Goal: Task Accomplishment & Management: Use online tool/utility

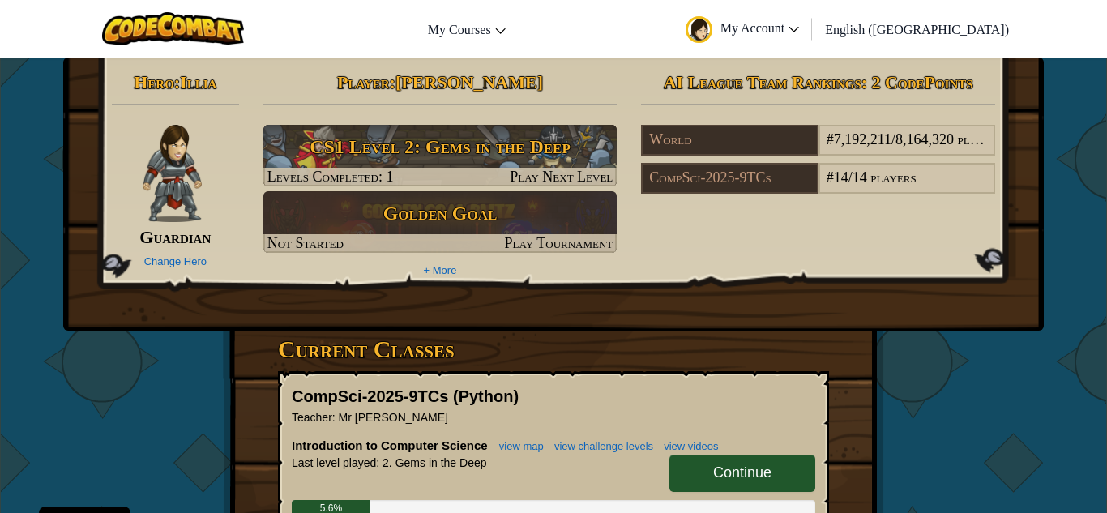
click at [786, 491] on link "Continue" at bounding box center [742, 473] width 146 height 37
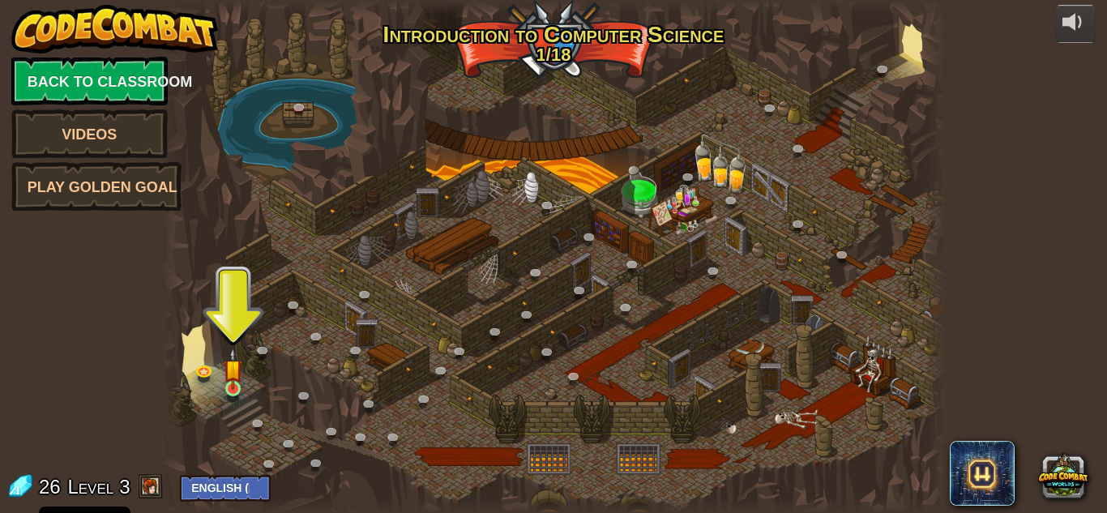
click at [238, 390] on img at bounding box center [233, 369] width 19 height 42
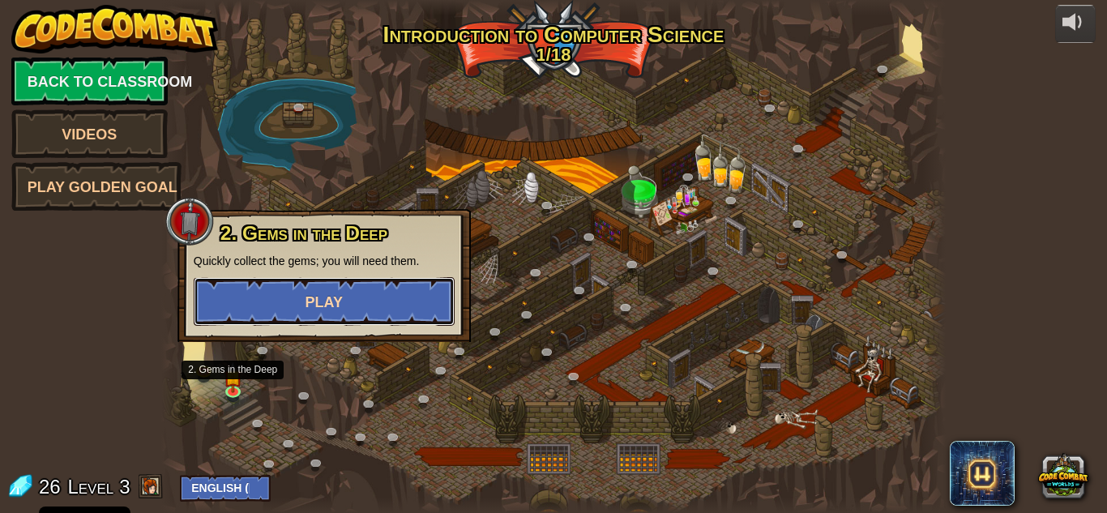
click at [245, 305] on button "Play" at bounding box center [324, 301] width 261 height 49
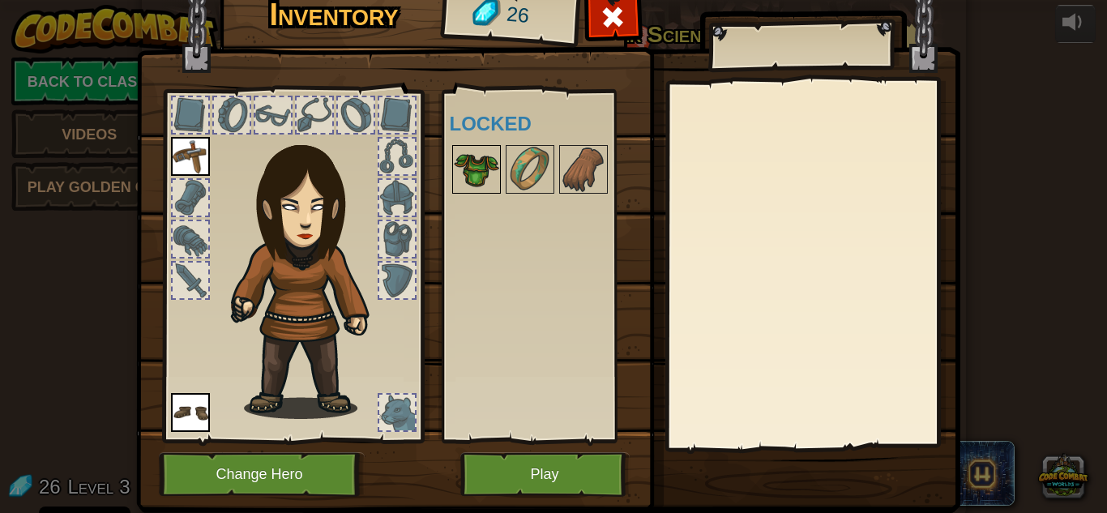
click at [478, 187] on img at bounding box center [476, 169] width 45 height 45
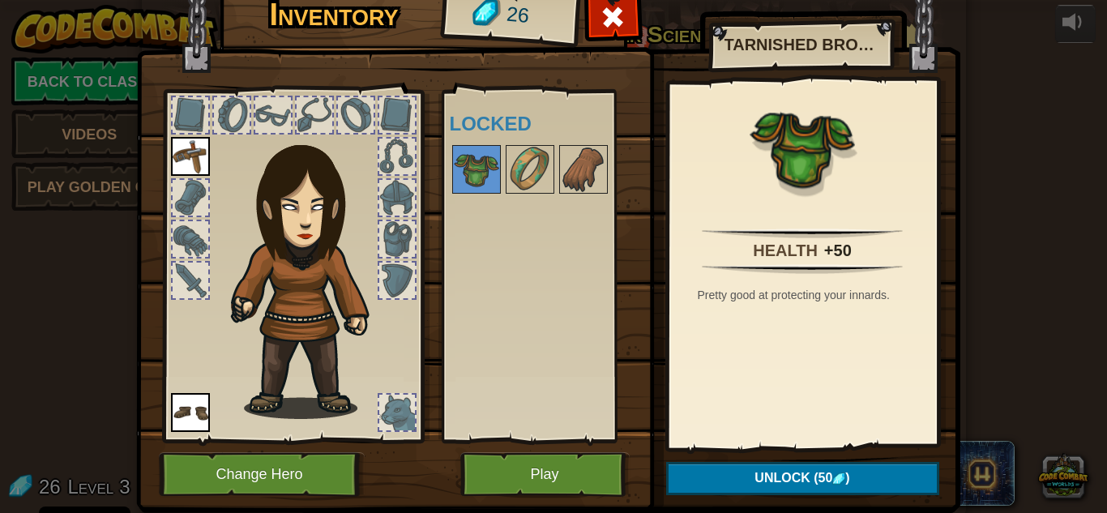
click at [501, 177] on div at bounding box center [545, 169] width 191 height 53
click at [552, 167] on img at bounding box center [529, 169] width 45 height 45
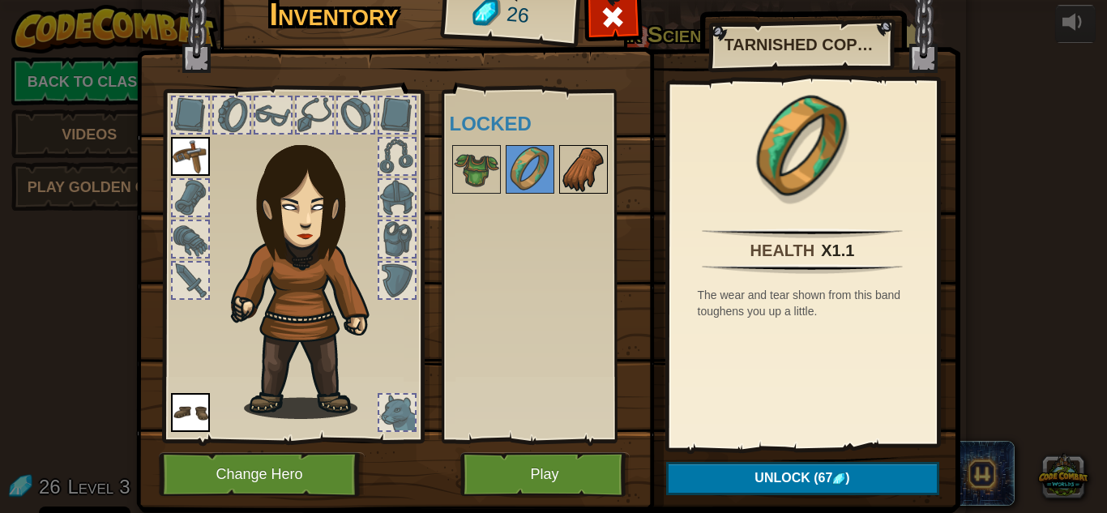
click at [600, 177] on img at bounding box center [583, 169] width 45 height 45
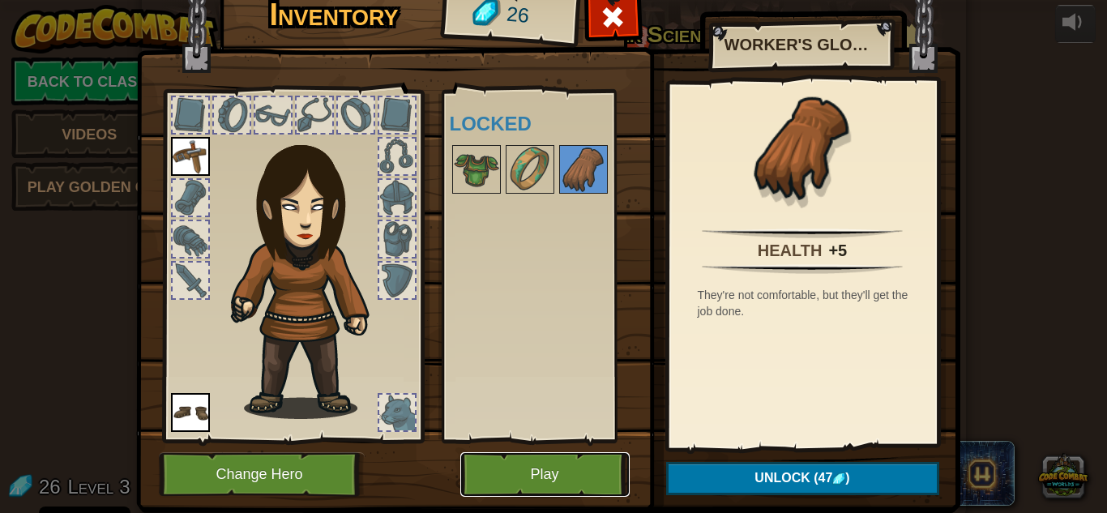
click at [596, 468] on button "Play" at bounding box center [544, 474] width 169 height 45
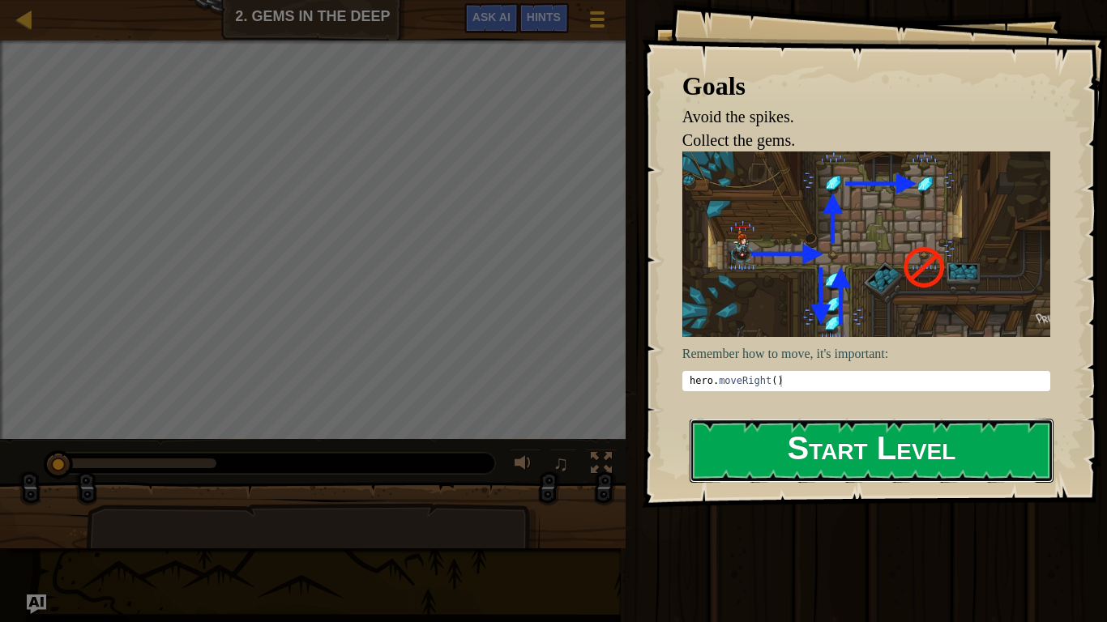
click at [813, 458] on button "Start Level" at bounding box center [872, 451] width 364 height 64
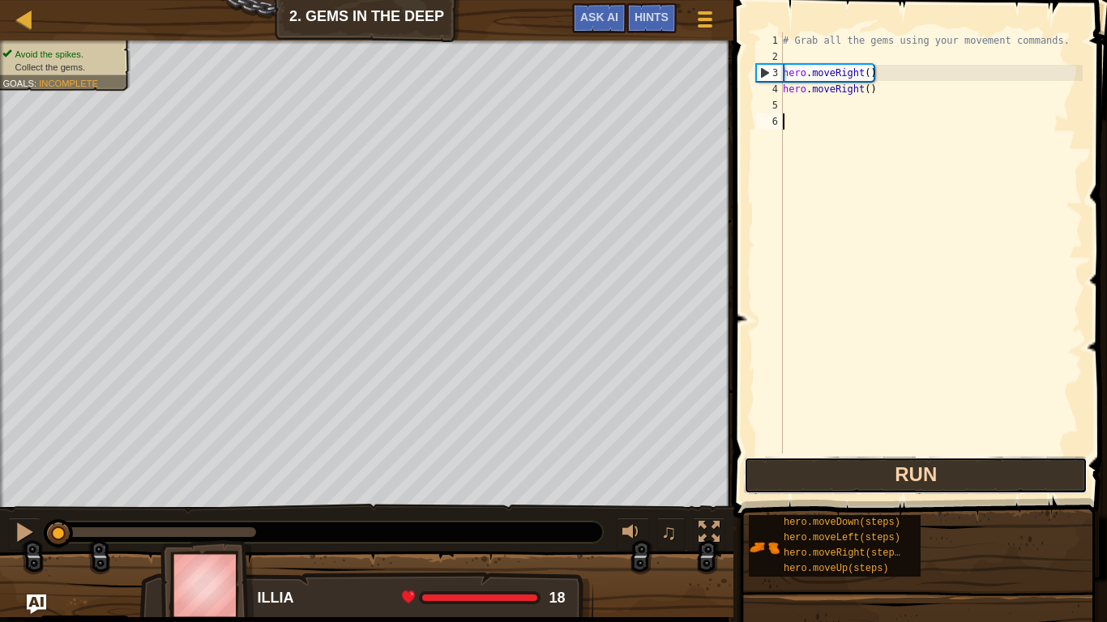
click at [779, 457] on button "Run" at bounding box center [916, 475] width 344 height 37
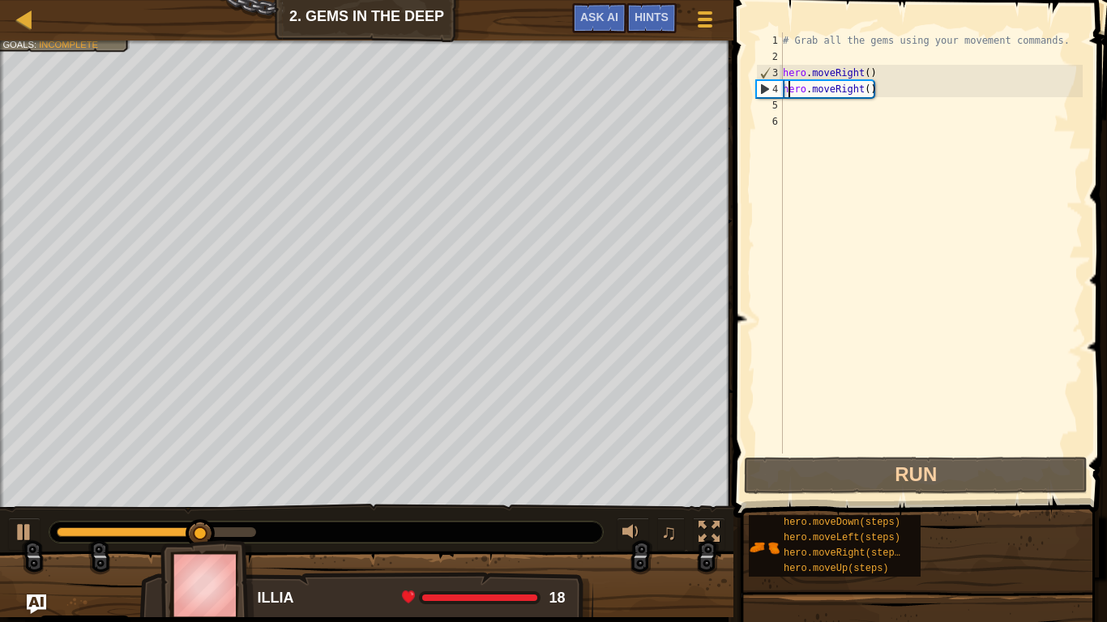
click at [791, 90] on div "# Grab all the gems using your movement commands. hero . moveRight ( ) hero . m…" at bounding box center [930, 259] width 303 height 454
type textarea "hero.moveRight()"
click at [791, 92] on div "# Grab all the gems using your movement commands. hero . moveRight ( ) hero . m…" at bounding box center [930, 259] width 303 height 454
click at [808, 104] on div "# Grab all the gems using your movement commands. hero . moveRight ( ) hero . m…" at bounding box center [930, 259] width 303 height 454
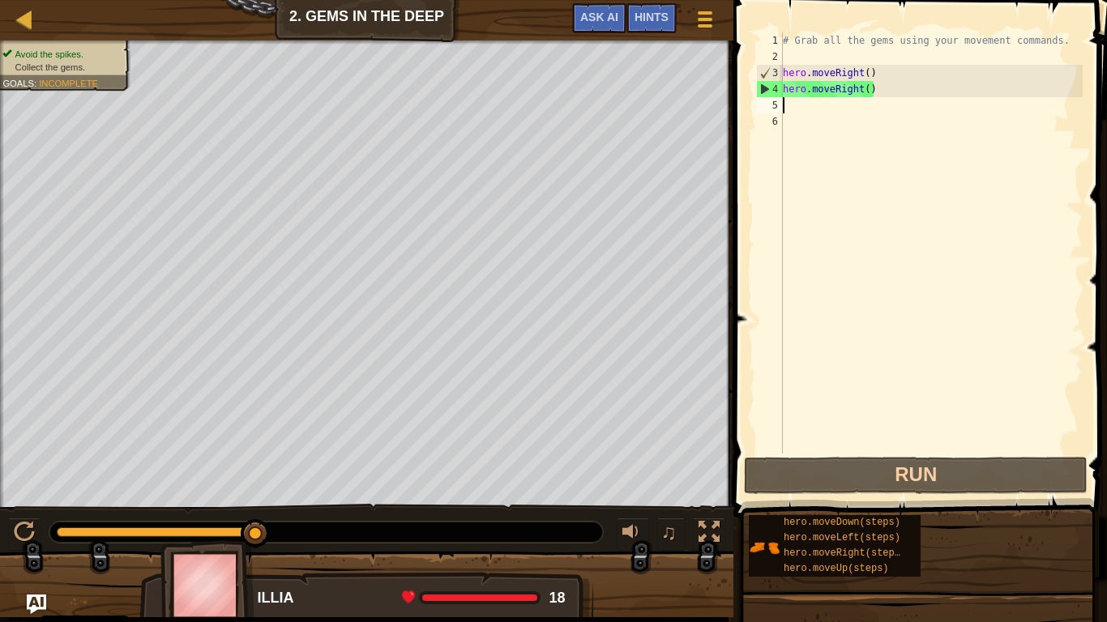
scroll to position [7, 0]
type textarea "he"
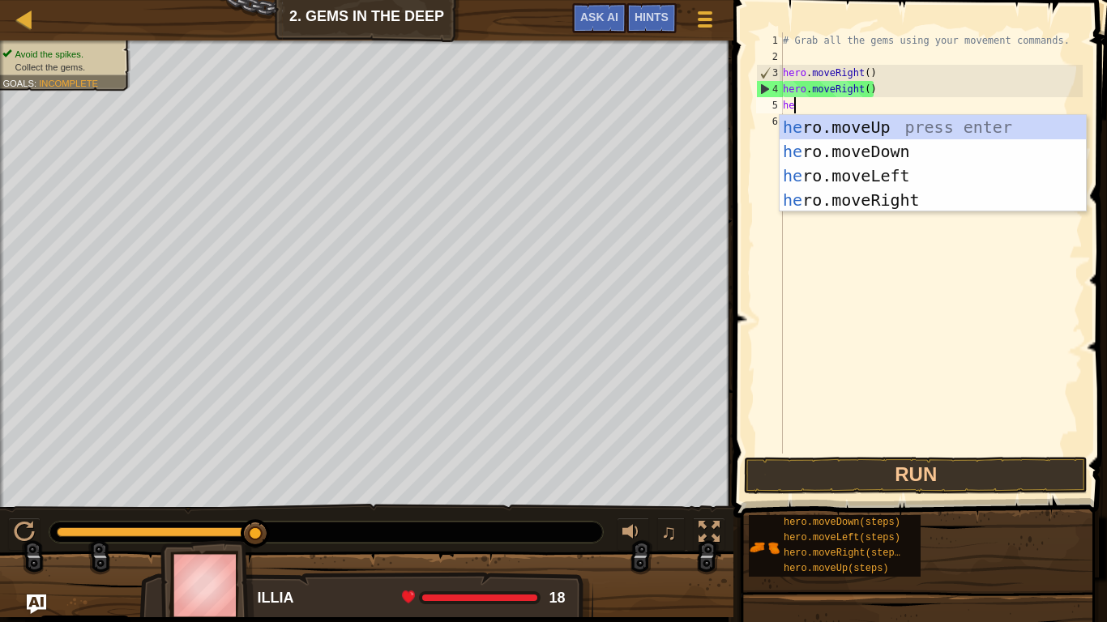
scroll to position [7, 1]
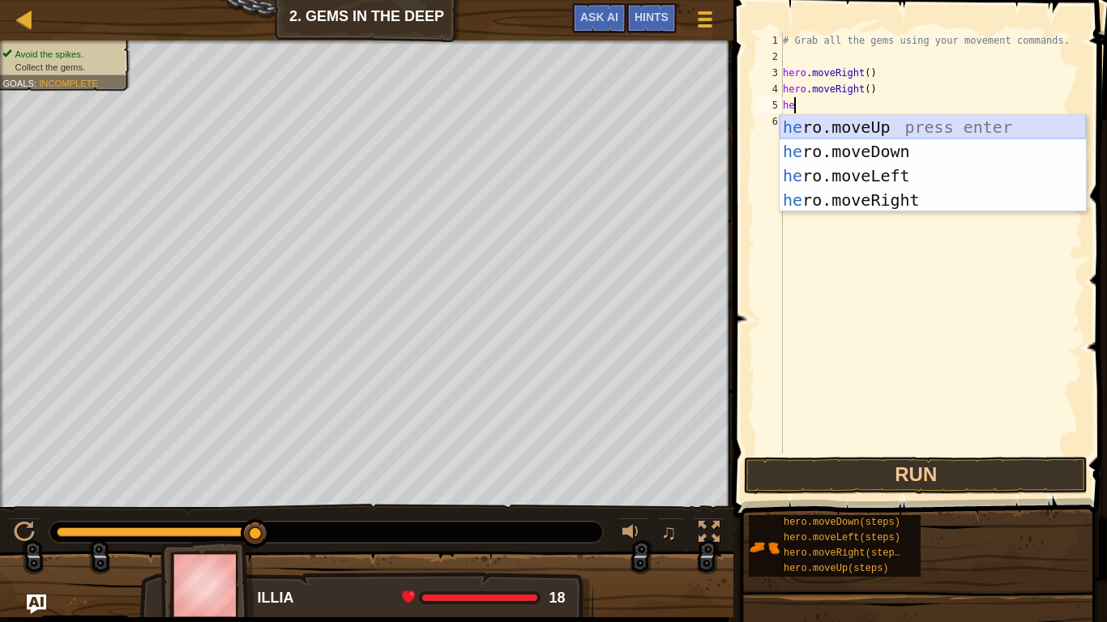
click at [833, 123] on div "he ro.moveUp press enter he ro.moveDown press enter he ro.moveLeft press enter …" at bounding box center [932, 188] width 306 height 146
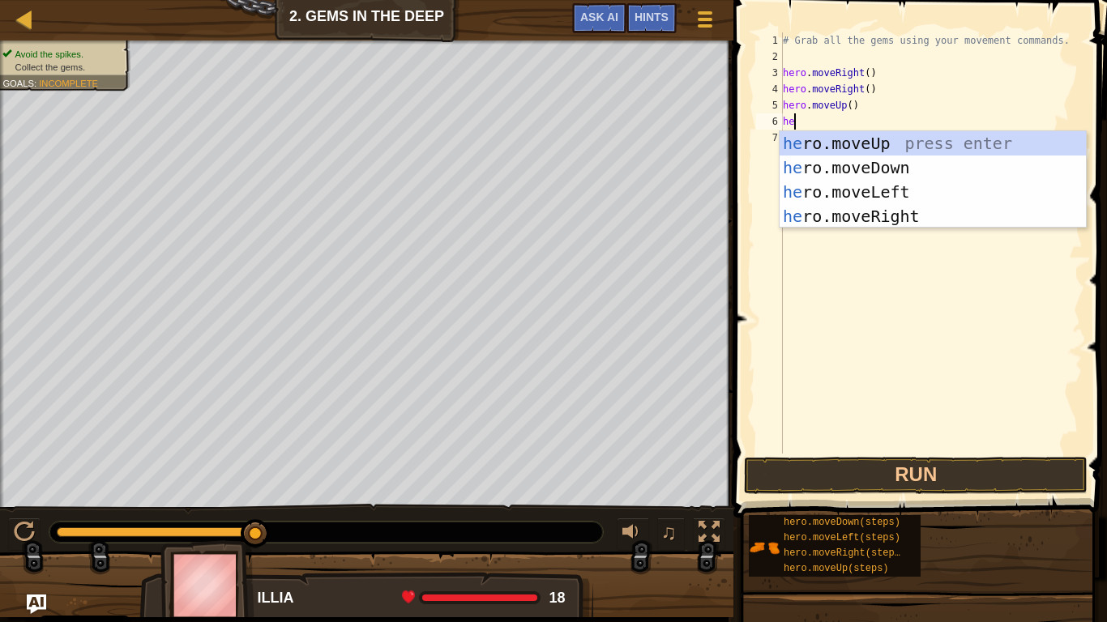
type textarea "her"
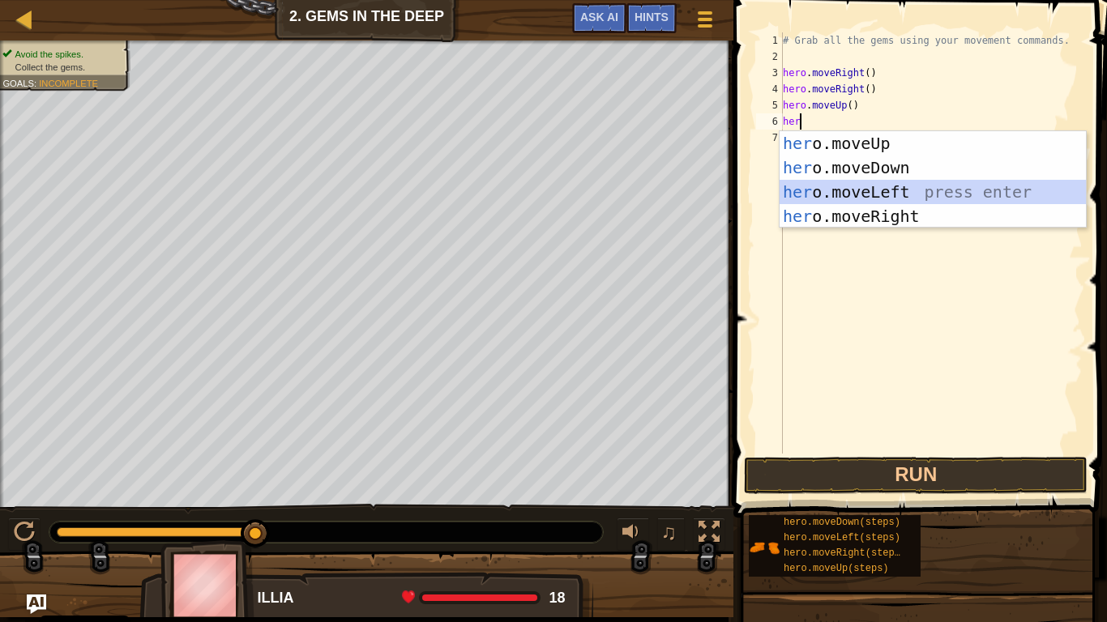
click at [838, 185] on div "her o.moveUp press enter her o.moveDown press enter her o.moveLeft press enter …" at bounding box center [932, 204] width 306 height 146
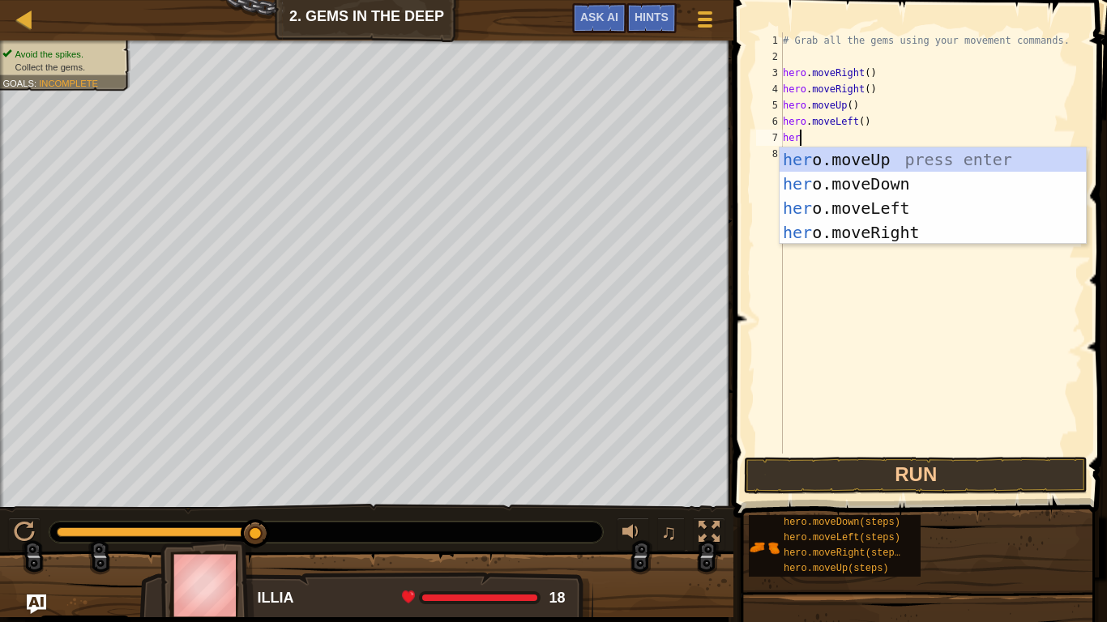
type textarea "hero"
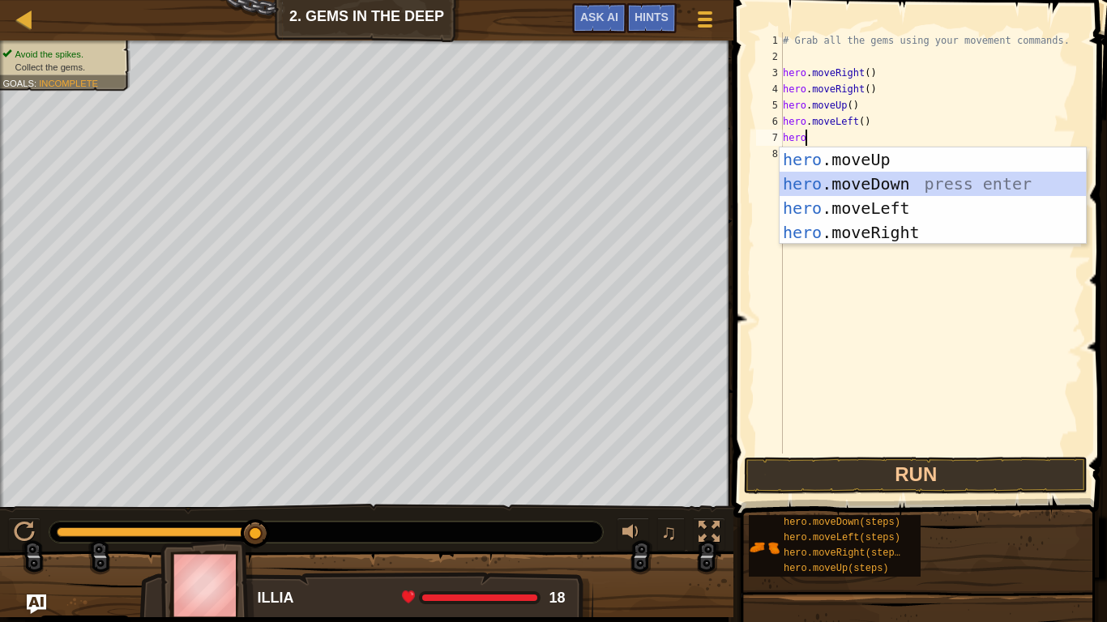
click at [852, 181] on div "hero .moveUp press enter hero .moveDown press enter hero .moveLeft press enter …" at bounding box center [932, 220] width 306 height 146
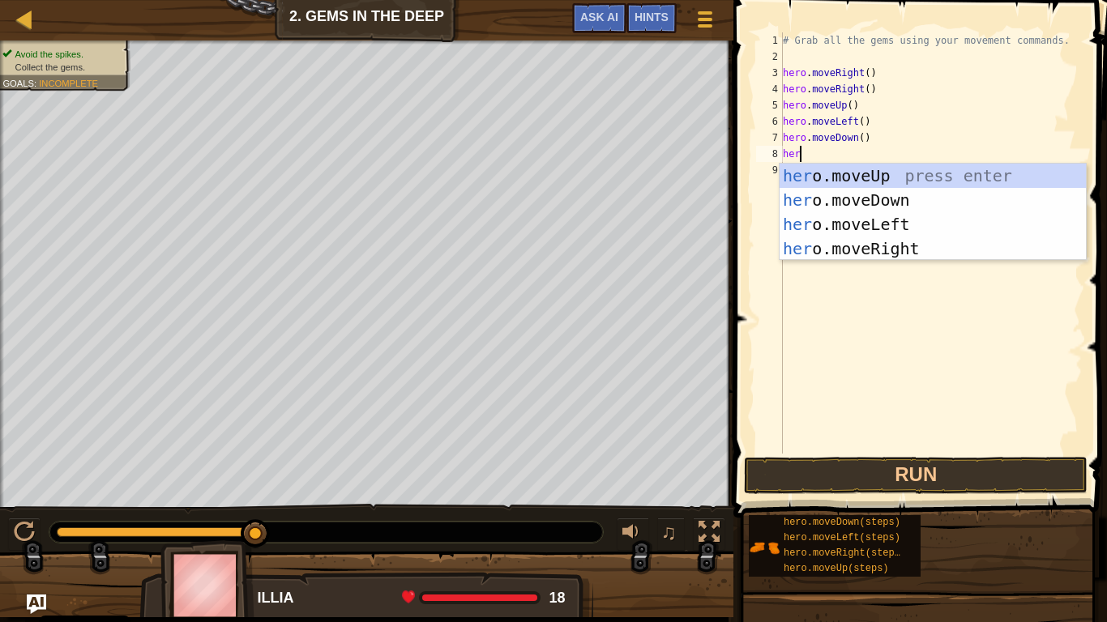
type textarea "hero"
click at [865, 203] on div "hero .moveUp press enter hero .moveDown press enter hero .moveLeft press enter …" at bounding box center [932, 237] width 306 height 146
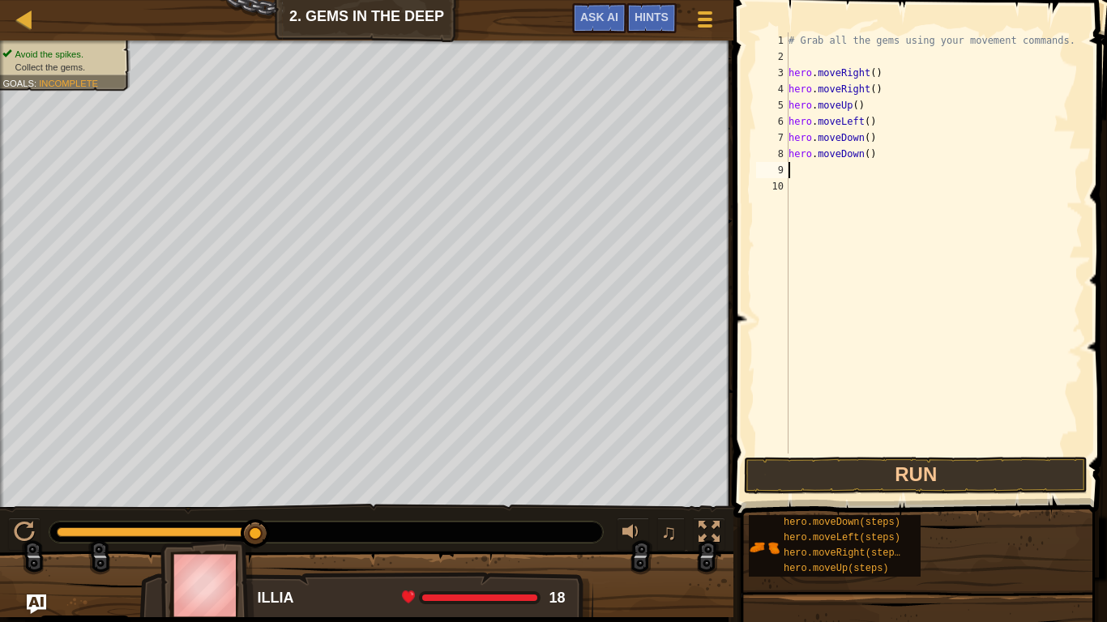
scroll to position [7, 0]
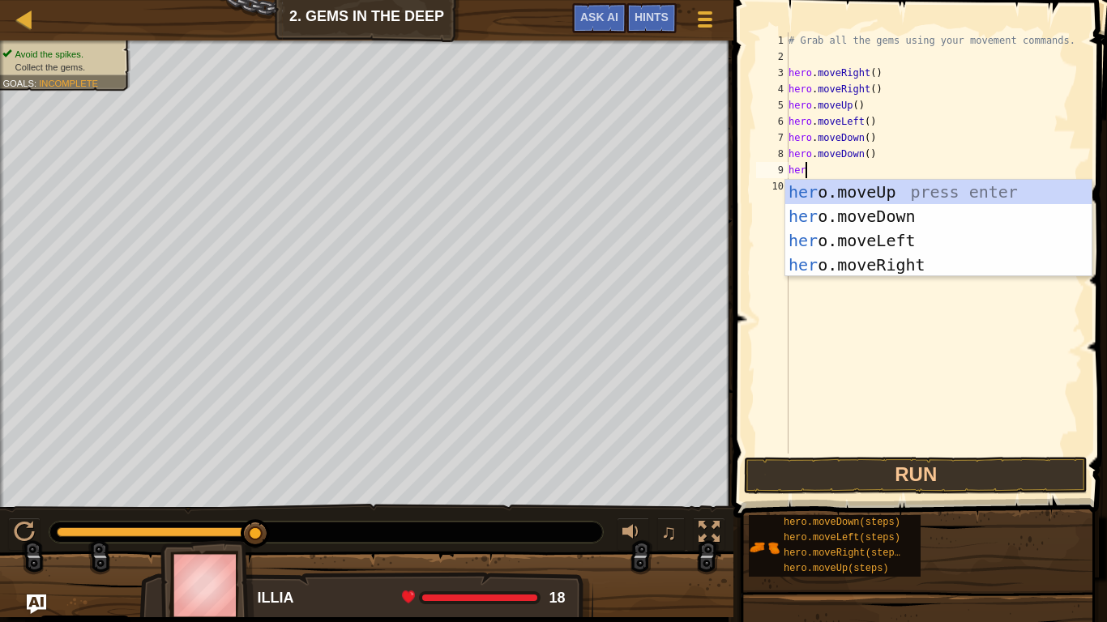
type textarea "hero"
click at [875, 186] on div "hero .moveUp press enter hero .moveDown press enter hero .moveLeft press enter …" at bounding box center [938, 253] width 306 height 146
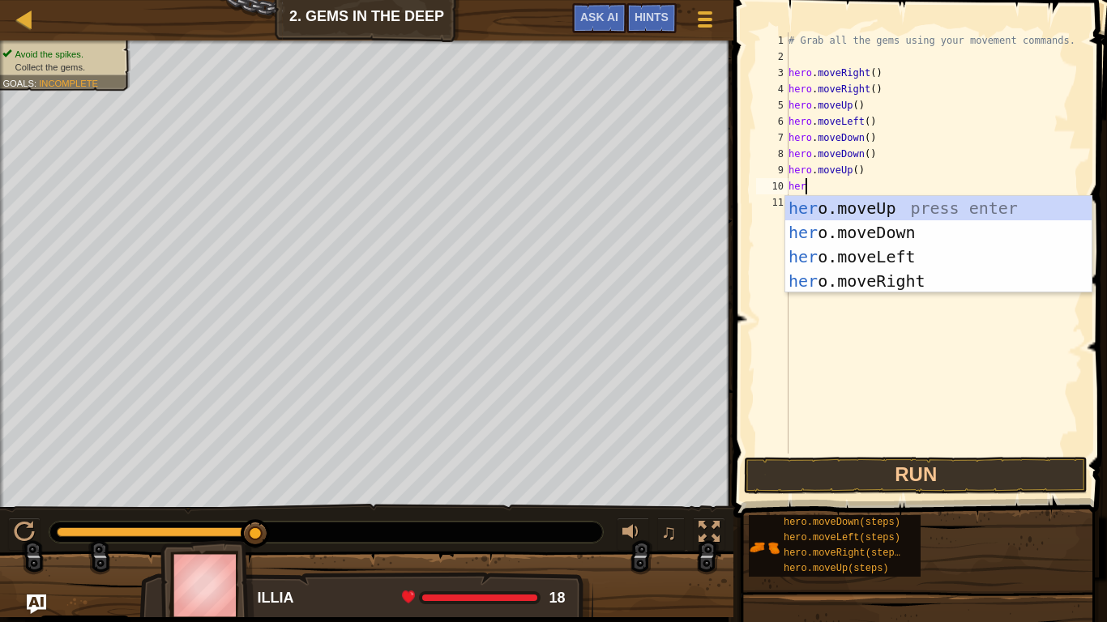
type textarea "hero"
click at [896, 274] on div "hero .moveUp press enter hero .moveDown press enter hero .moveLeft press enter …" at bounding box center [938, 269] width 306 height 146
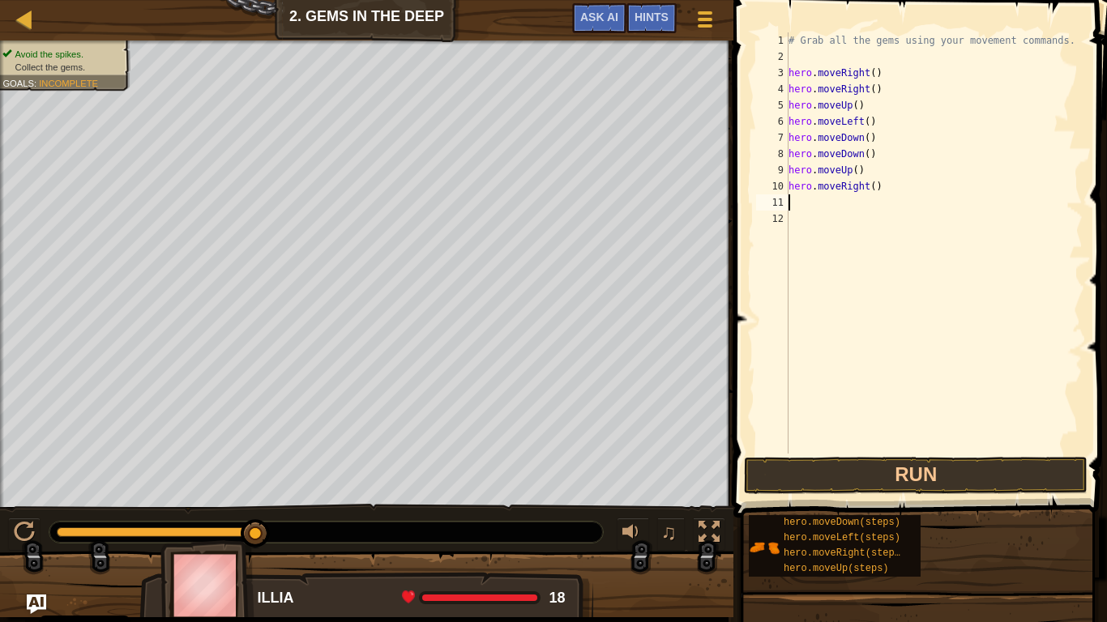
scroll to position [7, 0]
click at [880, 468] on button "Run" at bounding box center [916, 475] width 344 height 37
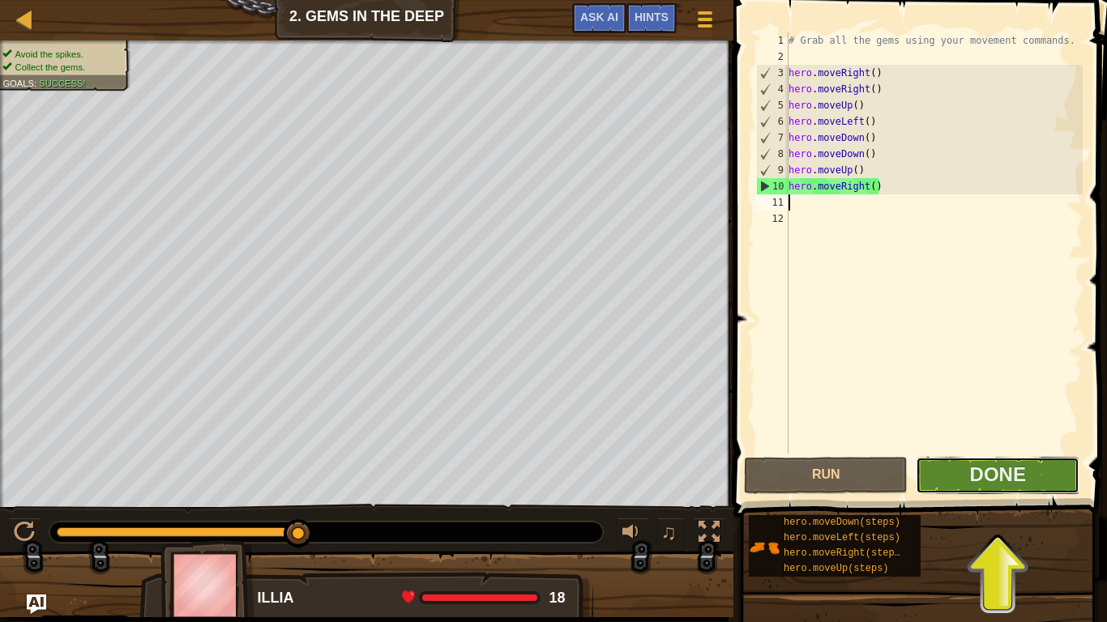
click at [961, 457] on button "Done" at bounding box center [998, 475] width 164 height 37
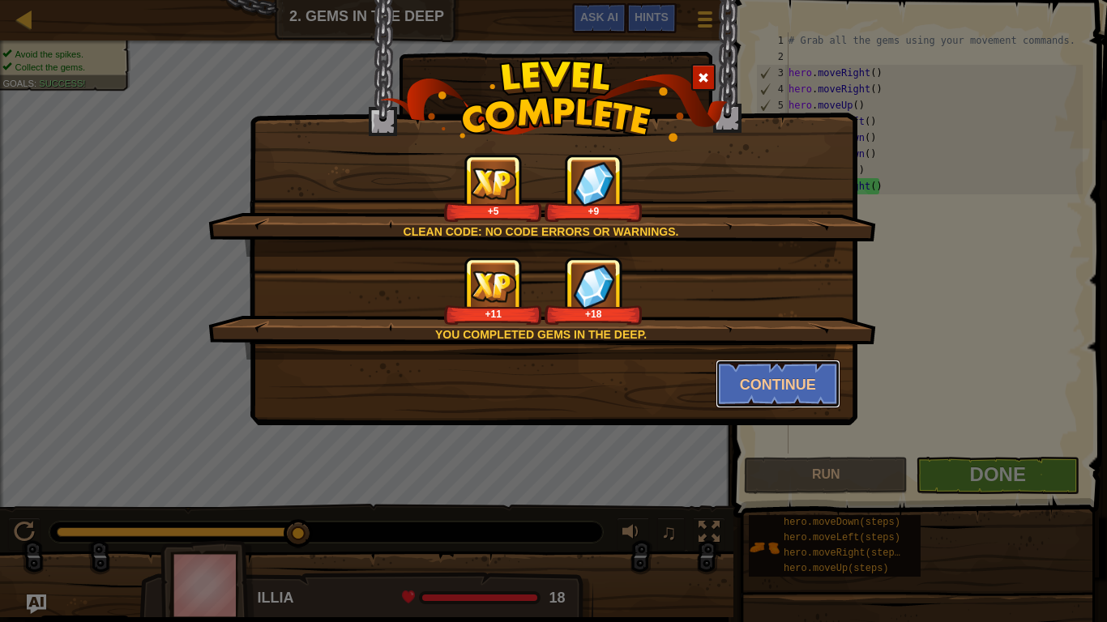
click at [810, 384] on button "Continue" at bounding box center [778, 384] width 126 height 49
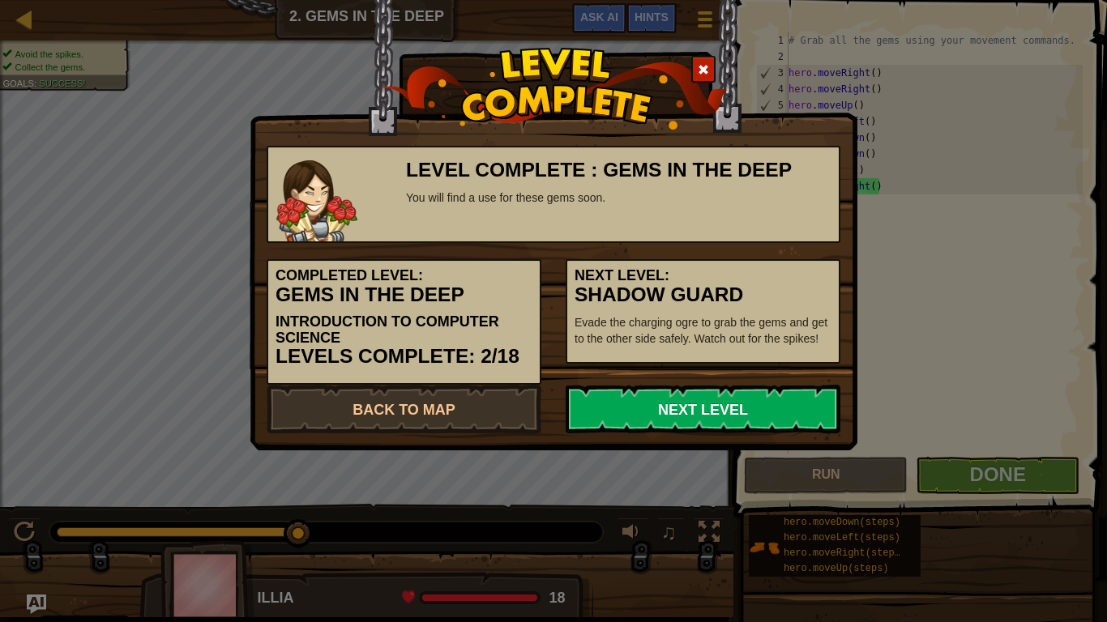
click at [704, 420] on link "Next Level" at bounding box center [703, 409] width 275 height 49
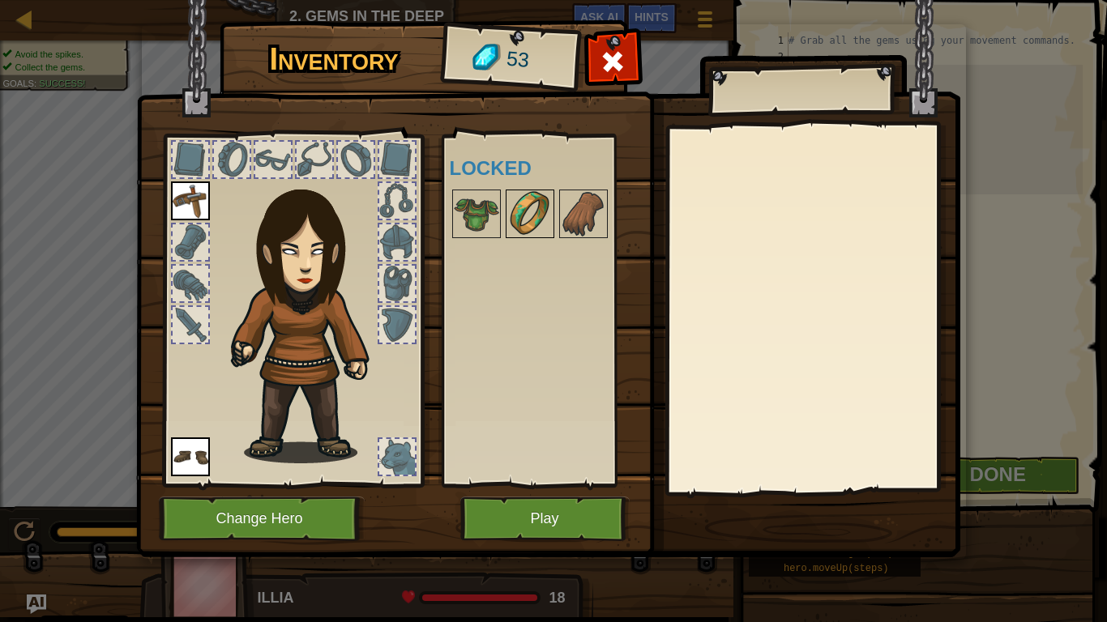
click at [530, 216] on img at bounding box center [529, 213] width 45 height 45
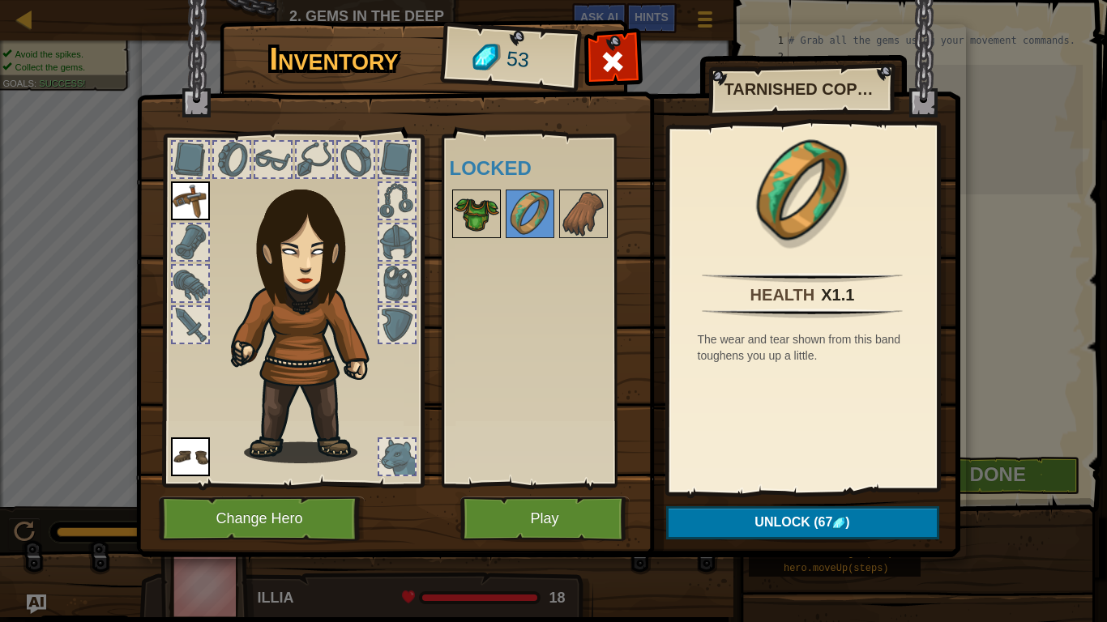
click at [499, 214] on div at bounding box center [476, 214] width 49 height 49
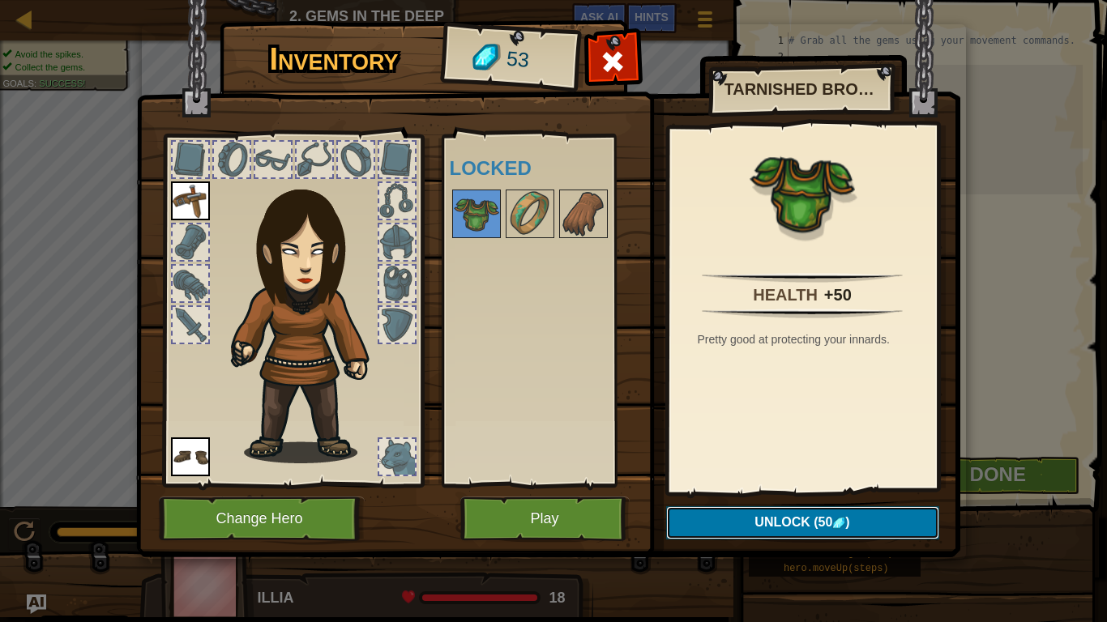
click at [684, 512] on button "Unlock (50 )" at bounding box center [802, 522] width 273 height 33
click at [684, 512] on button "Confirm" at bounding box center [802, 522] width 273 height 33
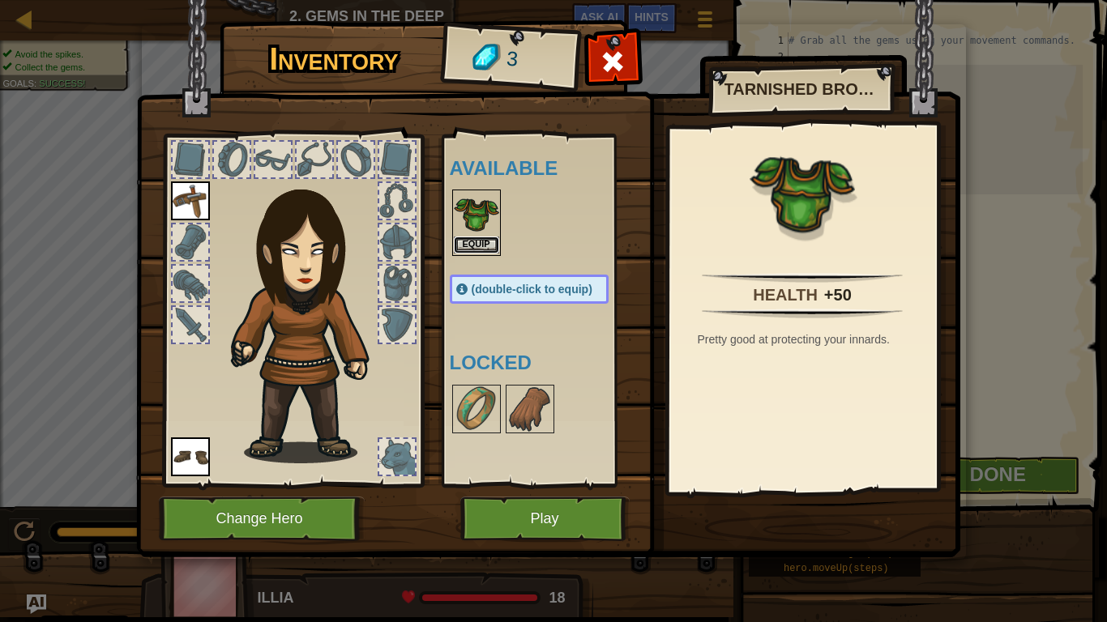
click at [470, 246] on button "Equip" at bounding box center [476, 245] width 45 height 17
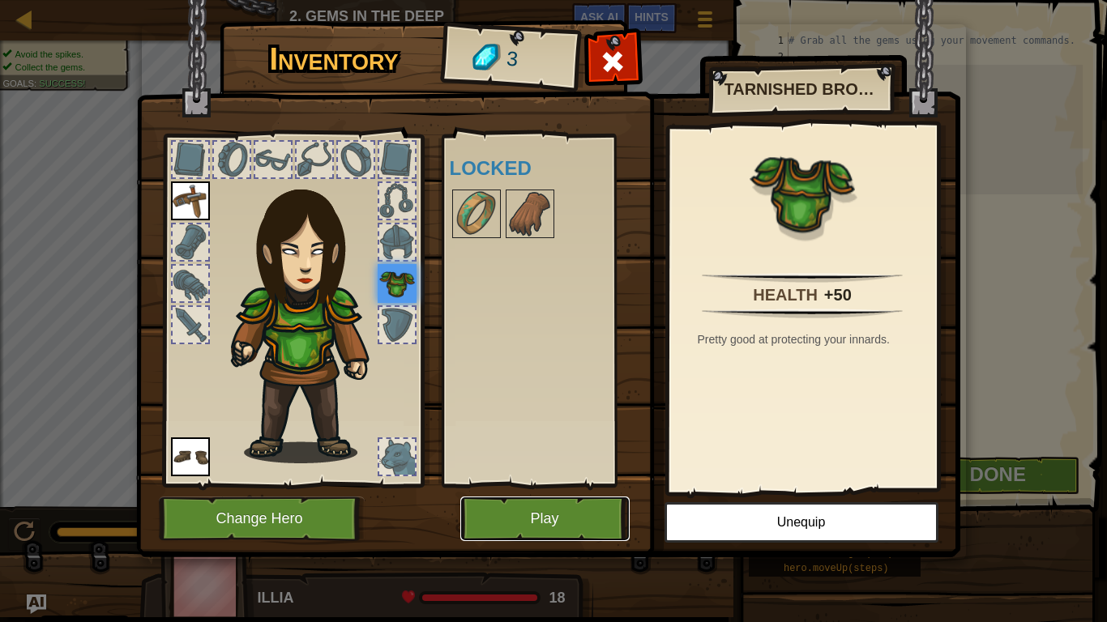
click at [501, 512] on button "Play" at bounding box center [544, 519] width 169 height 45
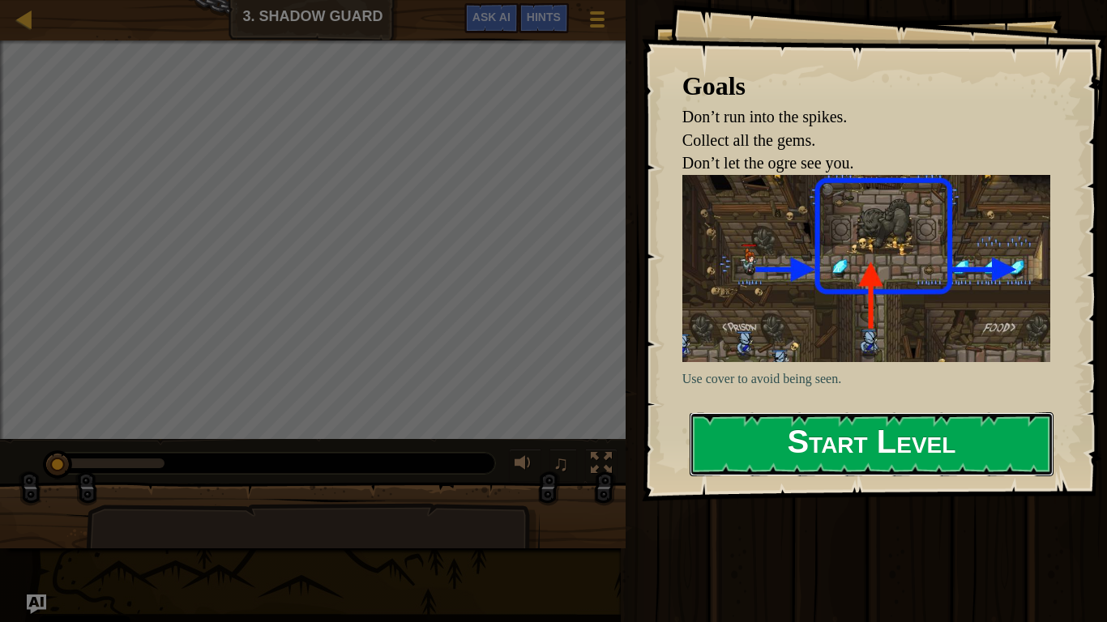
click at [750, 422] on button "Start Level" at bounding box center [872, 444] width 364 height 64
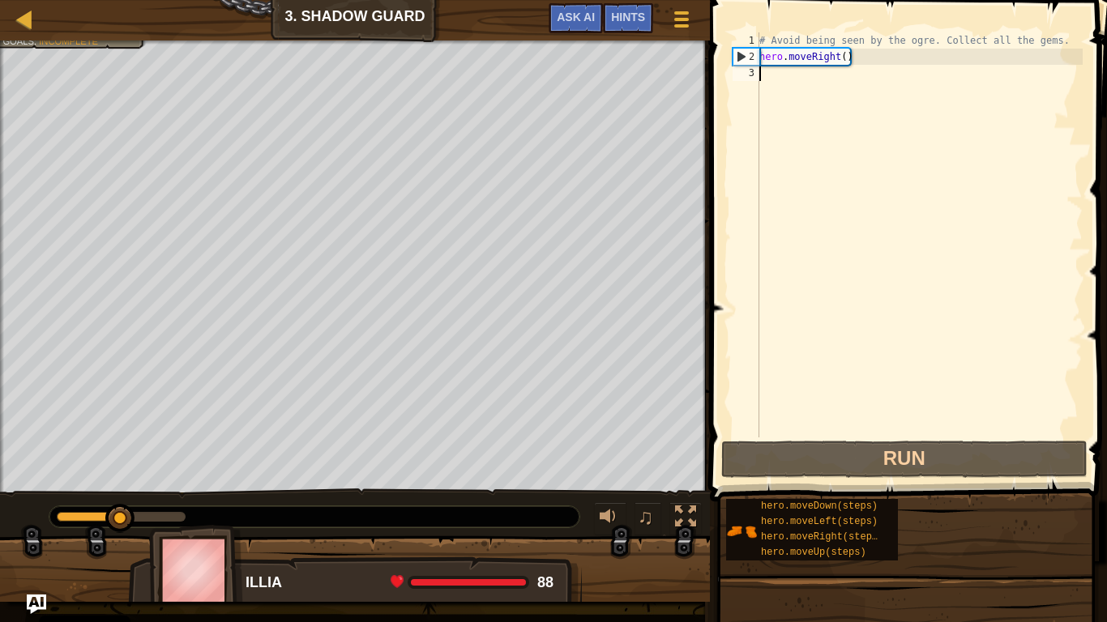
click at [778, 75] on div "# Avoid being seen by the ogre. Collect all the gems. hero . moveRight ( )" at bounding box center [919, 251] width 327 height 438
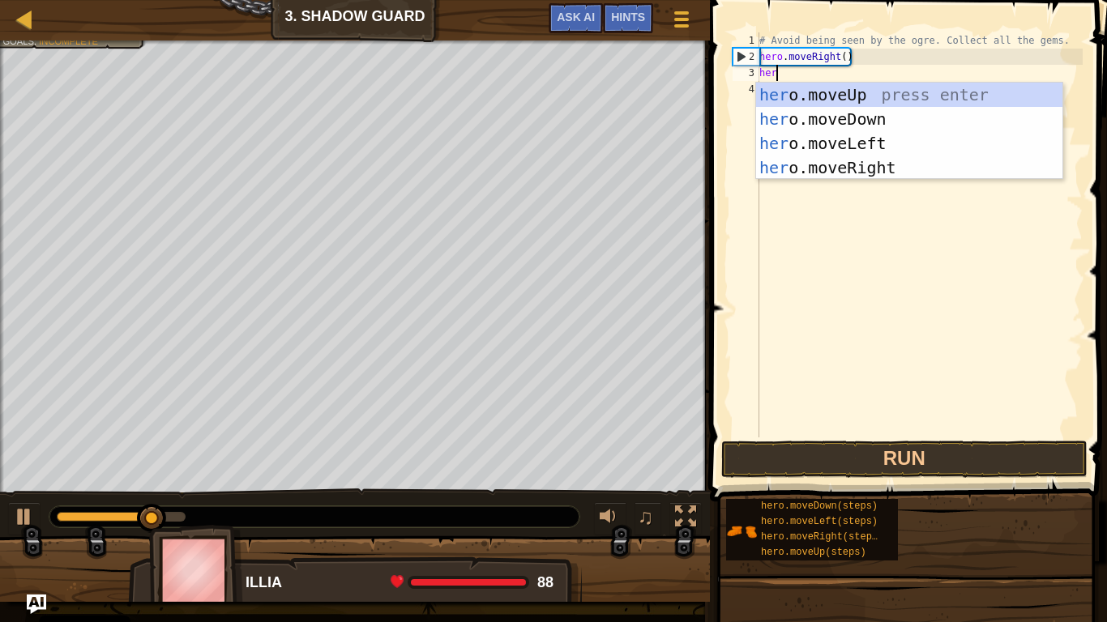
scroll to position [7, 2]
type textarea "hero"
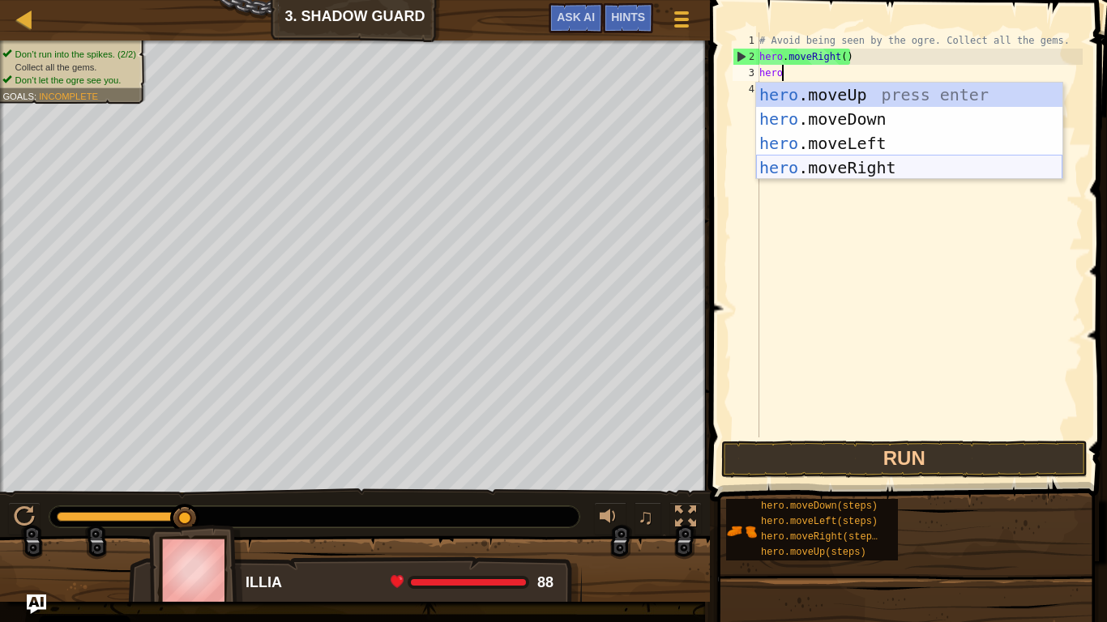
click at [804, 172] on div "hero .moveUp press enter hero .moveDown press enter hero .moveLeft press enter …" at bounding box center [909, 156] width 306 height 146
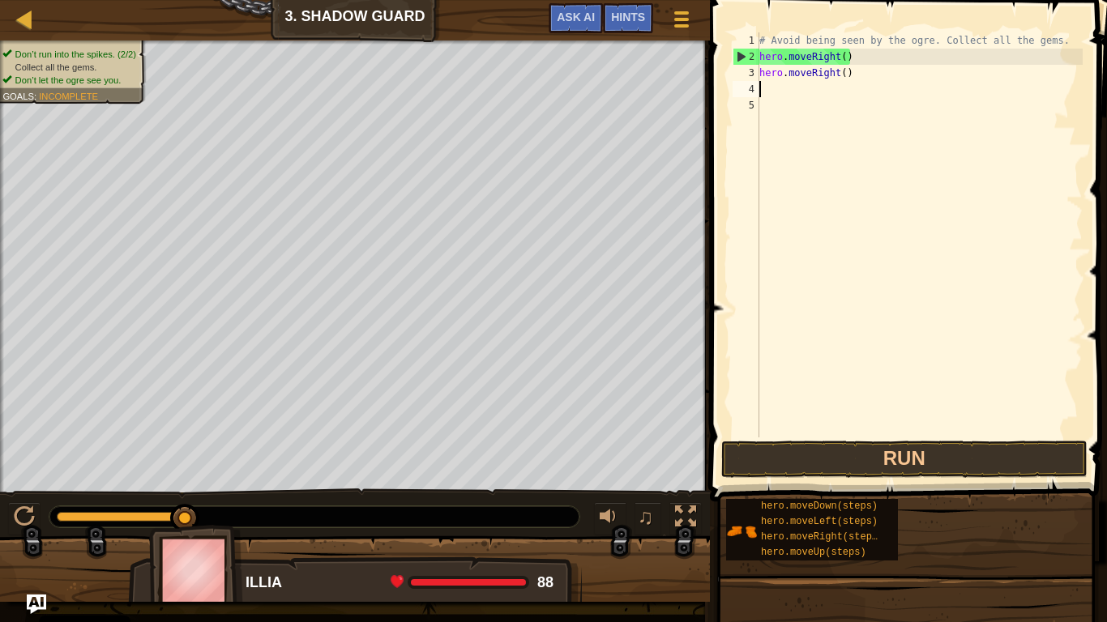
scroll to position [7, 0]
click at [827, 77] on div "# Avoid being seen by the ogre. Collect all the gems. hero . moveRight ( ) hero…" at bounding box center [919, 251] width 327 height 438
click at [833, 77] on div "# Avoid being seen by the ogre. Collect all the gems. hero . moveRight ( ) hero…" at bounding box center [919, 251] width 327 height 438
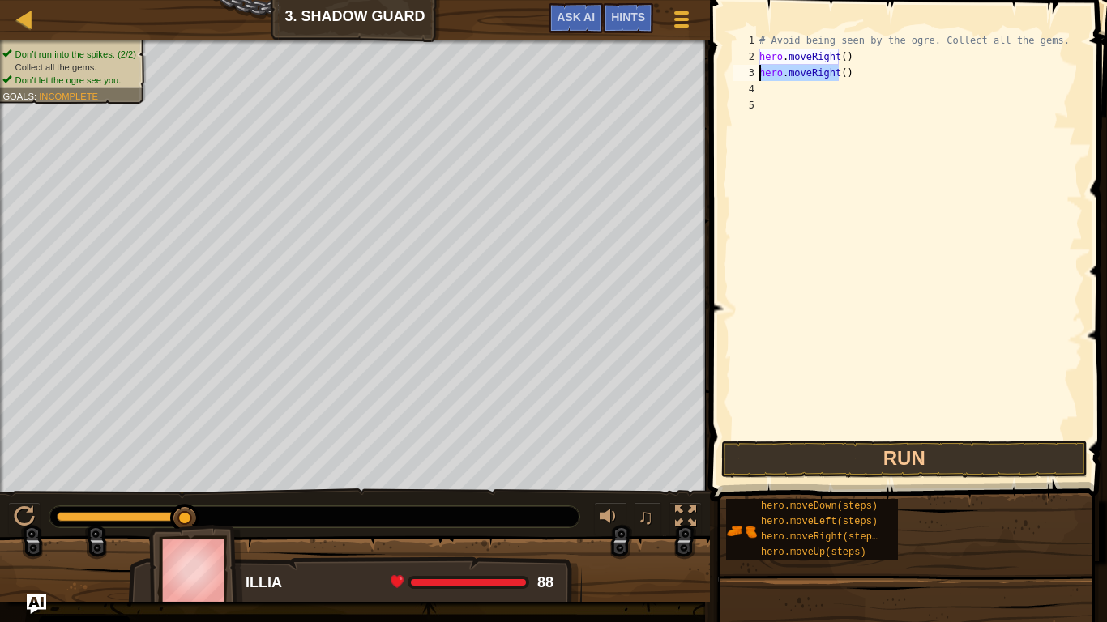
drag, startPoint x: 837, startPoint y: 77, endPoint x: 717, endPoint y: 74, distance: 120.0
click at [717, 74] on div "hero.moveRight() 1 2 3 4 5 # Avoid being seen by the ogre. Collect all the gems…" at bounding box center [906, 282] width 402 height 549
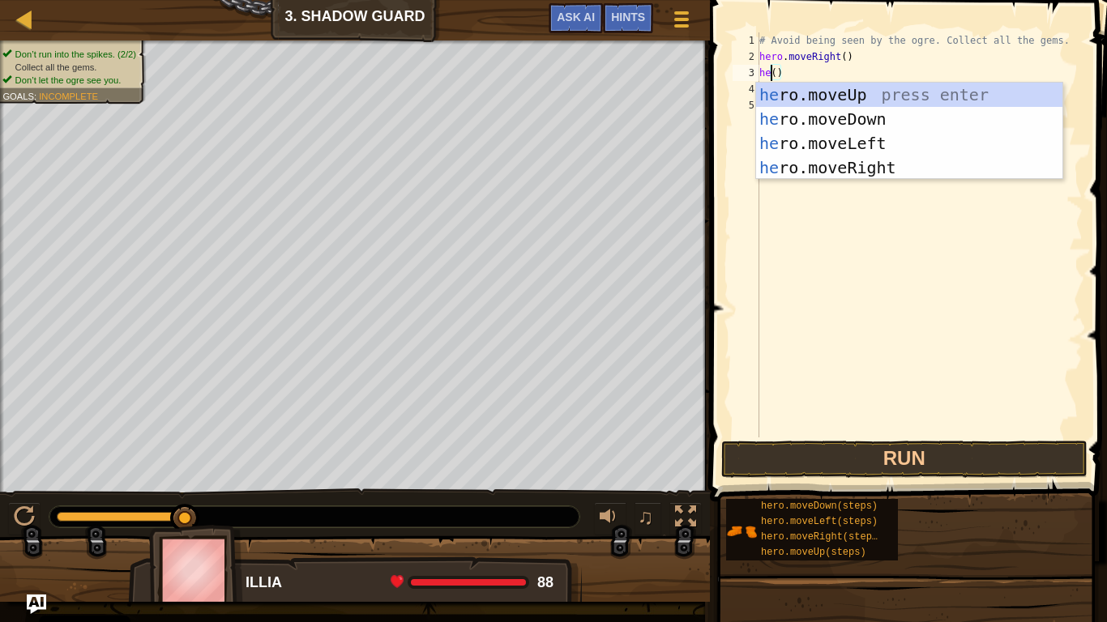
scroll to position [7, 3]
click at [772, 95] on div "her o.moveUp press enter her o.moveDown press enter her o.moveLeft press enter …" at bounding box center [909, 156] width 306 height 146
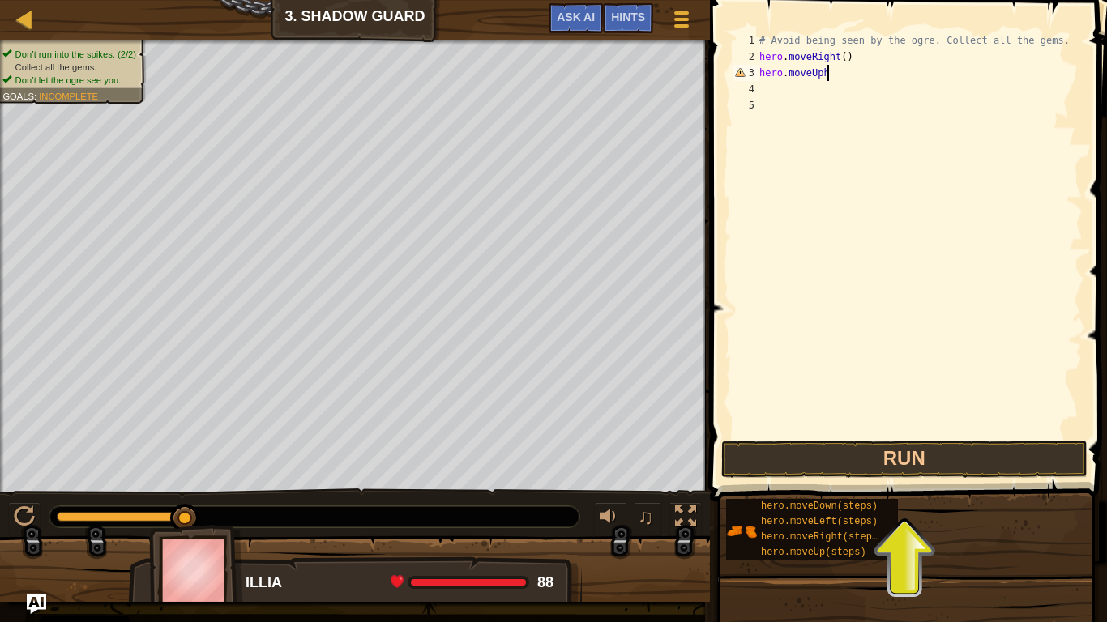
type textarea "hero.moveUp"
drag, startPoint x: 764, startPoint y: 68, endPoint x: 842, endPoint y: 78, distance: 78.4
click at [842, 78] on div "# Avoid being seen by the ogre. Collect all the gems. hero . moveRight ( ) hero…" at bounding box center [919, 251] width 327 height 438
type textarea "h"
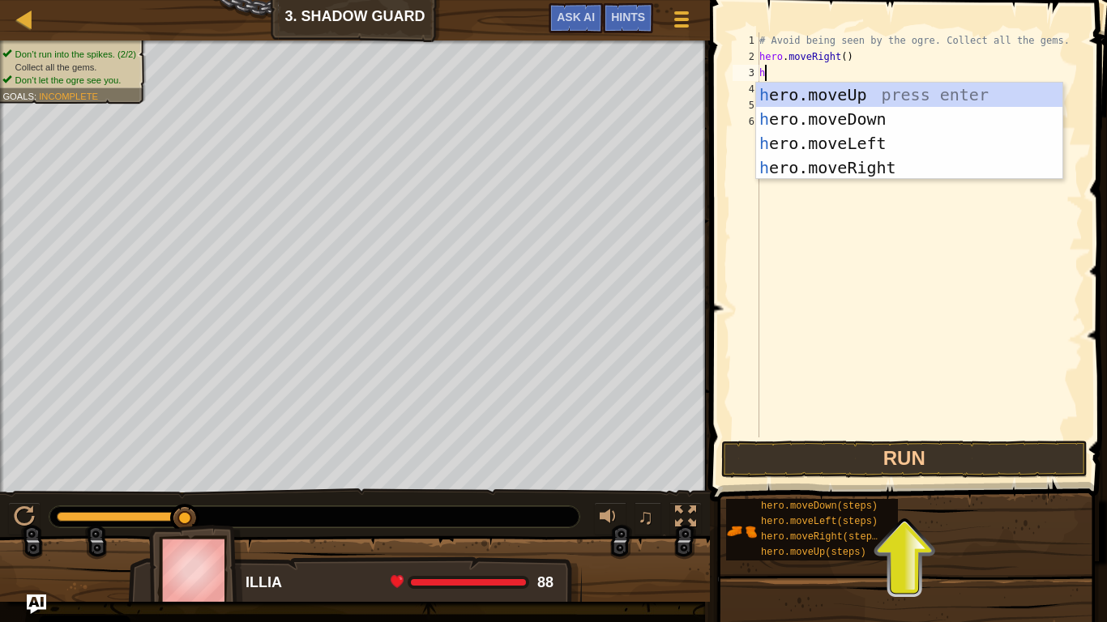
type textarea "he"
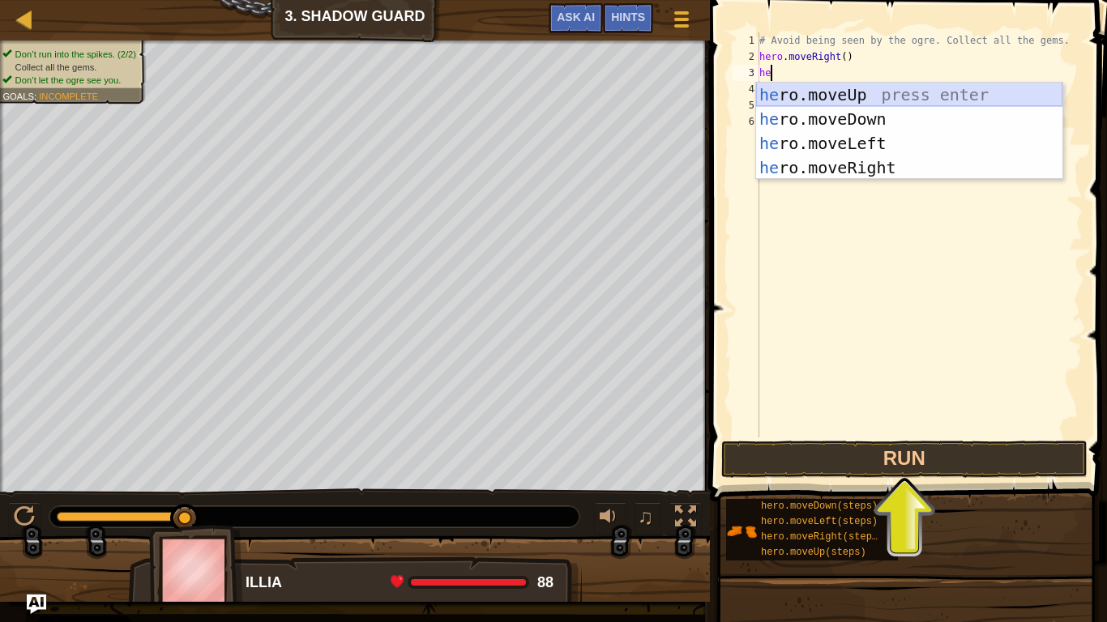
click at [822, 89] on div "he ro.moveUp press enter he ro.moveDown press enter he ro.moveLeft press enter …" at bounding box center [909, 156] width 306 height 146
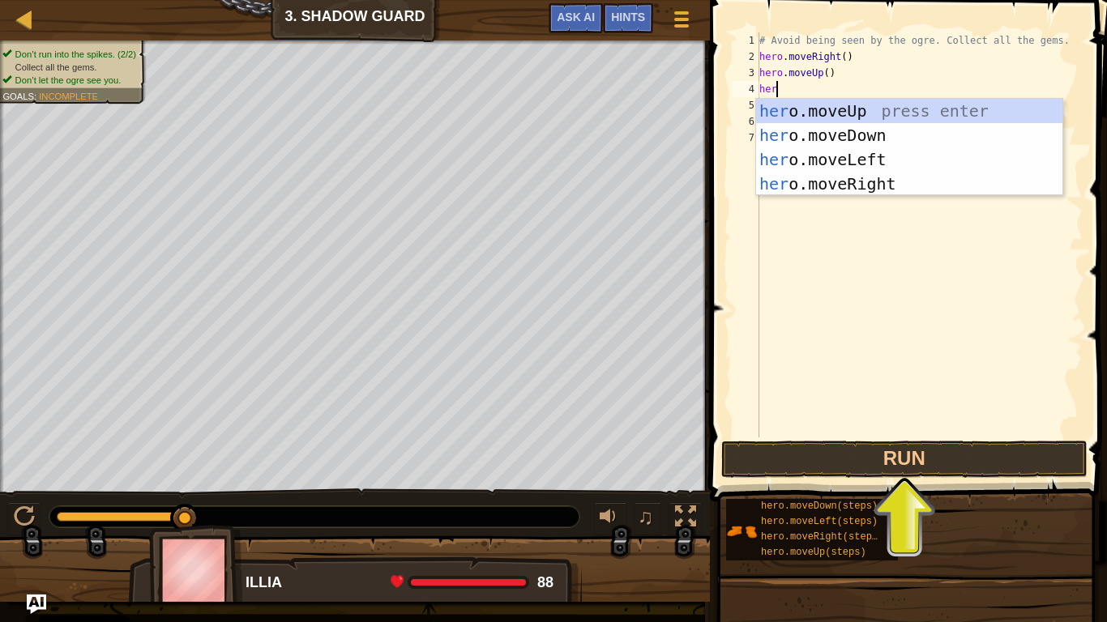
type textarea "hero"
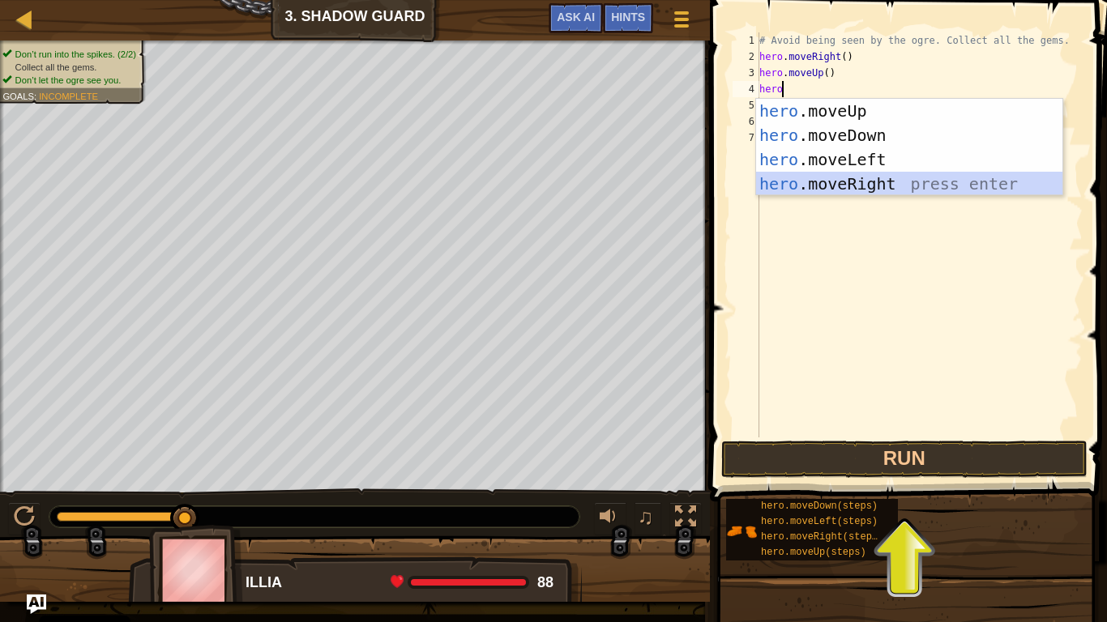
click at [809, 187] on div "hero .moveUp press enter hero .moveDown press enter hero .moveLeft press enter …" at bounding box center [909, 172] width 306 height 146
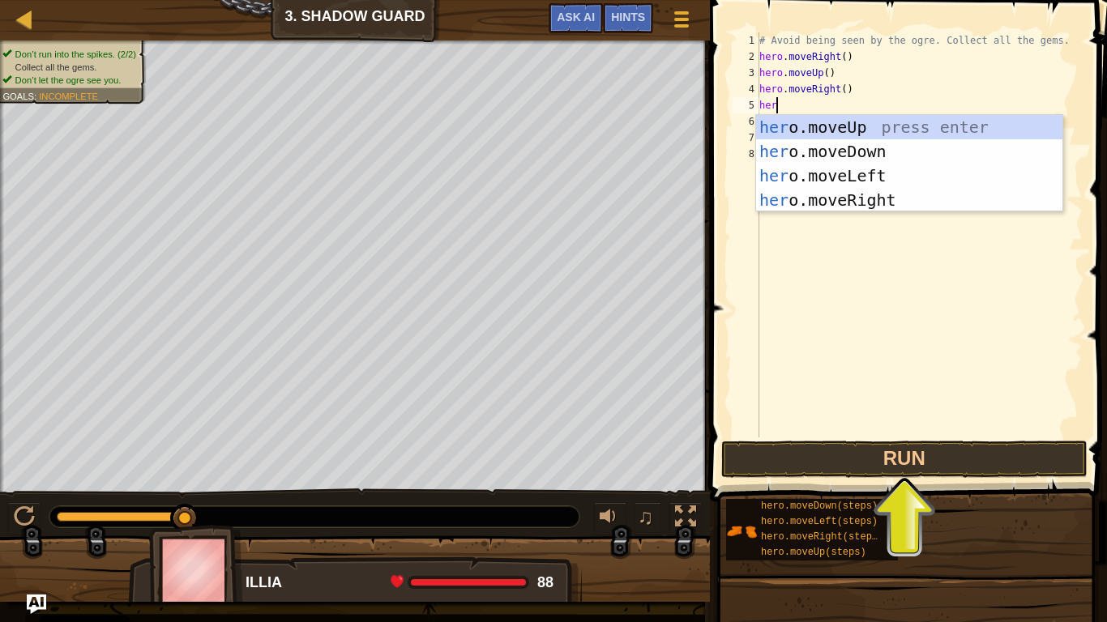
type textarea "hero"
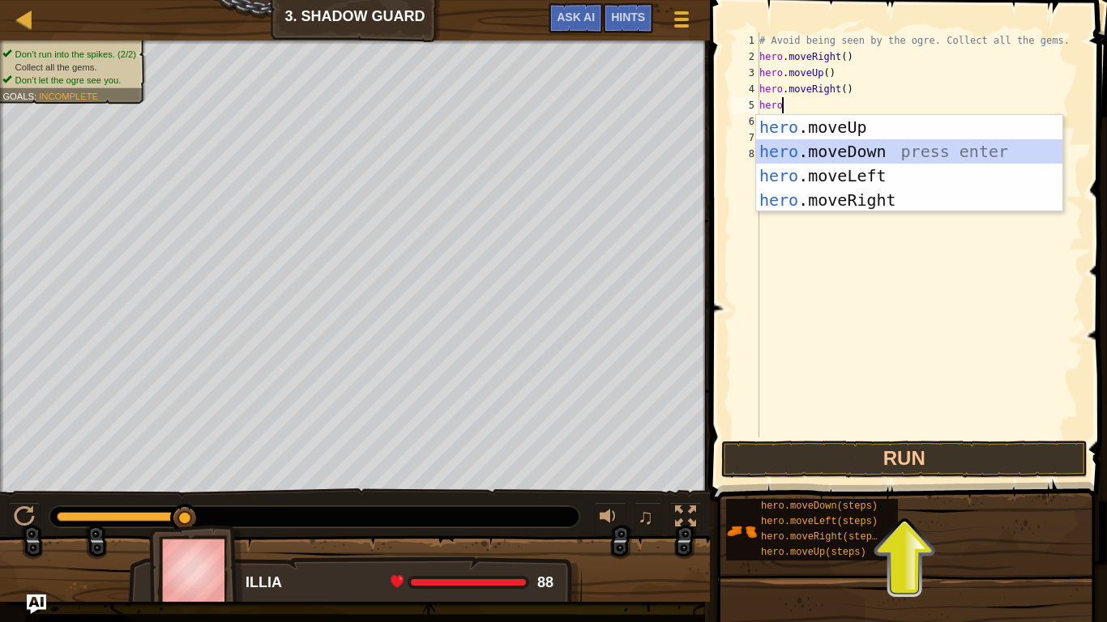
click at [845, 150] on div "hero .moveUp press enter hero .moveDown press enter hero .moveLeft press enter …" at bounding box center [909, 188] width 306 height 146
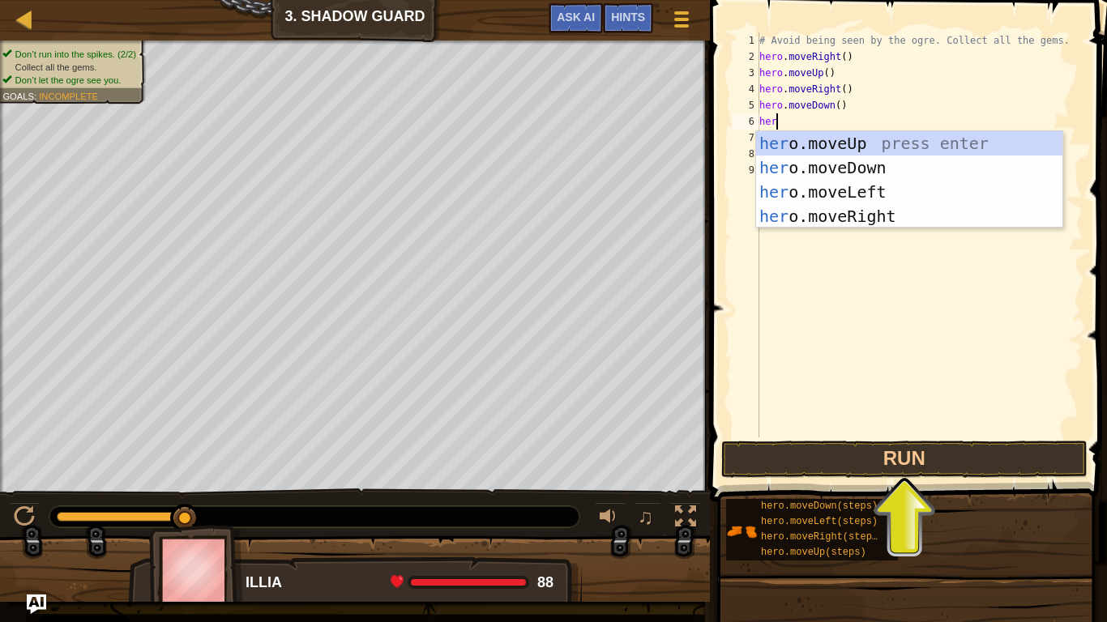
type textarea "hero"
click at [856, 224] on div "hero .moveUp press enter hero .moveDown press enter hero .moveLeft press enter …" at bounding box center [909, 204] width 306 height 146
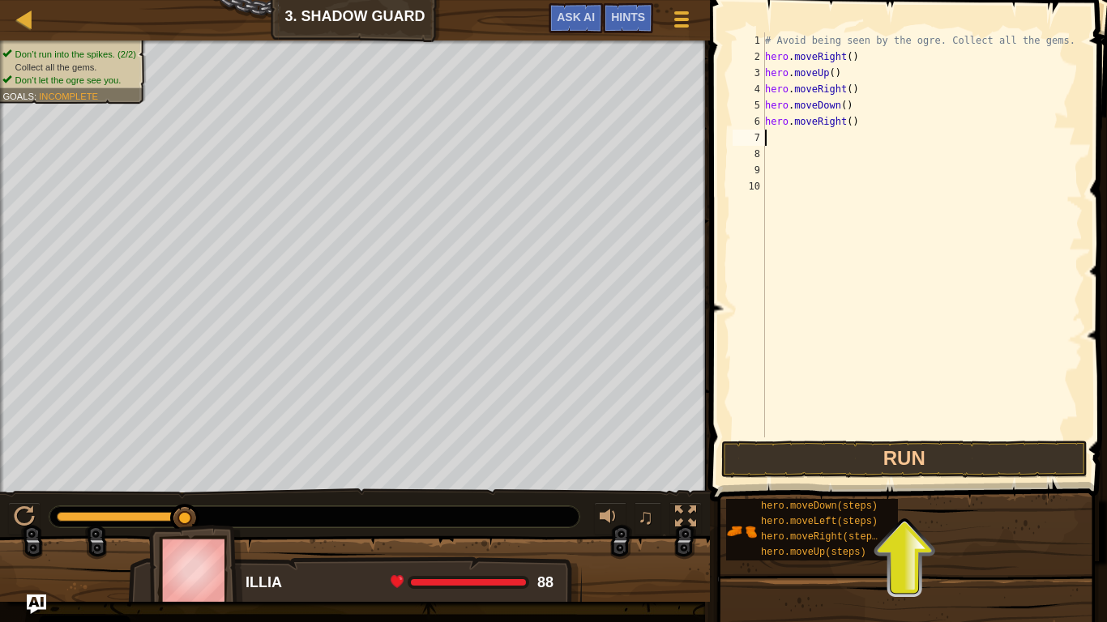
scroll to position [7, 0]
click at [805, 459] on button "Run" at bounding box center [904, 459] width 366 height 37
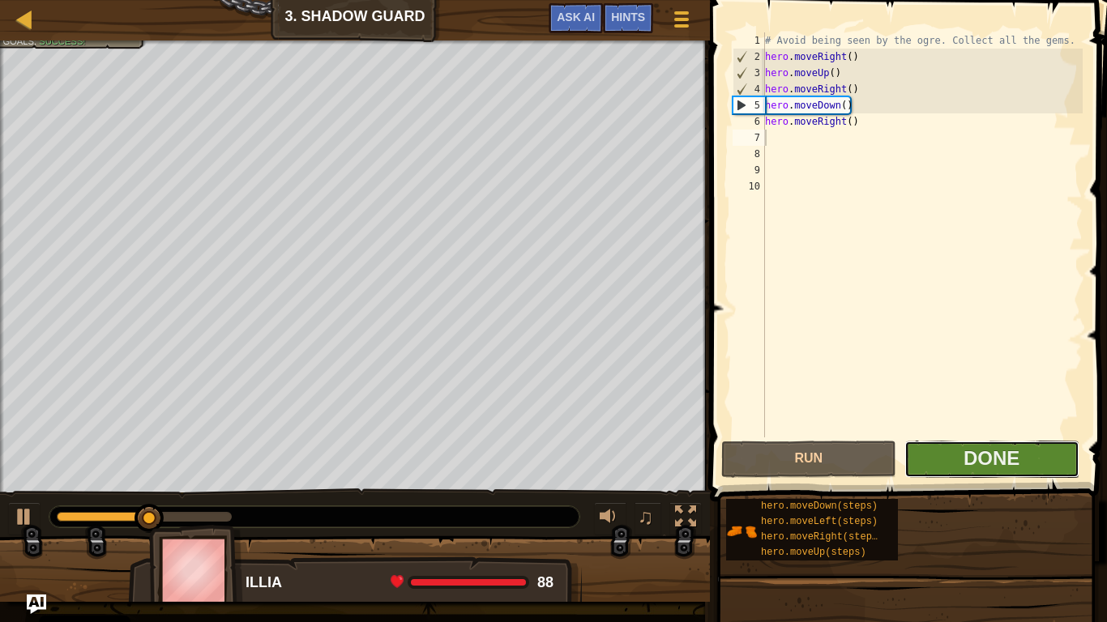
click at [933, 459] on button "Done" at bounding box center [991, 459] width 175 height 37
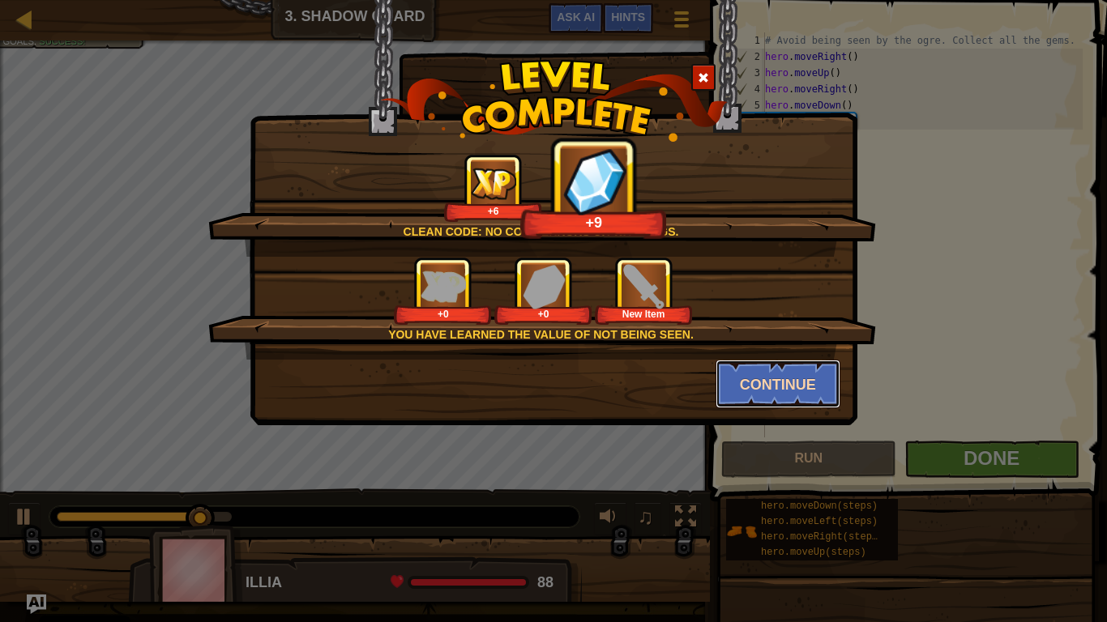
click at [755, 374] on button "Continue" at bounding box center [778, 384] width 126 height 49
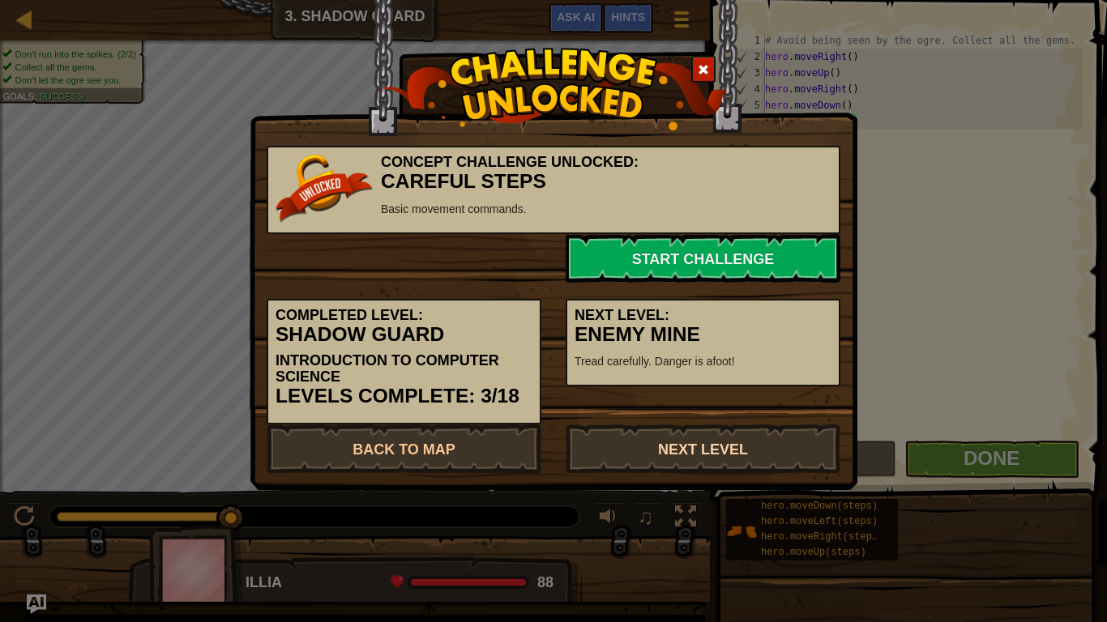
click at [692, 450] on link "Next Level" at bounding box center [703, 449] width 275 height 49
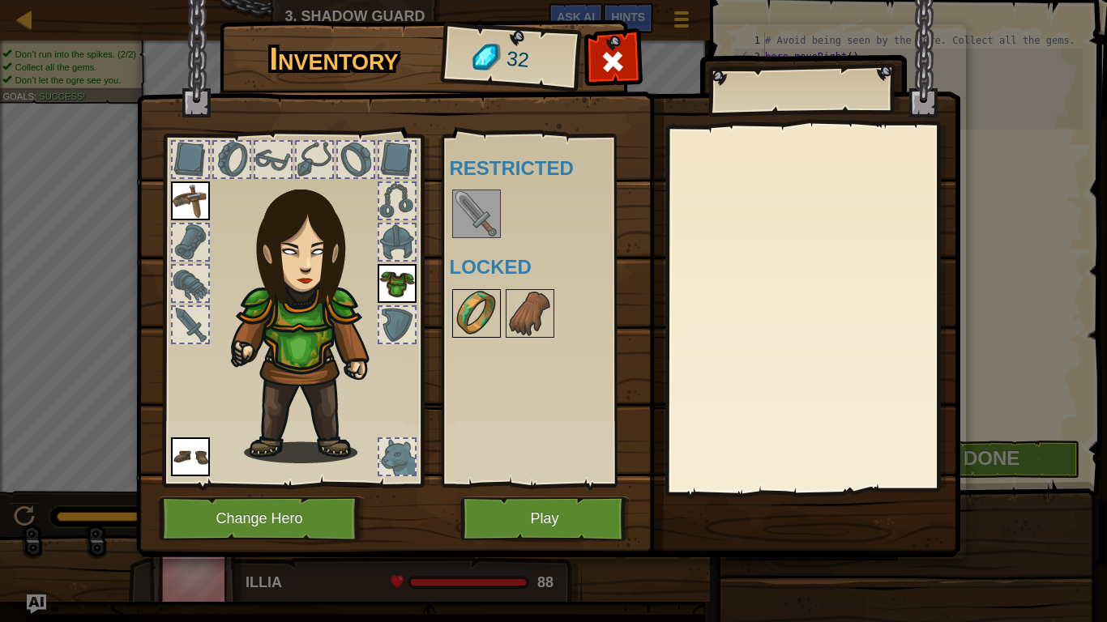
click at [489, 308] on img at bounding box center [476, 313] width 45 height 45
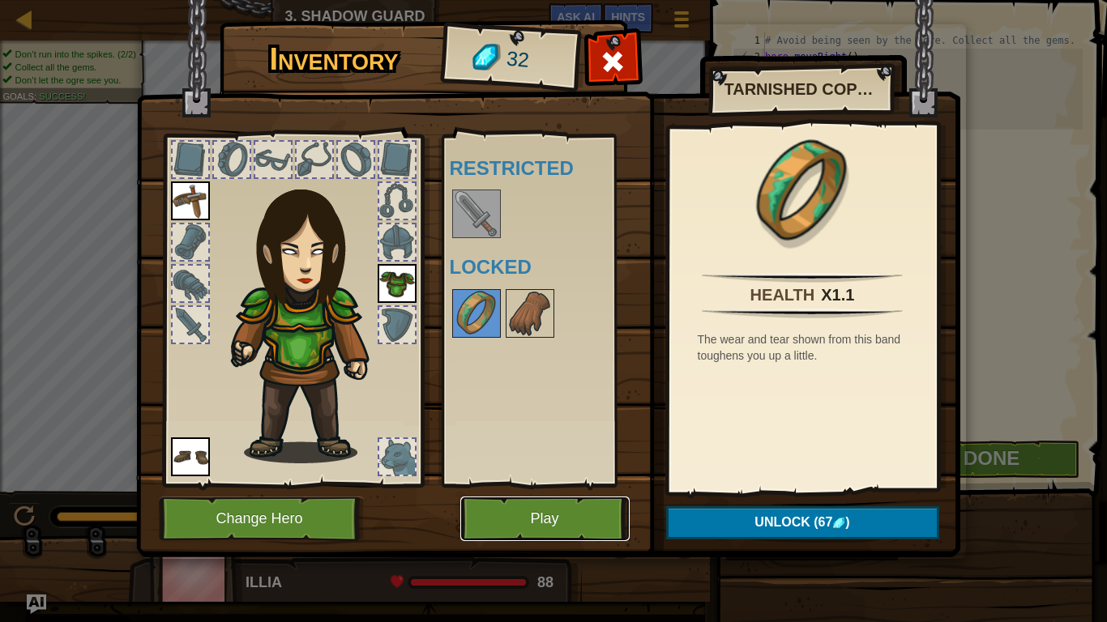
click at [588, 512] on button "Play" at bounding box center [544, 519] width 169 height 45
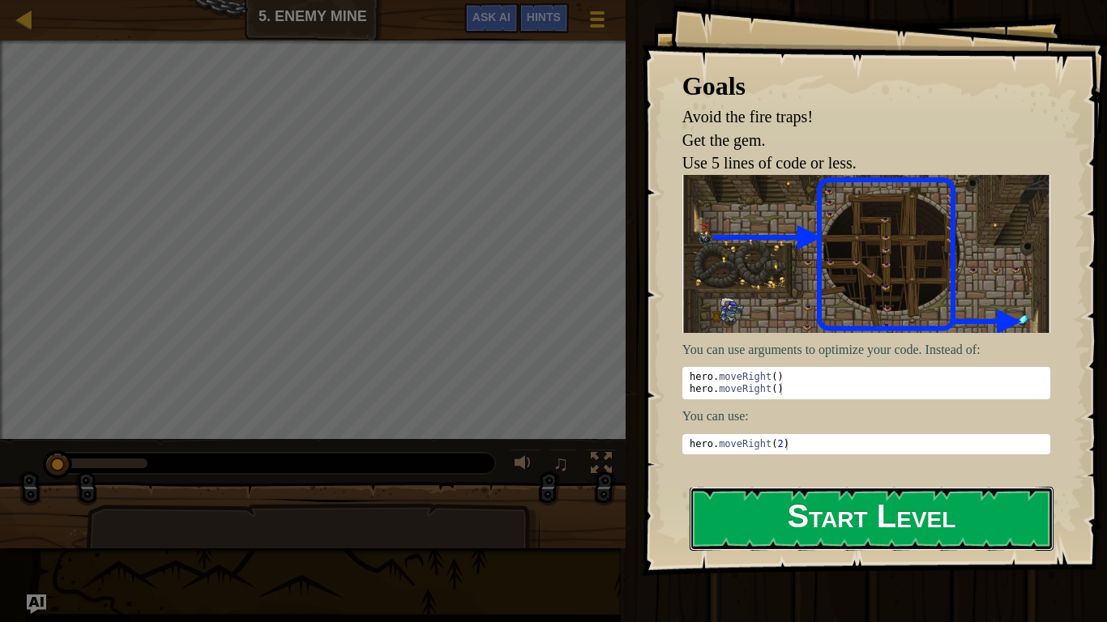
click at [764, 512] on button "Start Level" at bounding box center [872, 519] width 364 height 64
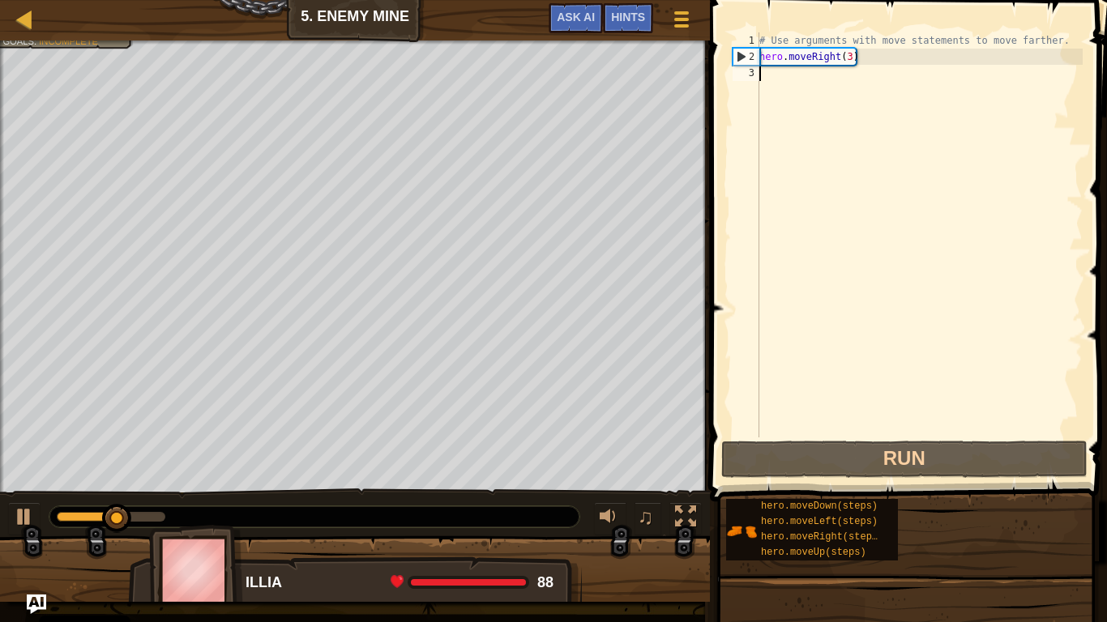
scroll to position [7, 0]
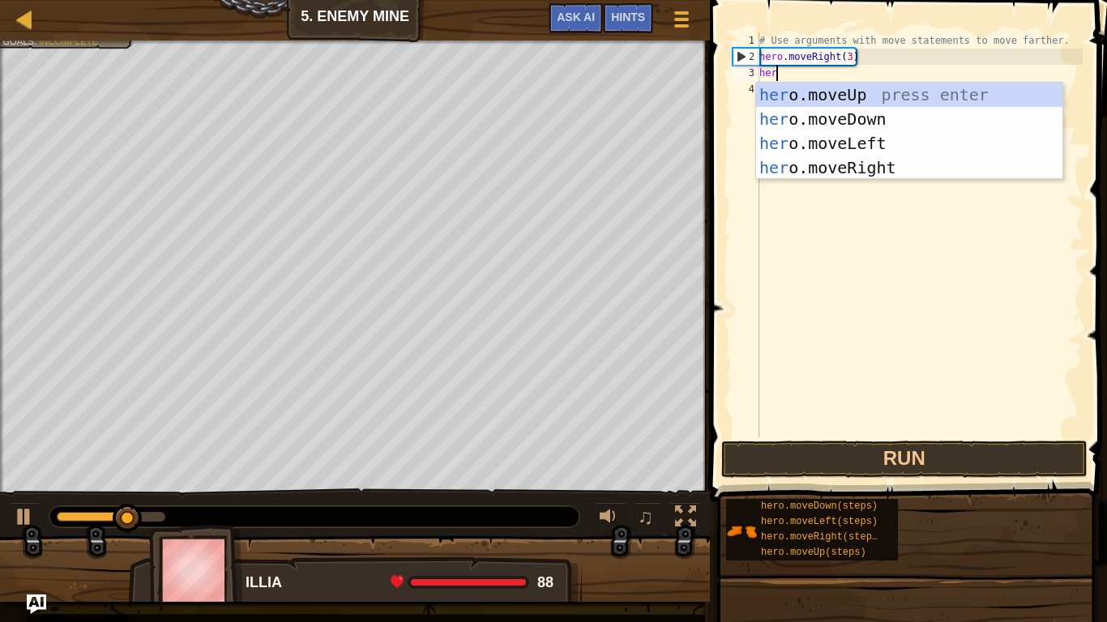
type textarea "hero"
click at [813, 97] on div "hero .moveUp press enter hero .moveDown press enter hero .moveLeft press enter …" at bounding box center [909, 156] width 306 height 146
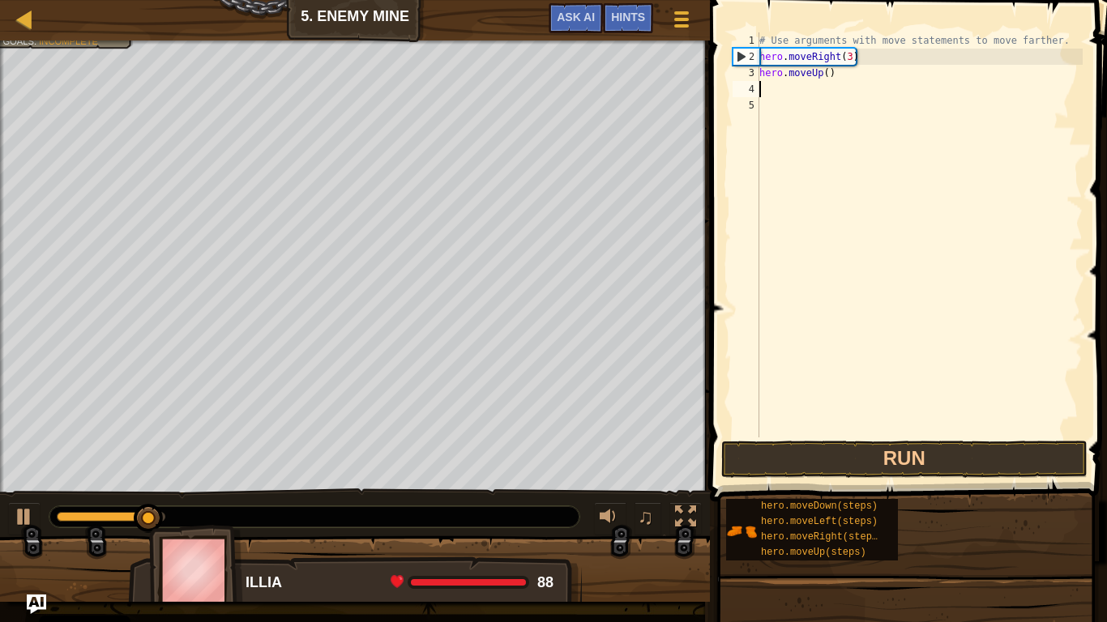
scroll to position [7, 0]
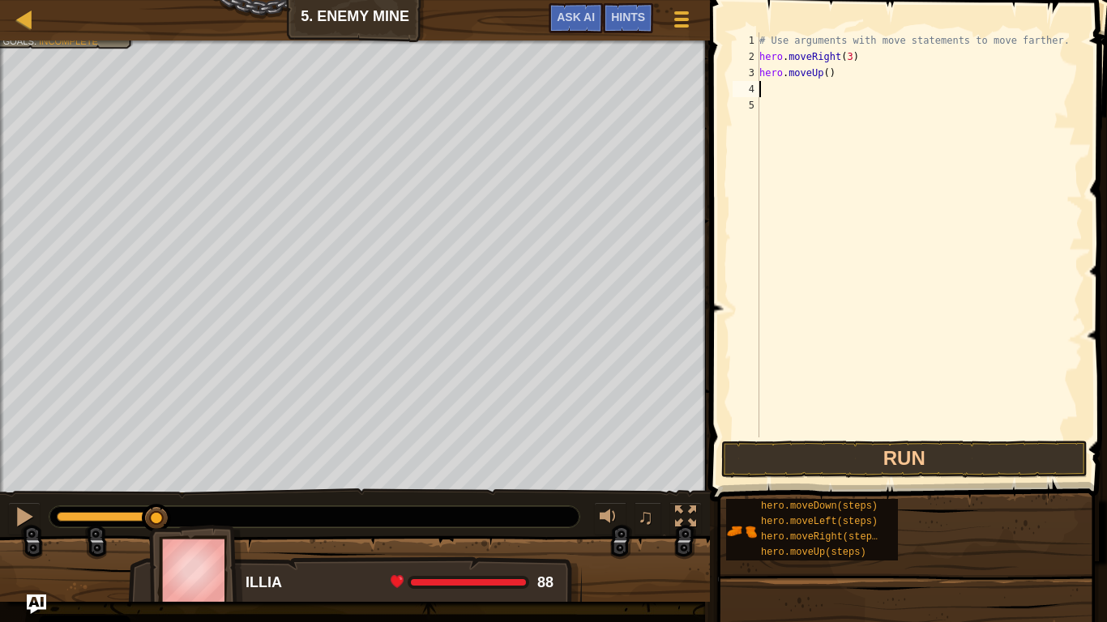
type textarea "j"
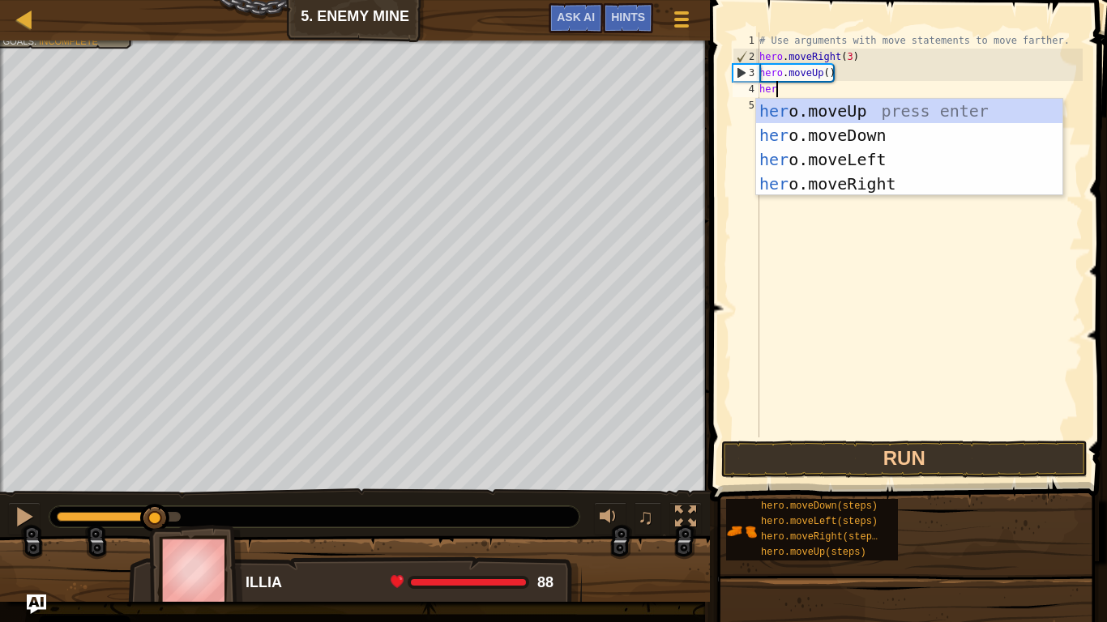
type textarea "hero"
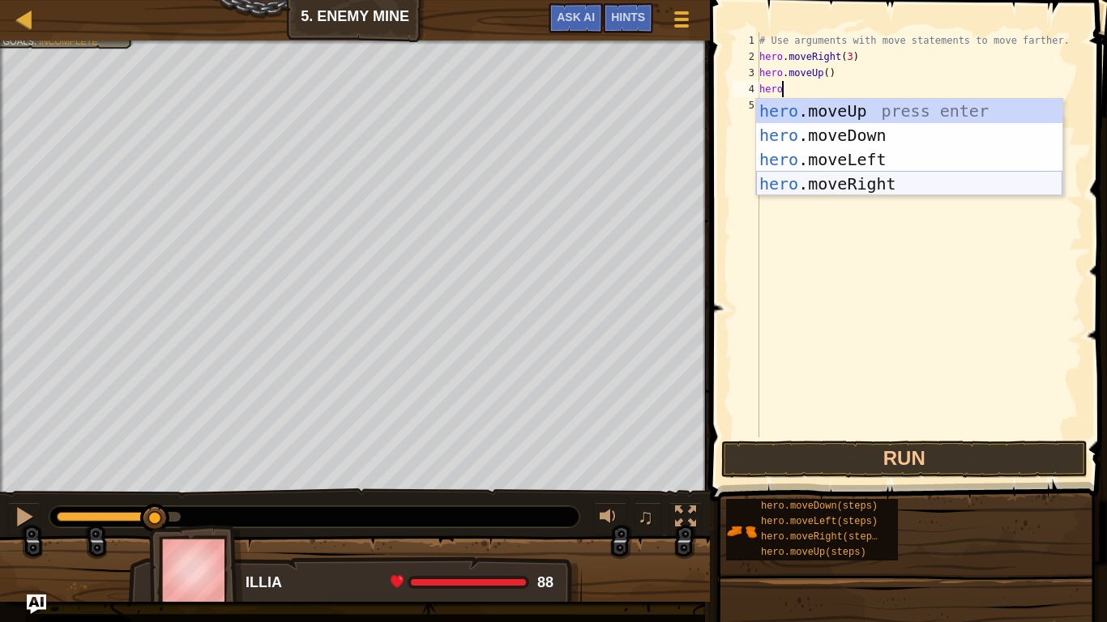
click at [861, 179] on div "hero .moveUp press enter hero .moveDown press enter hero .moveLeft press enter …" at bounding box center [909, 172] width 306 height 146
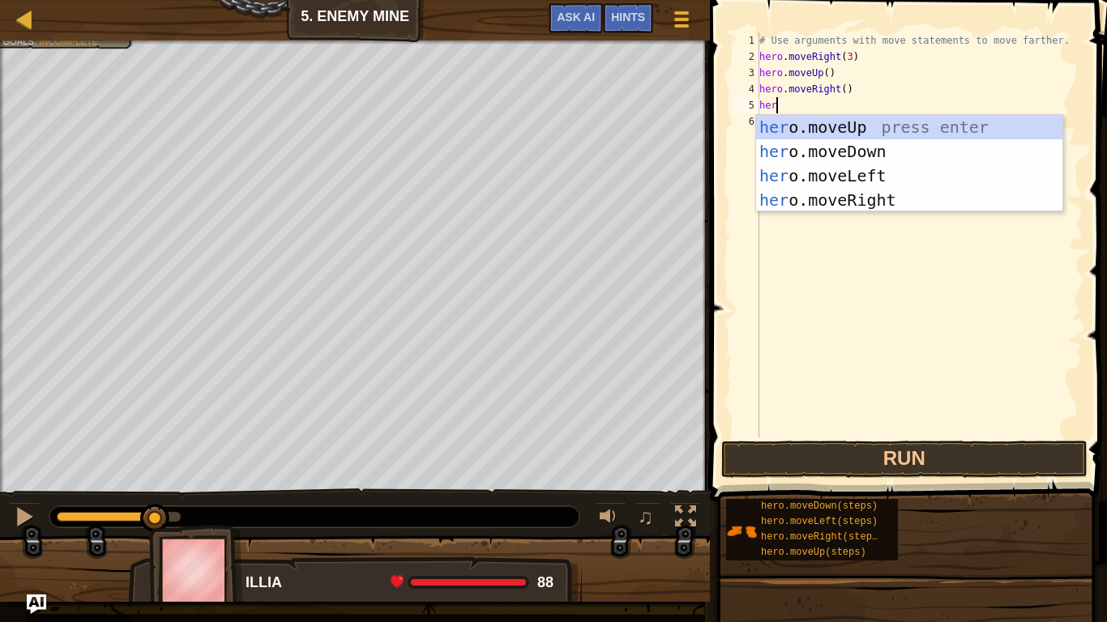
type textarea "hero"
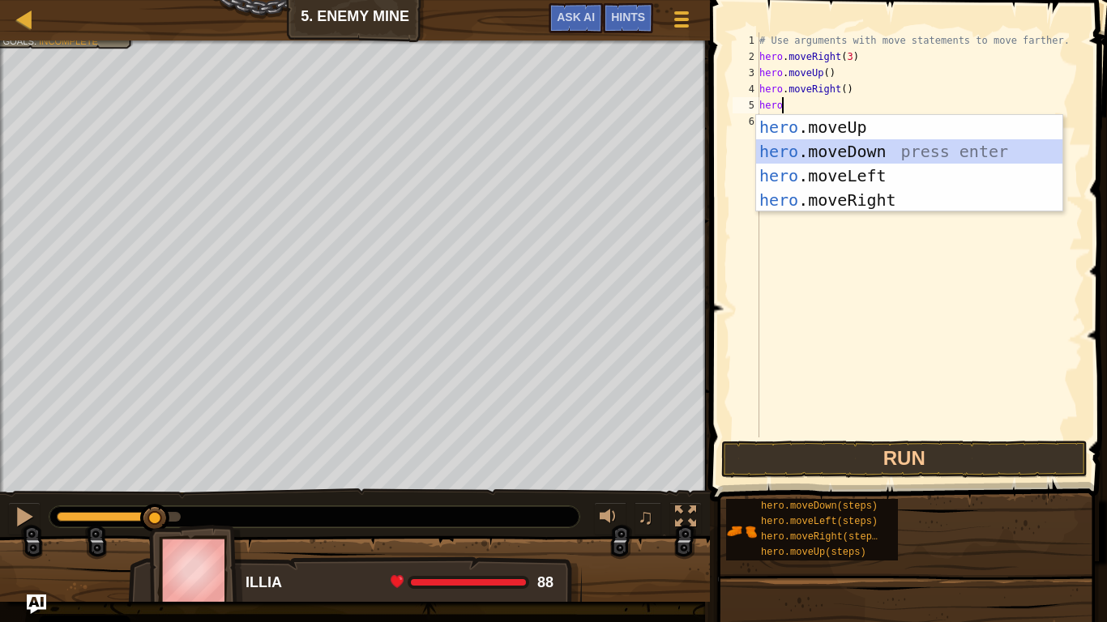
click at [867, 142] on div "hero .moveUp press enter hero .moveDown press enter hero .moveLeft press enter …" at bounding box center [909, 188] width 306 height 146
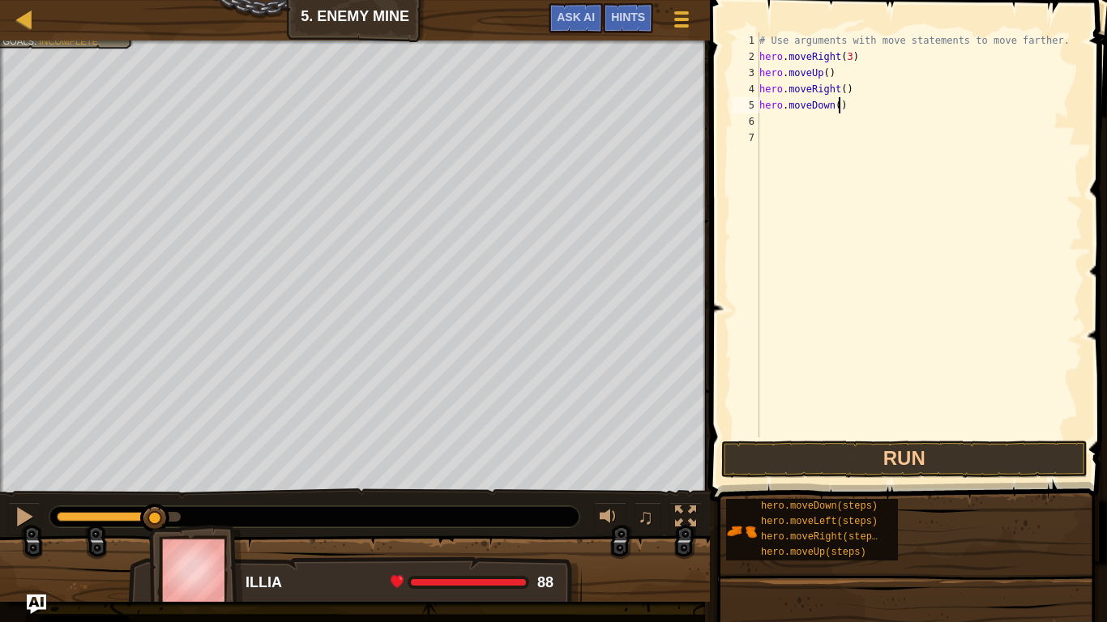
click at [838, 107] on div "# Use arguments with move statements to move farther. hero . moveRight ( 3 ) he…" at bounding box center [919, 251] width 327 height 438
type textarea "hero.moveDown(4)"
click at [791, 117] on div "# Use arguments with move statements to move farther. hero . moveRight ( 3 ) he…" at bounding box center [919, 251] width 327 height 438
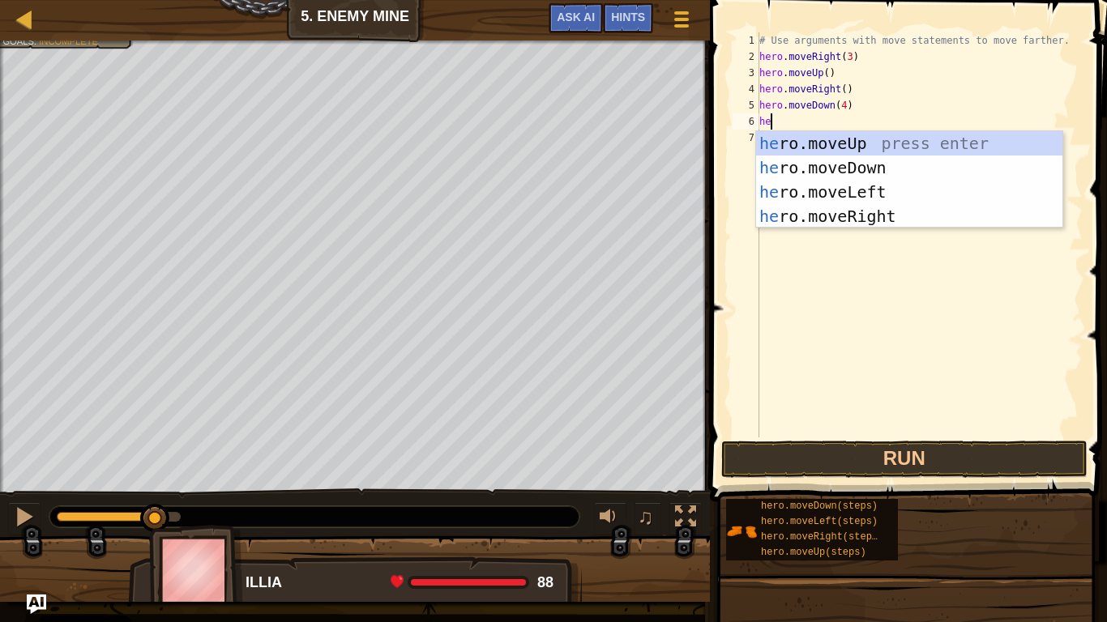
type textarea "hero"
click at [831, 213] on div "hero .moveUp press enter hero .moveDown press enter hero .moveLeft press enter …" at bounding box center [909, 204] width 306 height 146
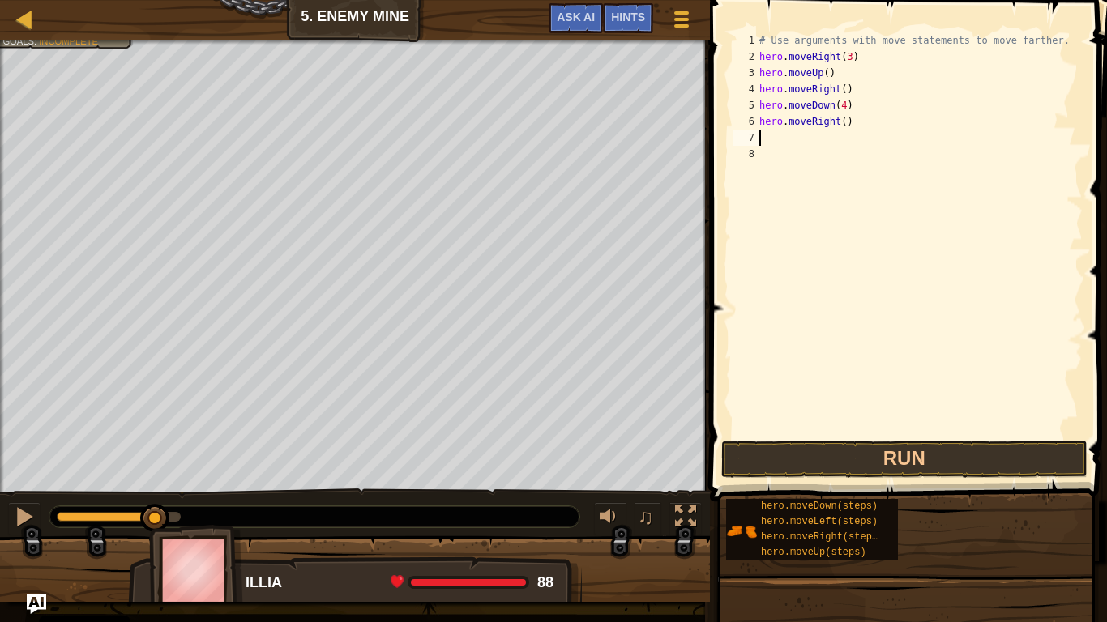
click at [845, 129] on div "# Use arguments with move statements to move farther. hero . moveRight ( 3 ) he…" at bounding box center [919, 251] width 327 height 438
click at [814, 449] on button "Run" at bounding box center [904, 459] width 366 height 37
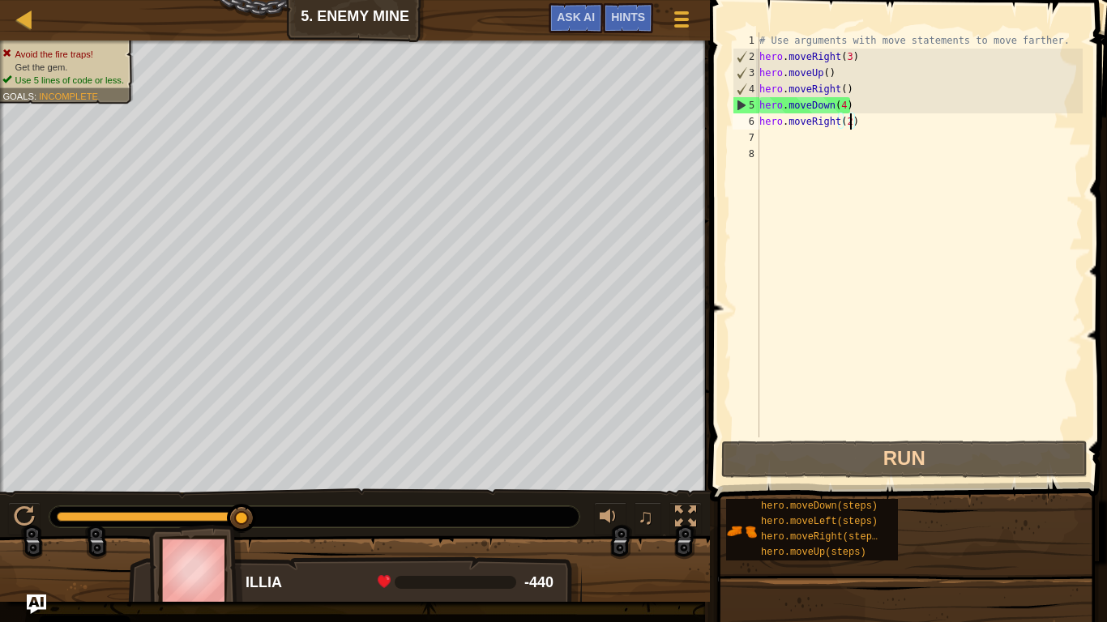
click at [842, 105] on div "# Use arguments with move statements to move farther. hero . moveRight ( 3 ) he…" at bounding box center [919, 251] width 327 height 438
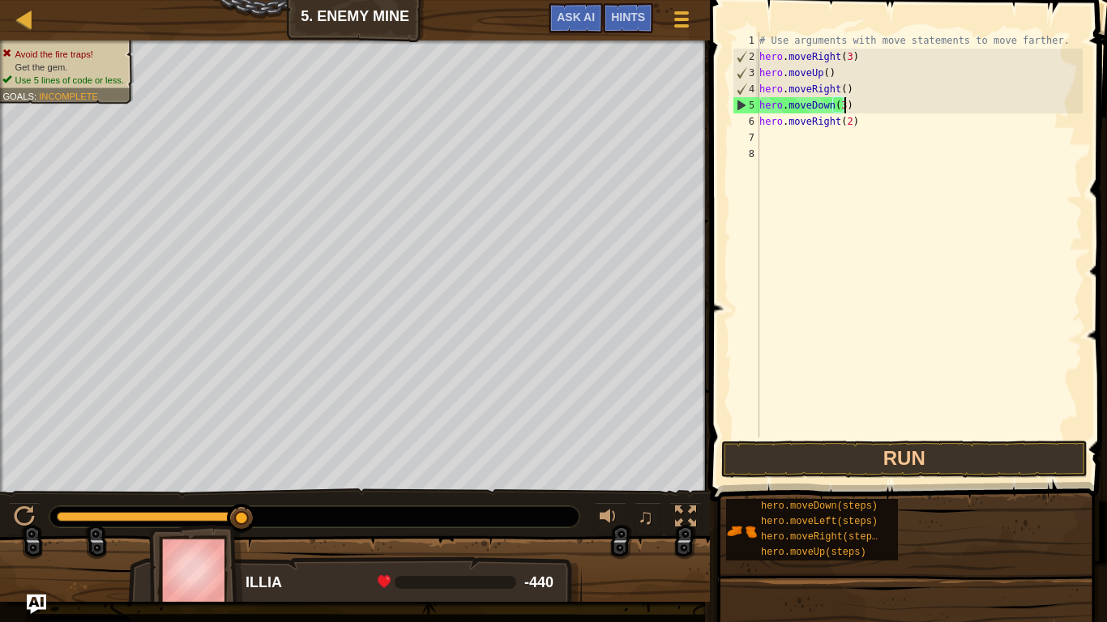
scroll to position [7, 12]
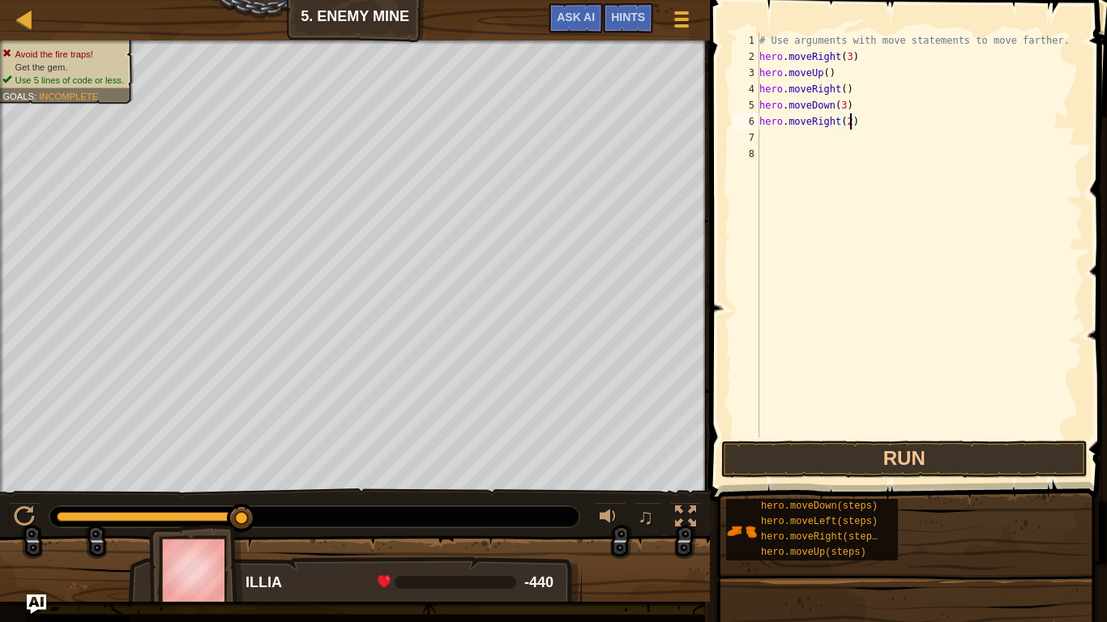
click at [852, 122] on div "# Use arguments with move statements to move farther. hero . moveRight ( 3 ) he…" at bounding box center [919, 251] width 327 height 438
type textarea "hero.moveRight(2)"
click at [848, 473] on button "Run" at bounding box center [904, 459] width 366 height 37
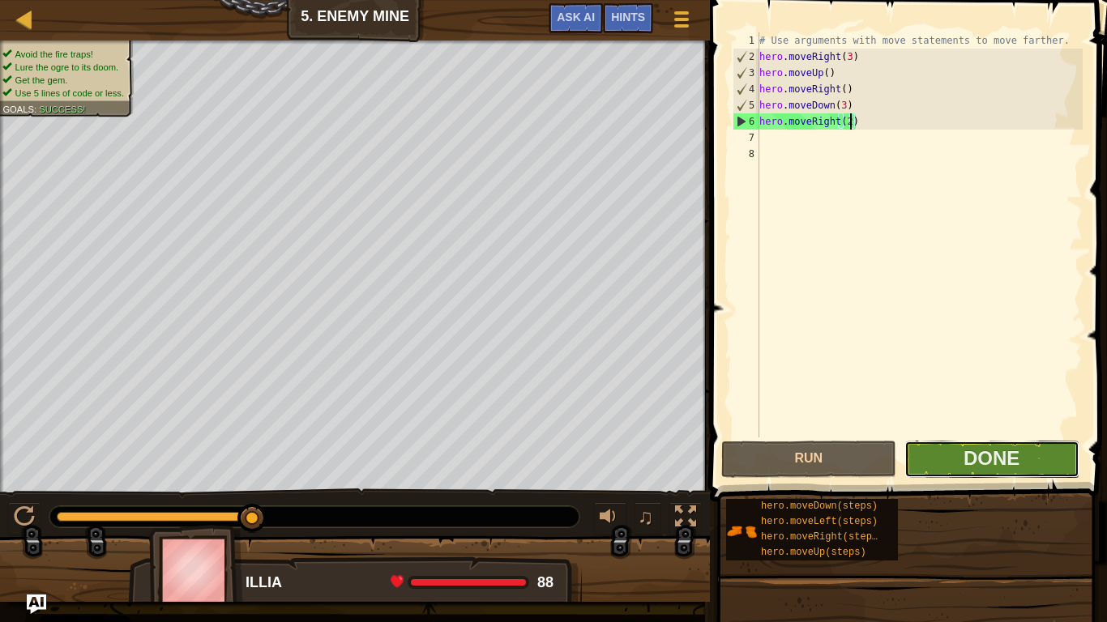
click at [928, 463] on button "Done" at bounding box center [991, 459] width 175 height 37
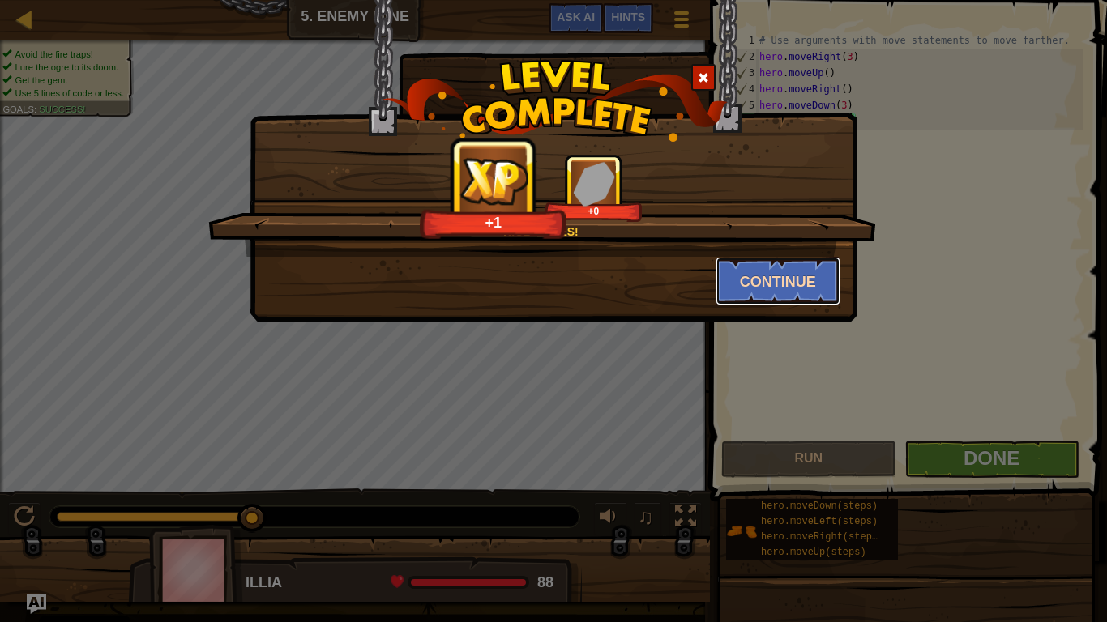
click at [785, 301] on button "Continue" at bounding box center [778, 281] width 126 height 49
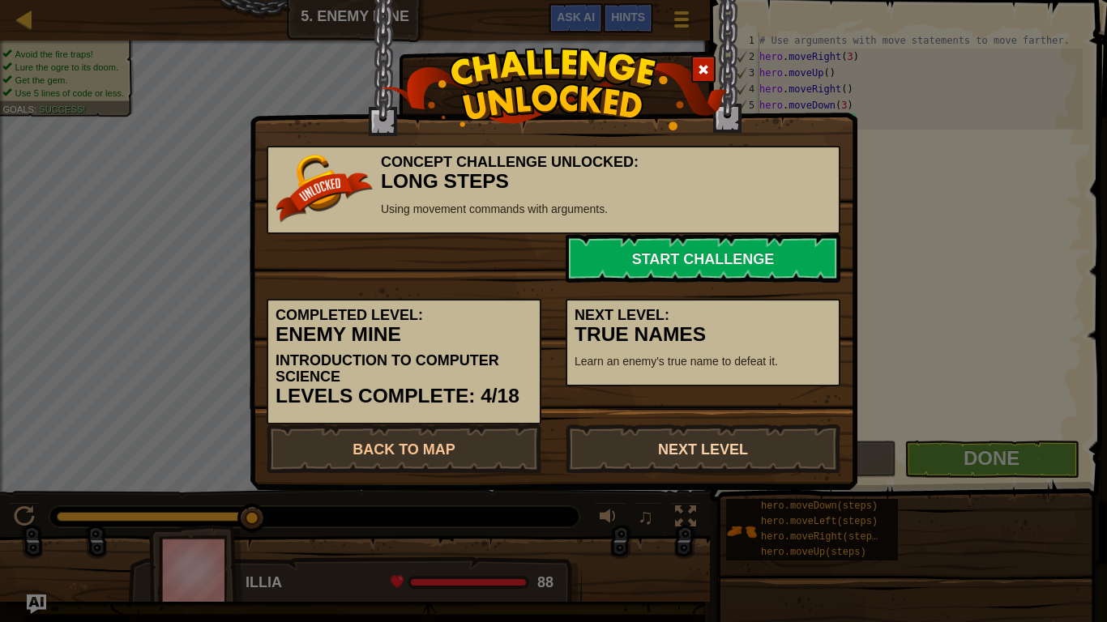
click at [689, 450] on link "Next Level" at bounding box center [703, 449] width 275 height 49
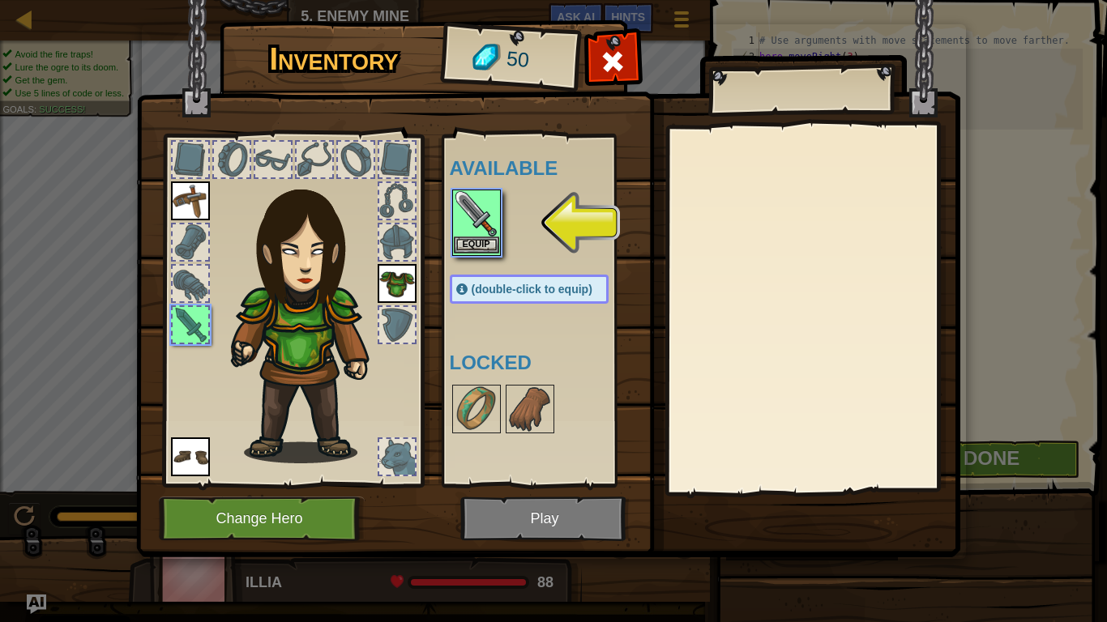
click at [472, 235] on img at bounding box center [476, 213] width 45 height 45
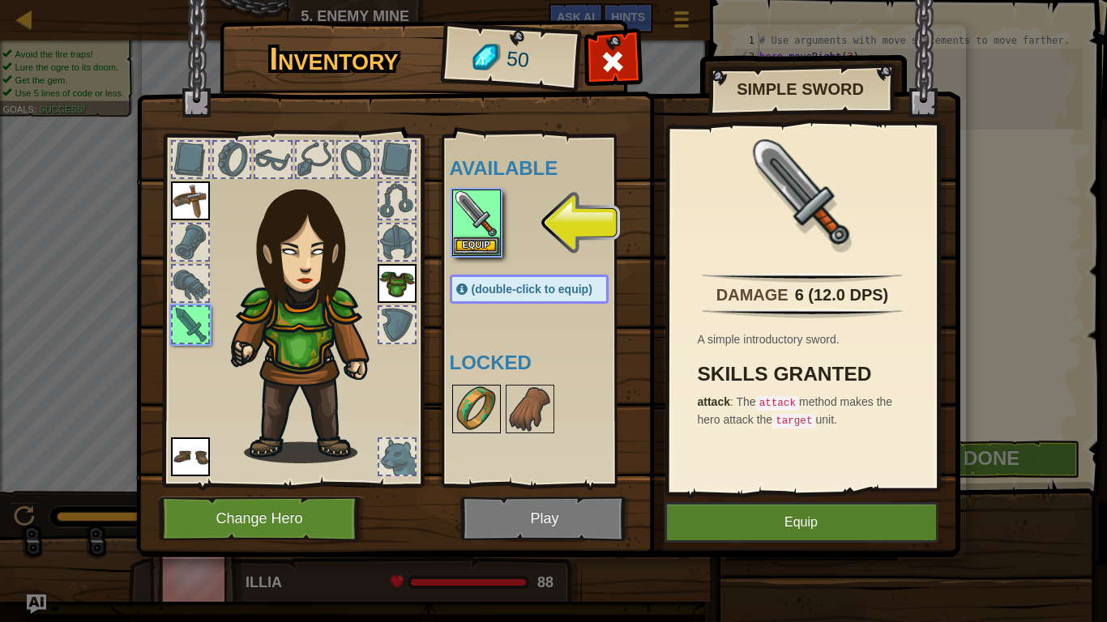
click at [485, 426] on img at bounding box center [476, 408] width 45 height 45
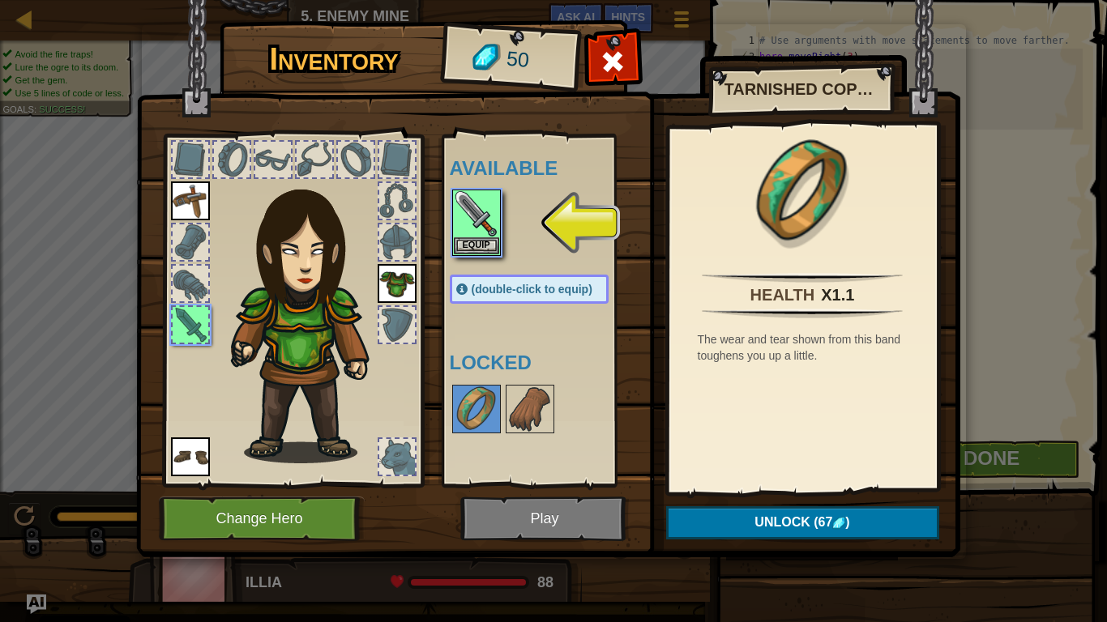
click at [583, 512] on img at bounding box center [548, 263] width 824 height 588
click at [493, 253] on button "Equip" at bounding box center [476, 245] width 45 height 17
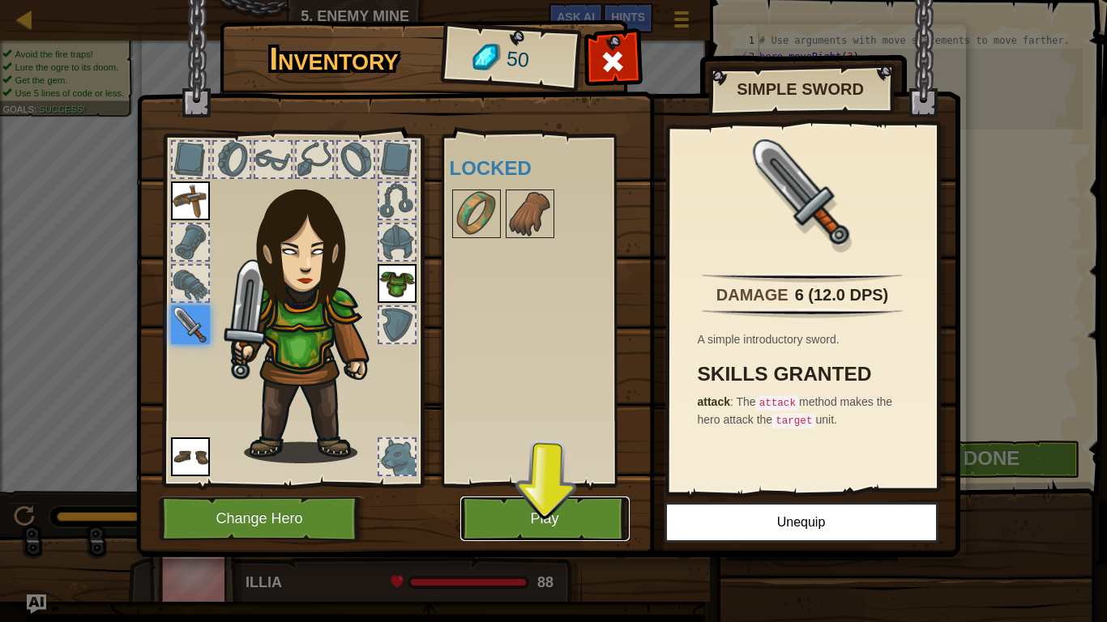
click at [520, 512] on button "Play" at bounding box center [544, 519] width 169 height 45
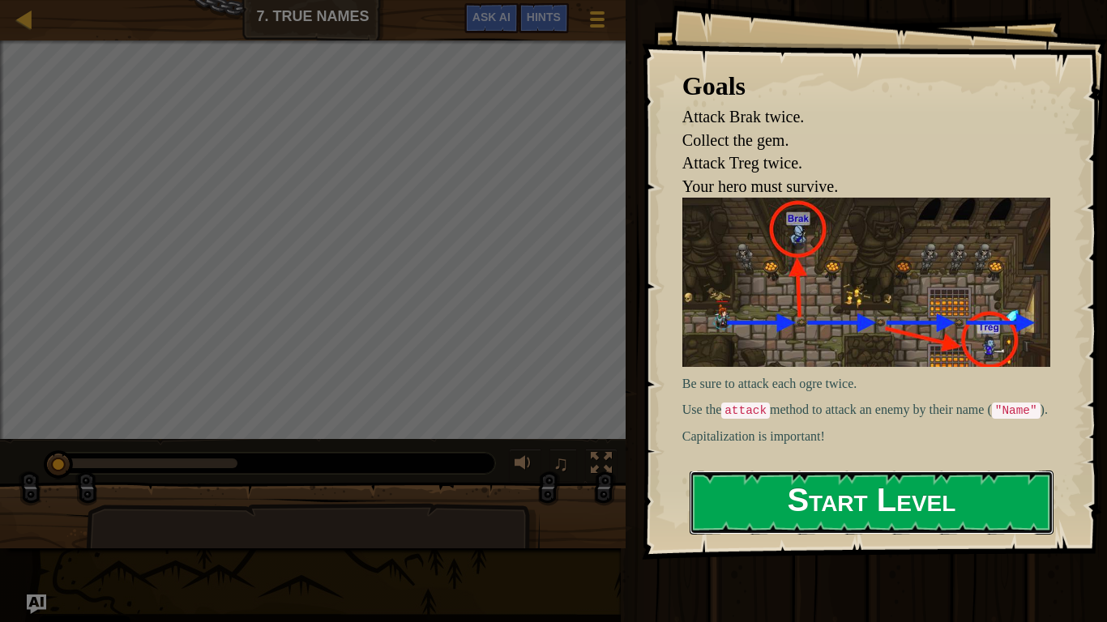
click at [833, 508] on button "Start Level" at bounding box center [872, 503] width 364 height 64
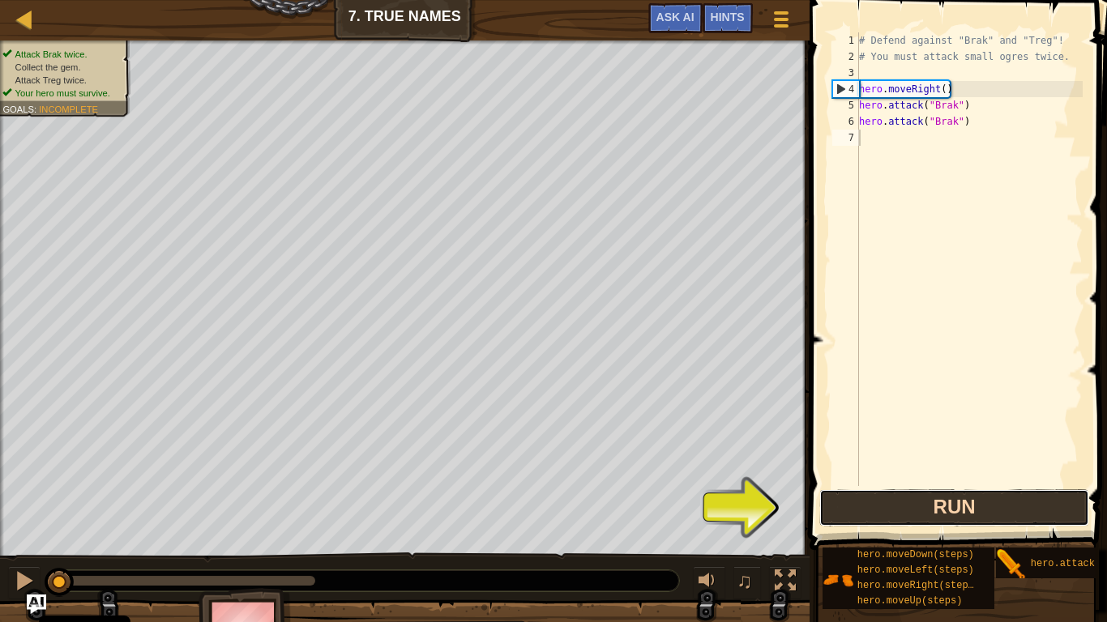
click at [856, 491] on button "Run" at bounding box center [954, 507] width 270 height 37
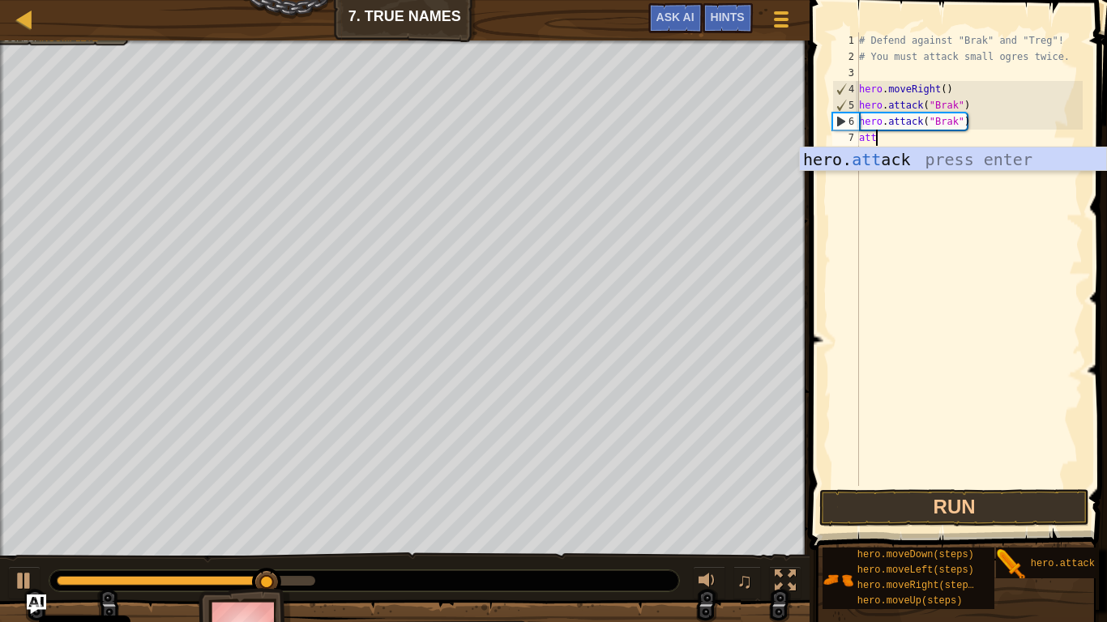
scroll to position [7, 2]
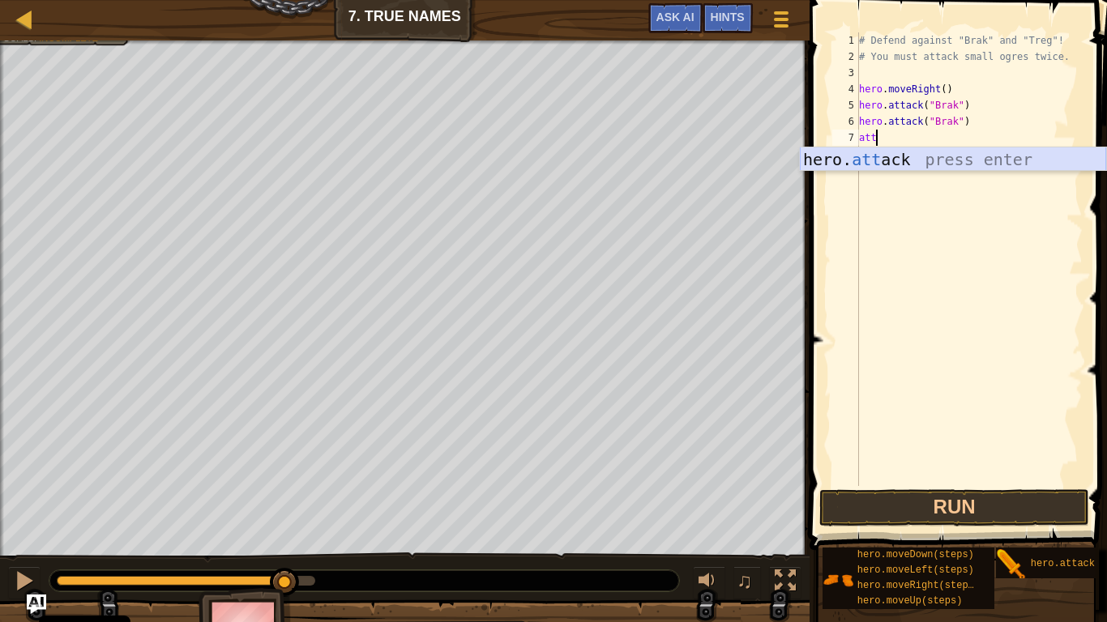
click at [876, 165] on div "hero. att ack press enter" at bounding box center [953, 183] width 306 height 73
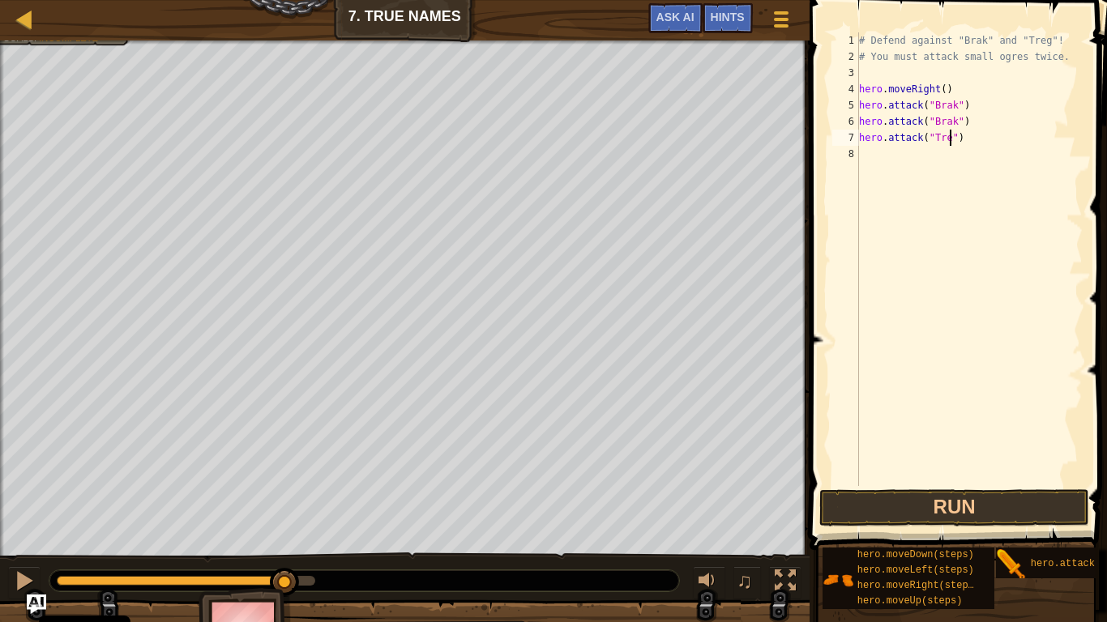
type textarea "hero.attack("Treg")"
click at [872, 149] on div "# Defend against "Brak" and "Treg"! # You must attack small ogres twice. hero .…" at bounding box center [969, 275] width 227 height 486
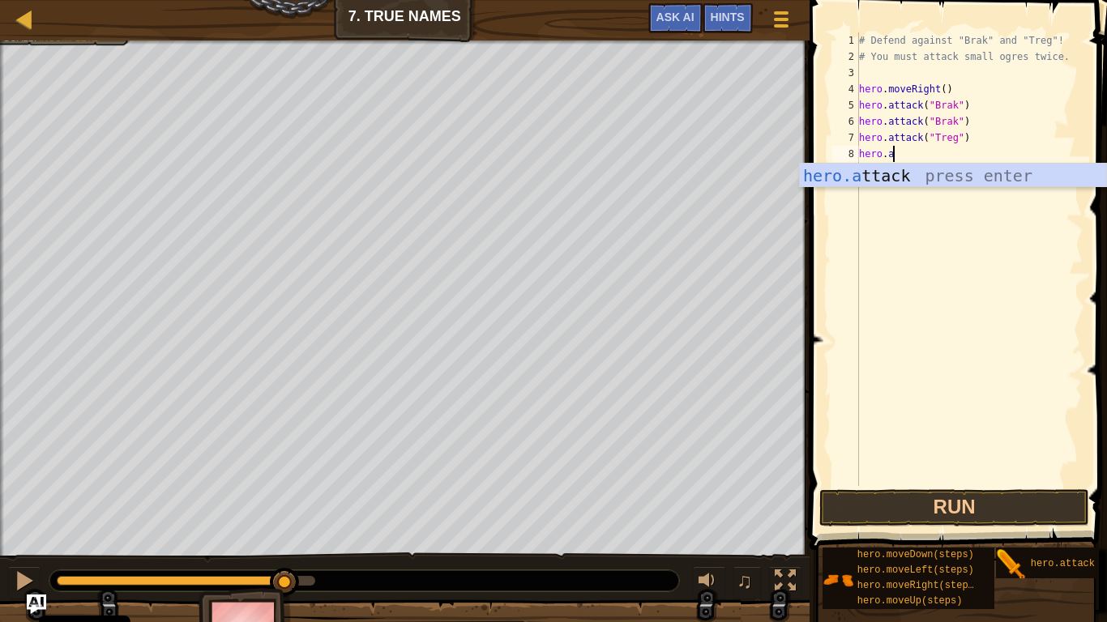
scroll to position [7, 5]
click at [903, 176] on div "hero.at tack press enter" at bounding box center [953, 200] width 306 height 73
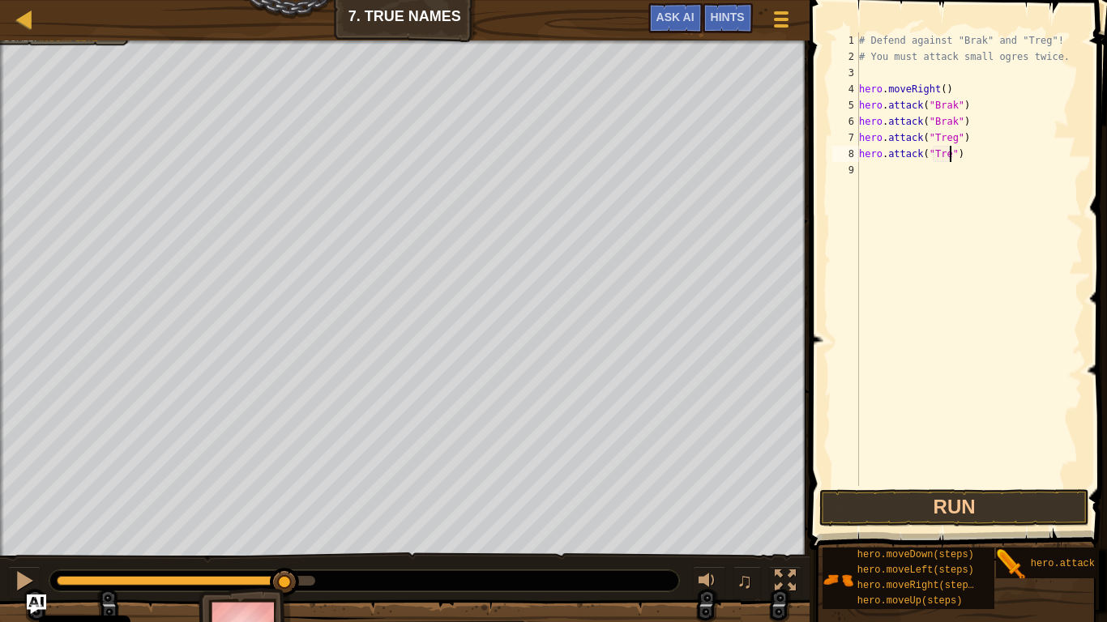
scroll to position [7, 14]
type textarea "hero.attack("Treg")"
click at [998, 496] on button "Run" at bounding box center [954, 507] width 270 height 37
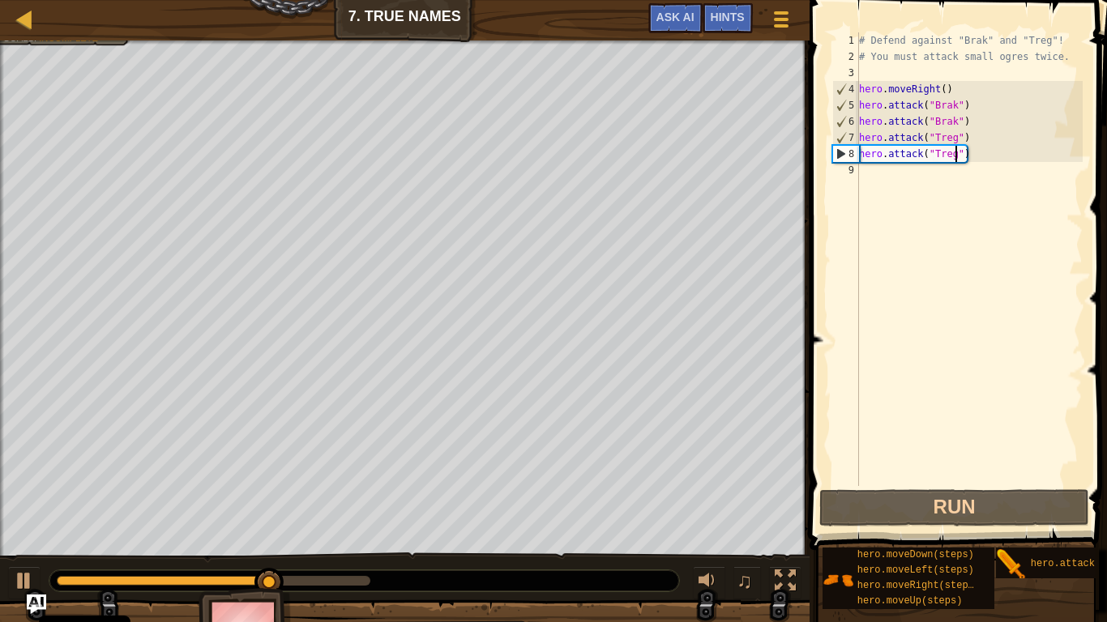
click at [865, 175] on div "# Defend against "Brak" and "Treg"! # You must attack small ogres twice. hero .…" at bounding box center [969, 275] width 227 height 486
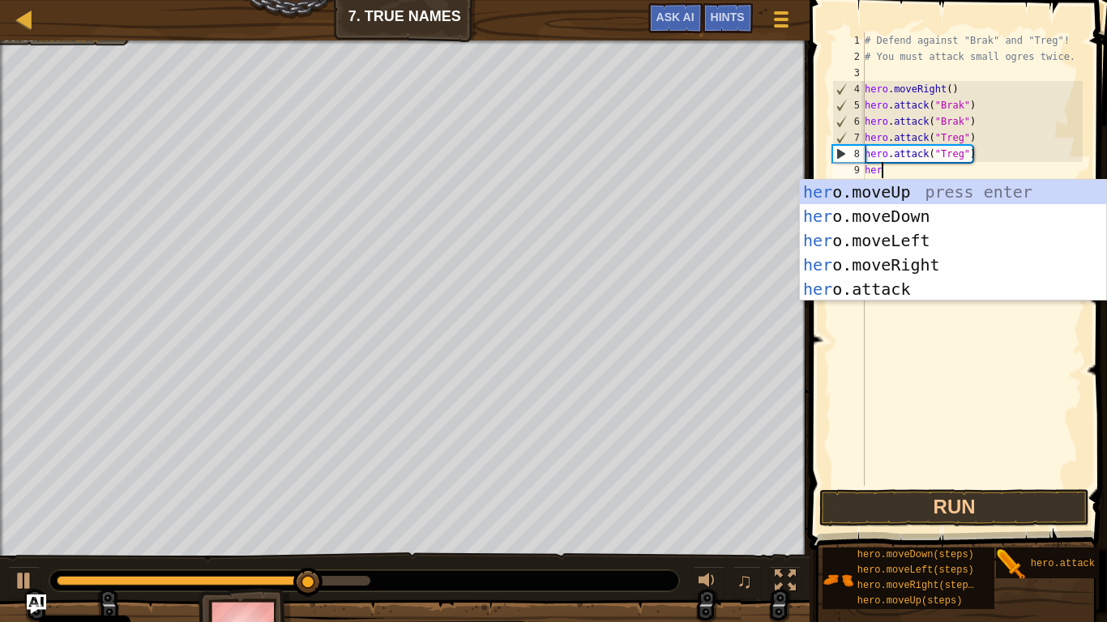
type textarea "hero"
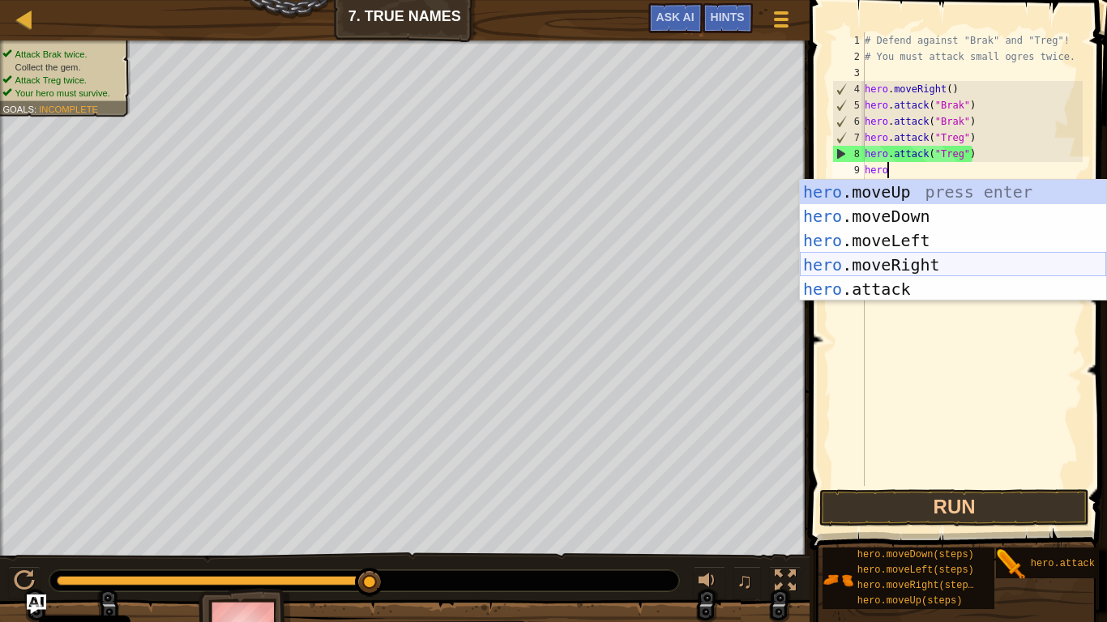
click at [869, 255] on div "hero .moveUp press enter hero .moveDown press enter hero .moveLeft press enter …" at bounding box center [953, 265] width 306 height 170
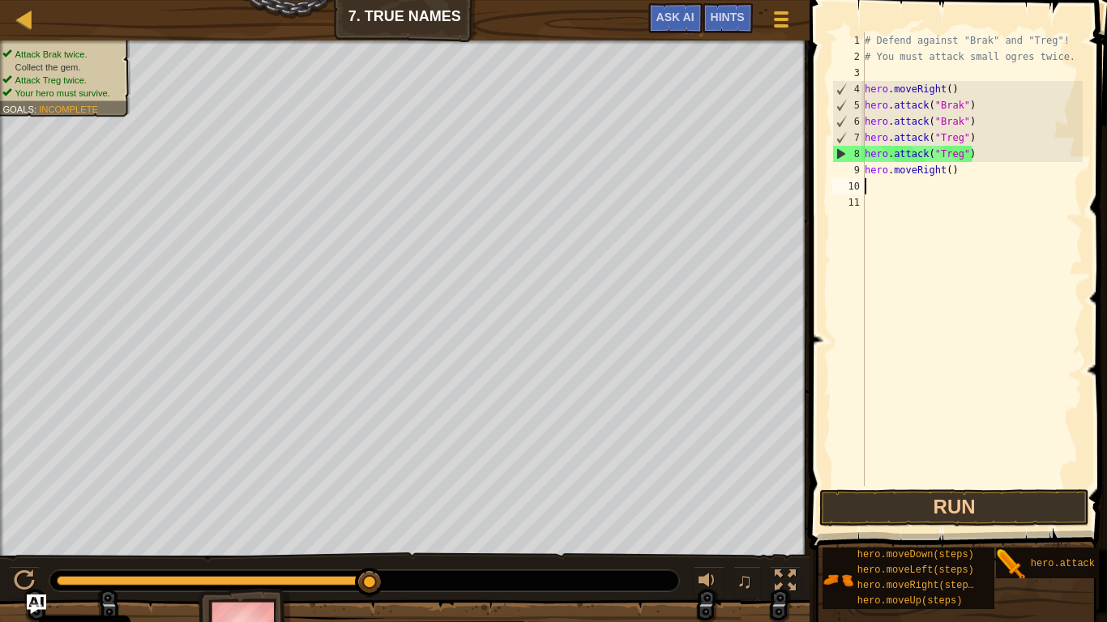
scroll to position [7, 0]
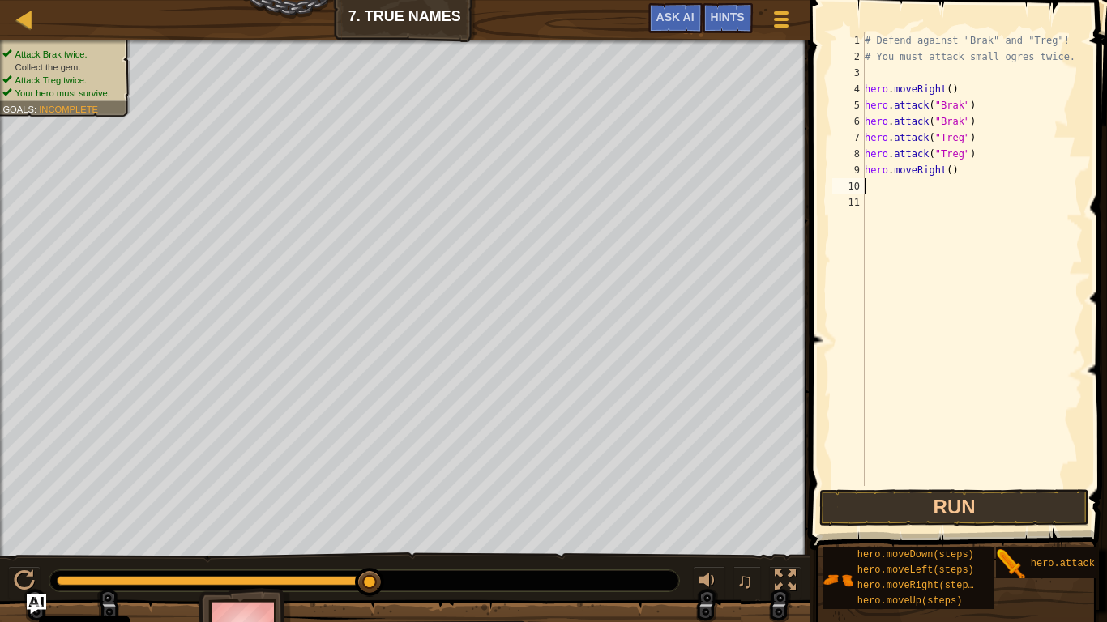
click at [949, 173] on div "# Defend against "Brak" and "Treg"! # You must attack small ogres twice. hero .…" at bounding box center [971, 275] width 221 height 486
type textarea "hero.moveRight(3)"
click at [950, 512] on button "Run" at bounding box center [954, 507] width 270 height 37
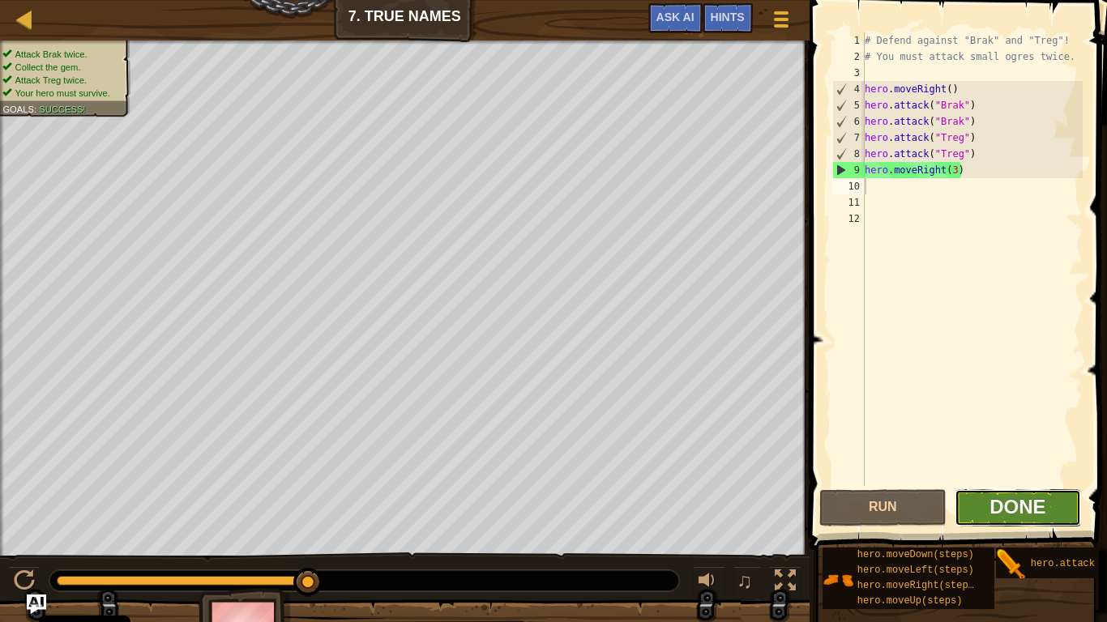
click at [1011, 506] on span "Done" at bounding box center [1017, 507] width 56 height 22
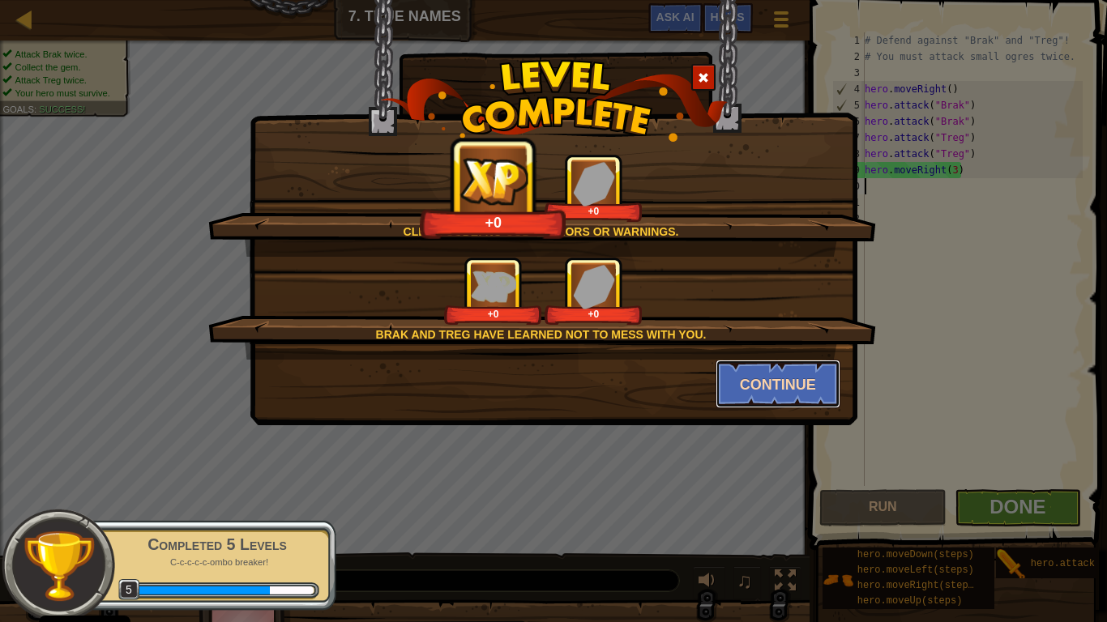
click at [742, 395] on button "Continue" at bounding box center [778, 384] width 126 height 49
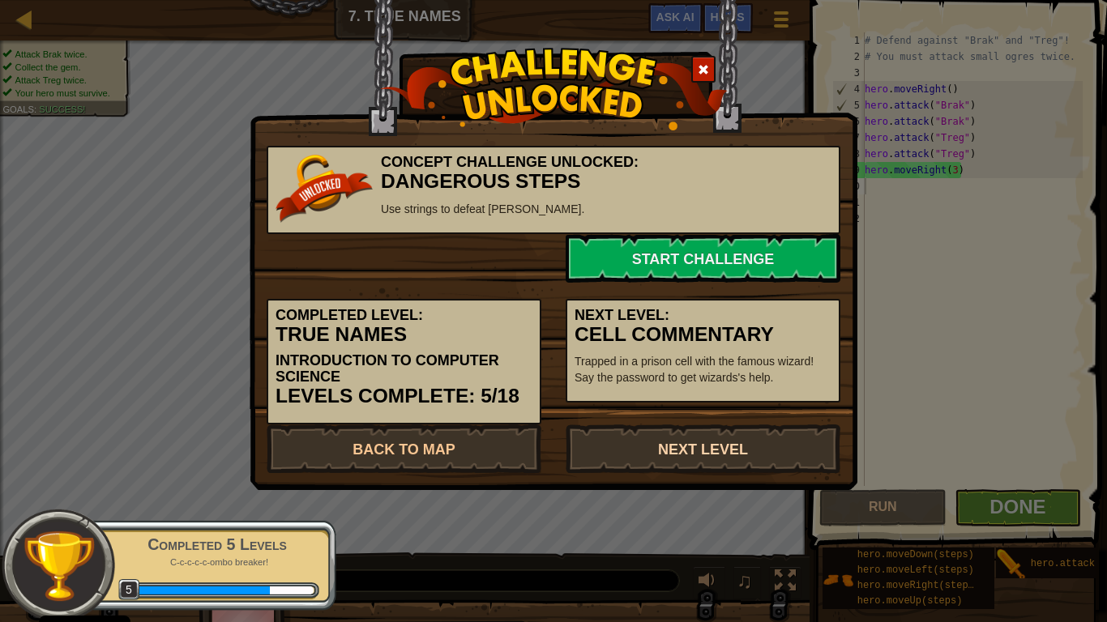
click at [697, 432] on link "Next Level" at bounding box center [703, 449] width 275 height 49
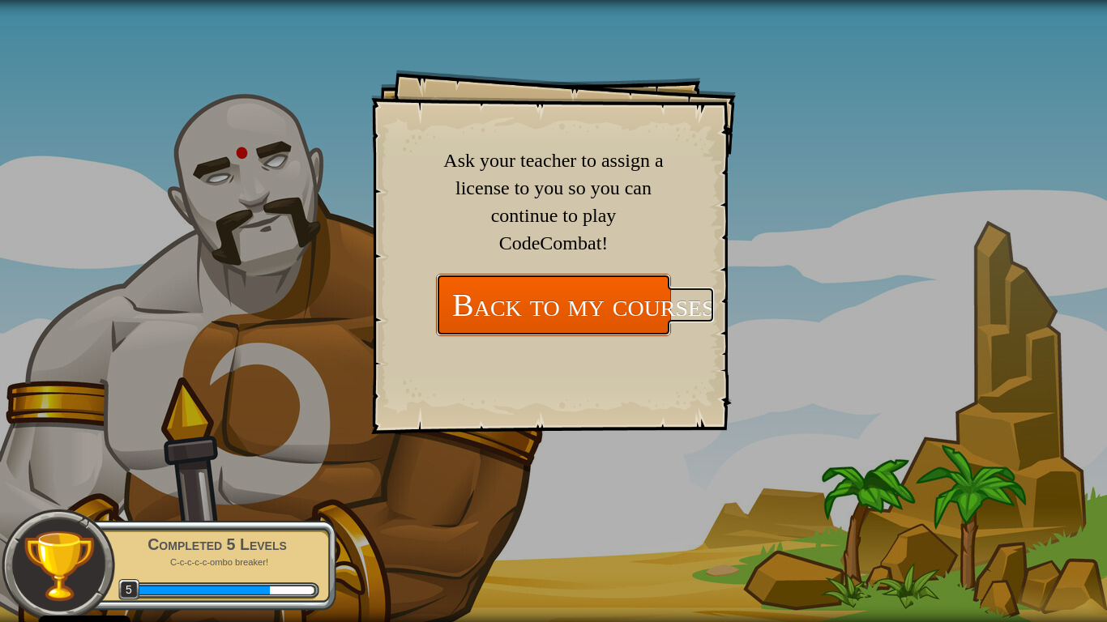
click at [598, 297] on link "Back to my courses" at bounding box center [553, 305] width 235 height 62
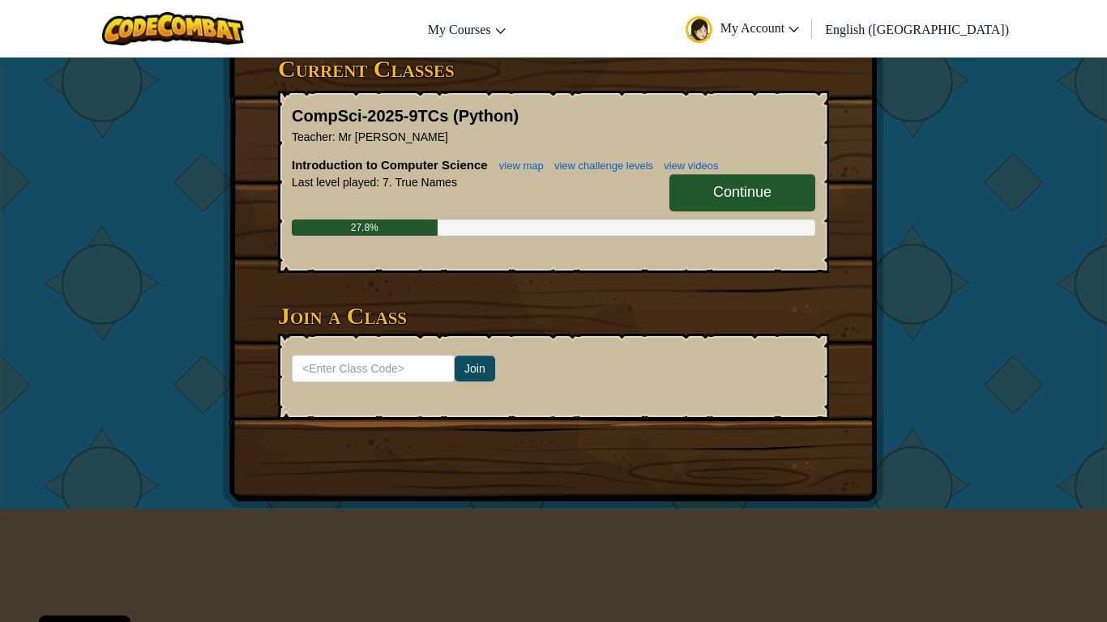
scroll to position [287, 0]
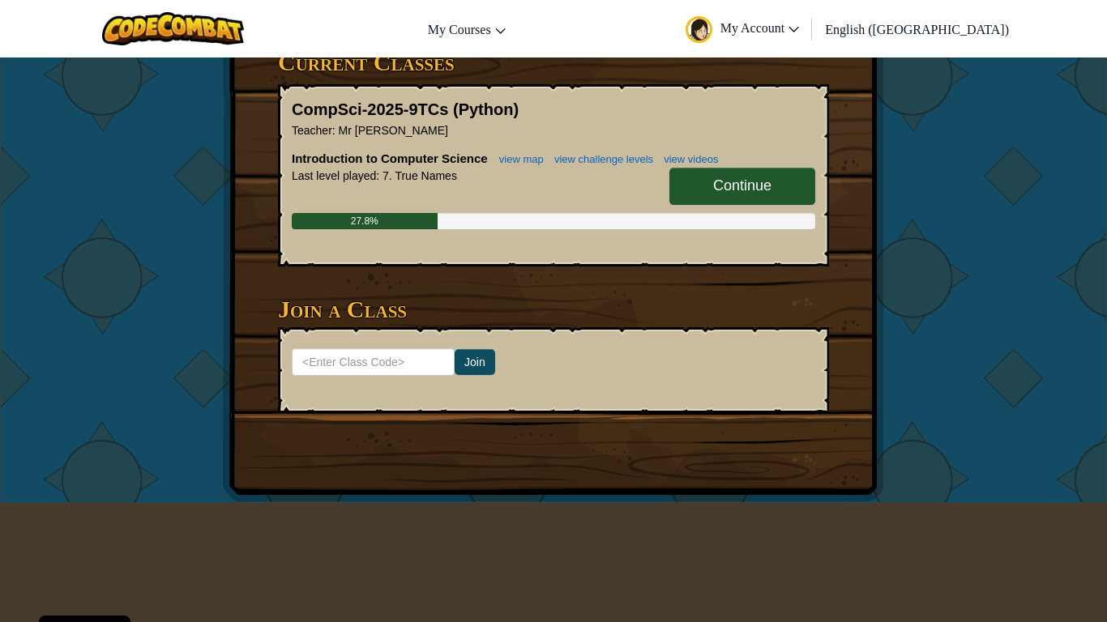
click at [920, 27] on link "English ([GEOGRAPHIC_DATA])" at bounding box center [917, 29] width 200 height 44
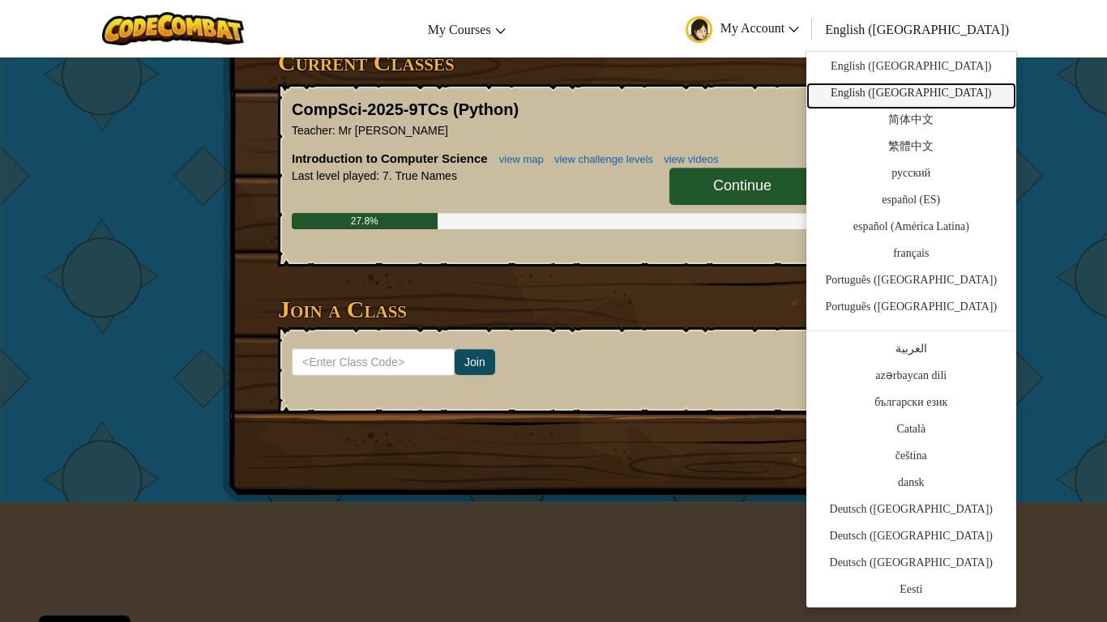
click at [920, 91] on link "English ([GEOGRAPHIC_DATA])" at bounding box center [911, 96] width 210 height 27
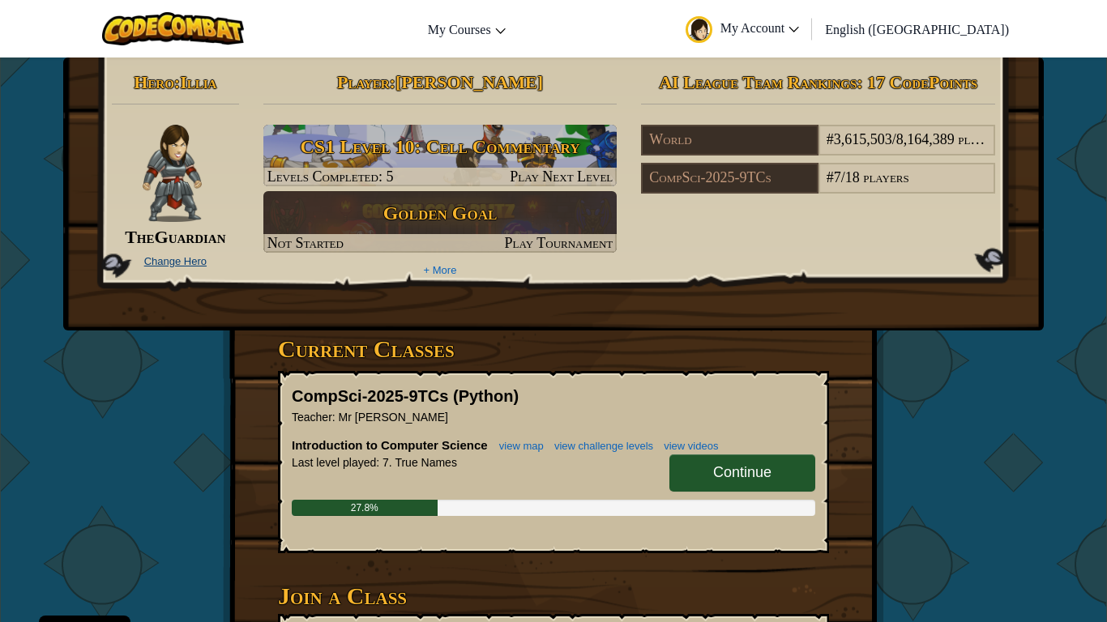
click at [166, 260] on link "Change Hero" at bounding box center [175, 261] width 62 height 12
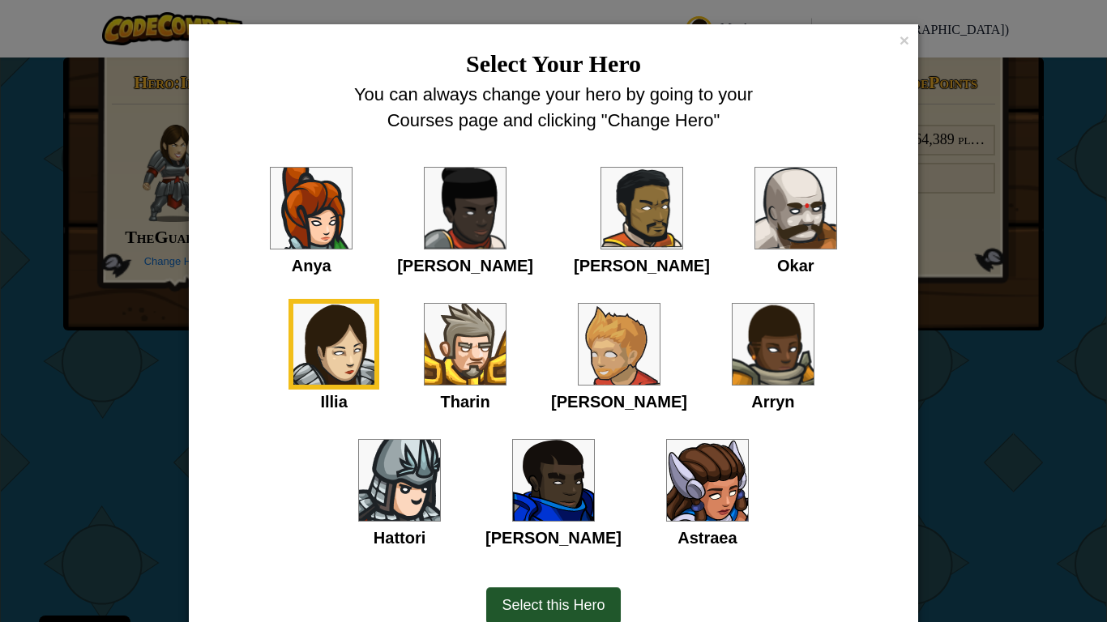
click at [667, 473] on img at bounding box center [707, 480] width 81 height 81
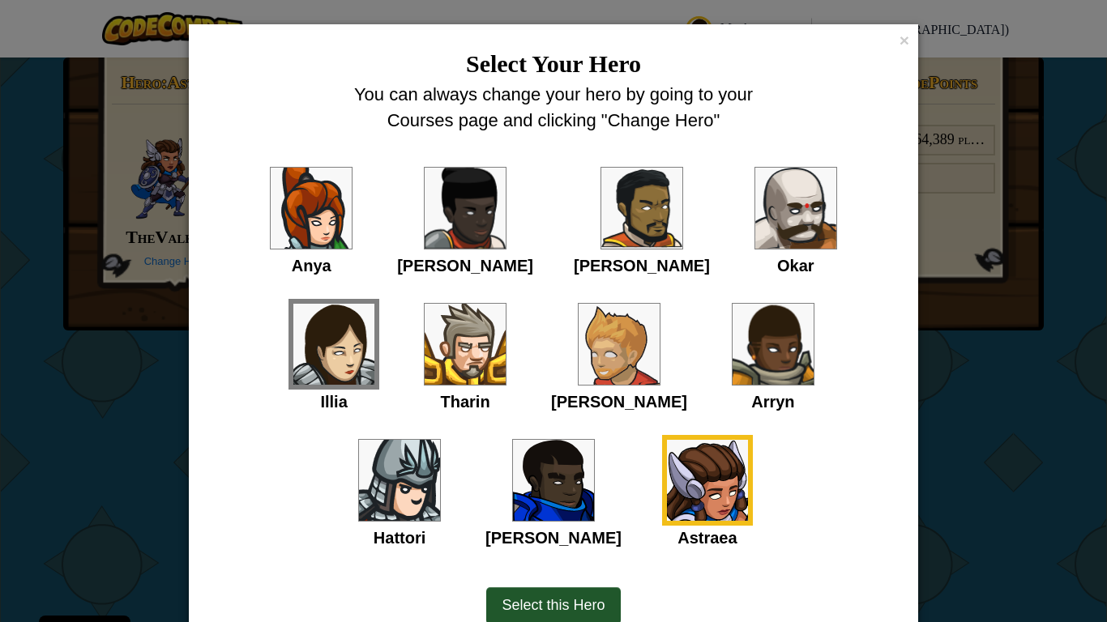
click at [557, 512] on span "Select this Hero" at bounding box center [553, 605] width 103 height 16
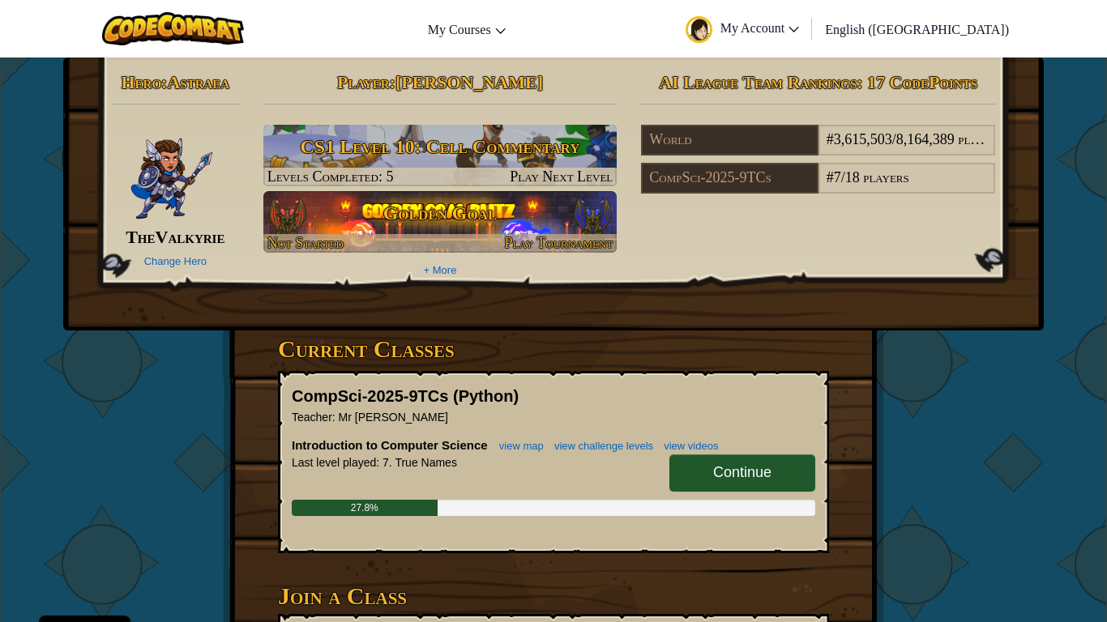
click at [516, 227] on h3 "Golden Goal" at bounding box center [440, 213] width 354 height 36
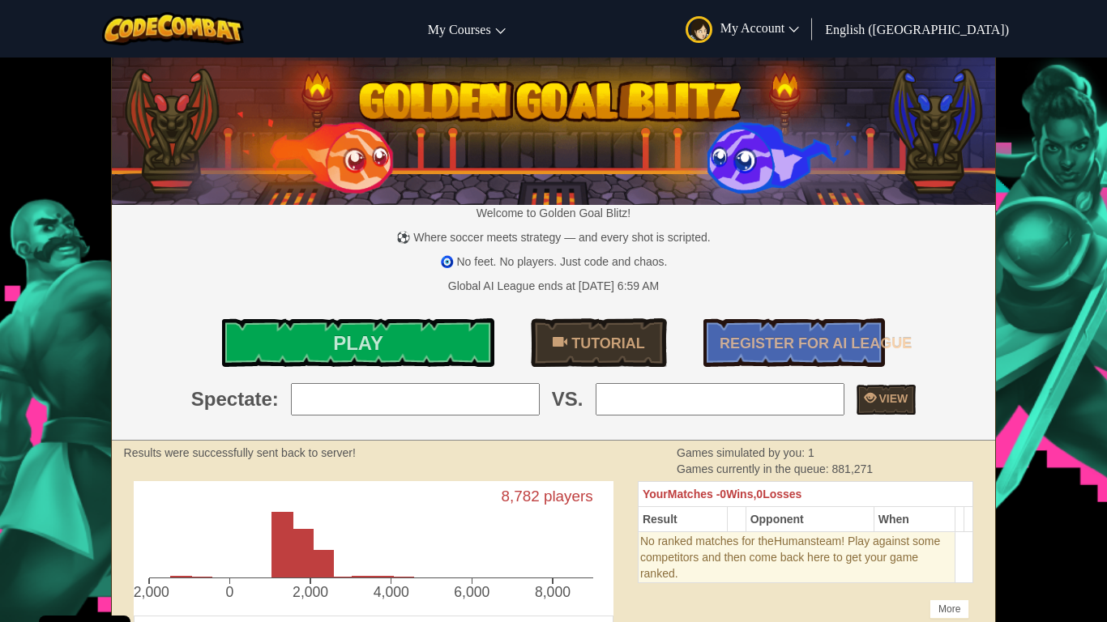
click at [394, 383] on input "search" at bounding box center [415, 399] width 249 height 32
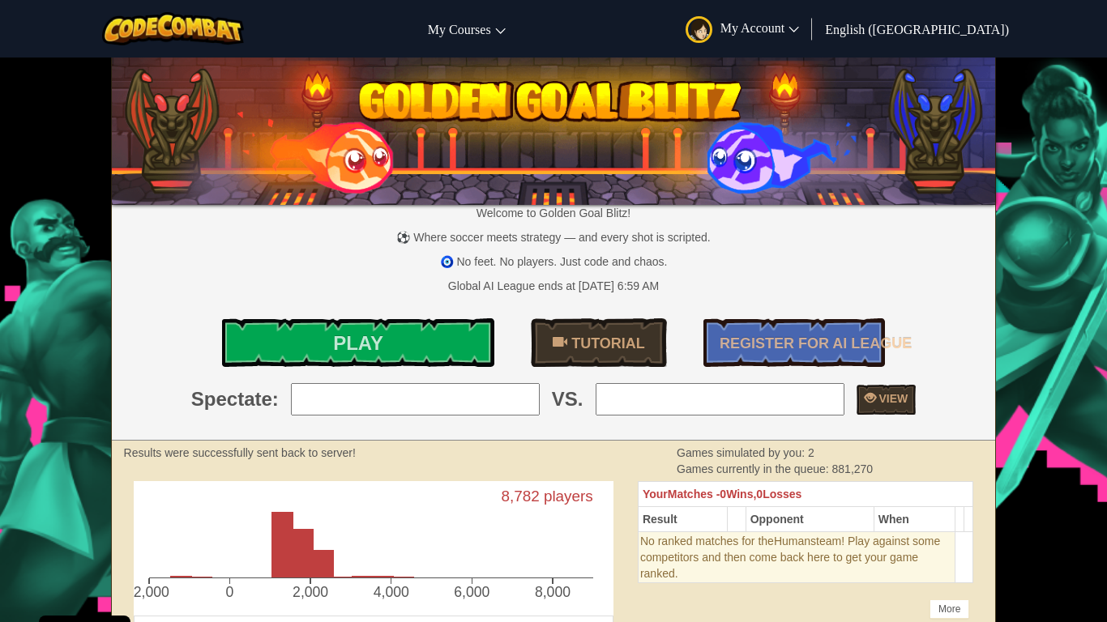
type input "19: Kirx0833"
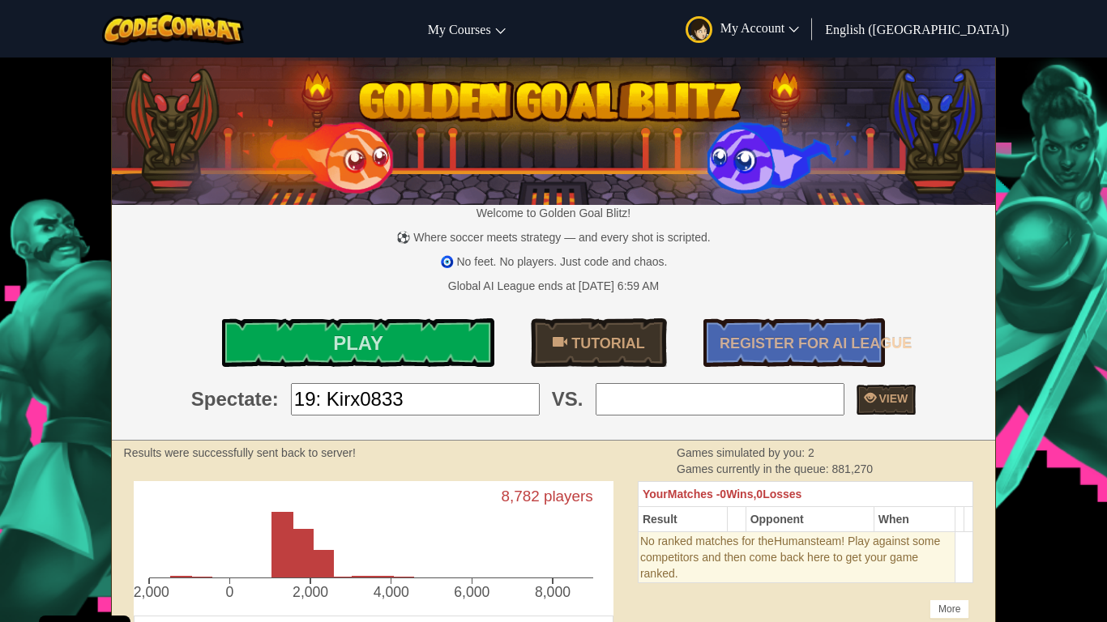
click at [696, 391] on input "search" at bounding box center [720, 399] width 249 height 32
type input "12: smloh"
click at [293, 352] on link "Play" at bounding box center [358, 342] width 272 height 49
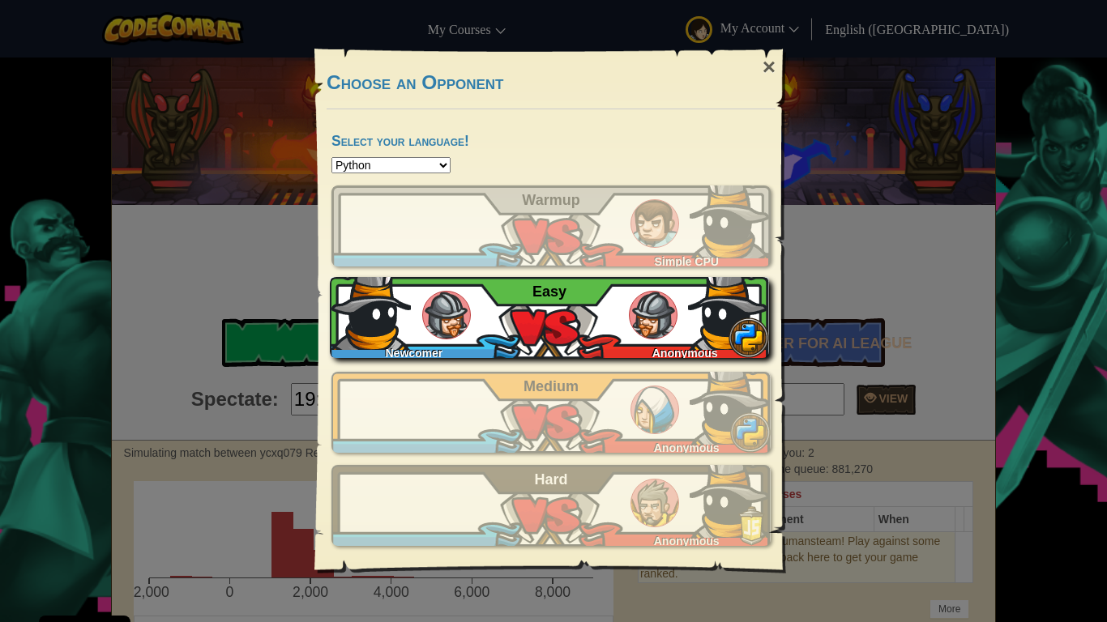
click at [716, 325] on img at bounding box center [728, 309] width 81 height 81
